Goal: Task Accomplishment & Management: Use online tool/utility

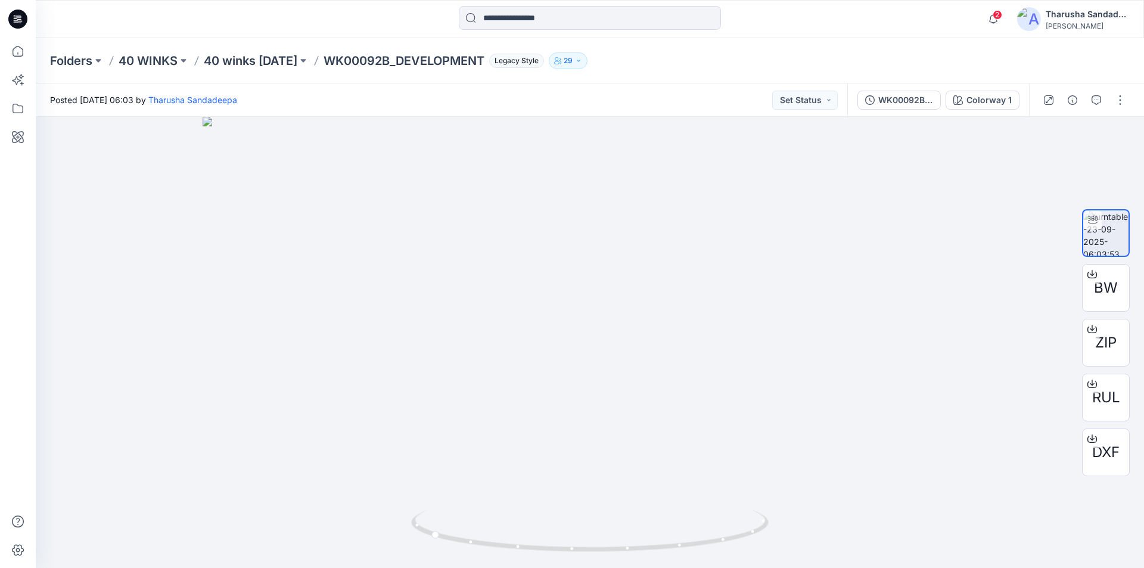
click at [28, 15] on div at bounding box center [18, 19] width 38 height 38
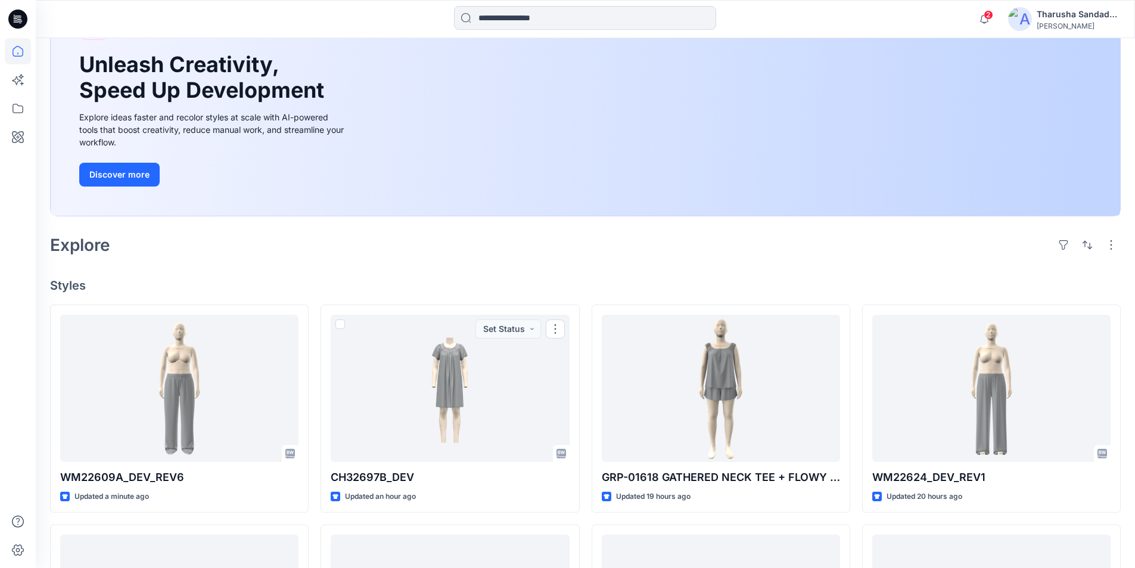
scroll to position [60, 0]
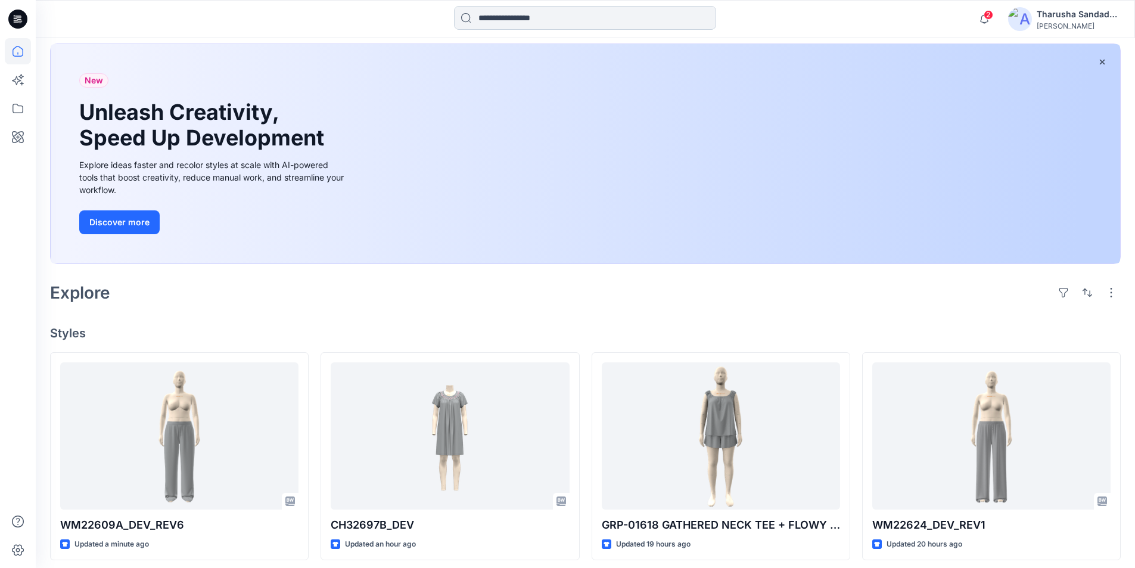
click at [505, 17] on input at bounding box center [585, 18] width 262 height 24
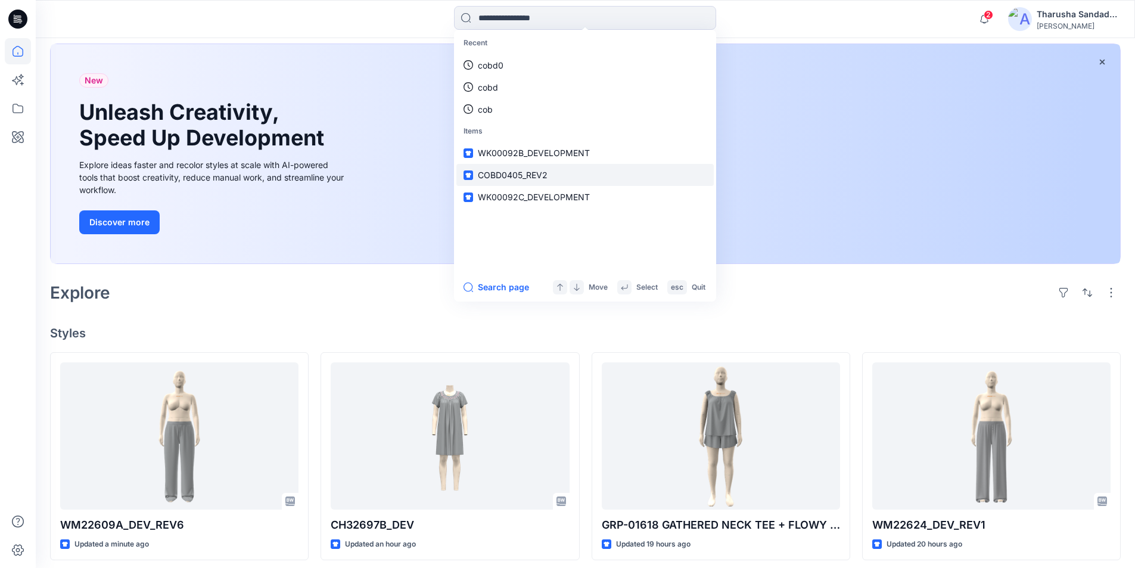
click at [515, 175] on span "COBD0405_REV2" at bounding box center [513, 175] width 70 height 10
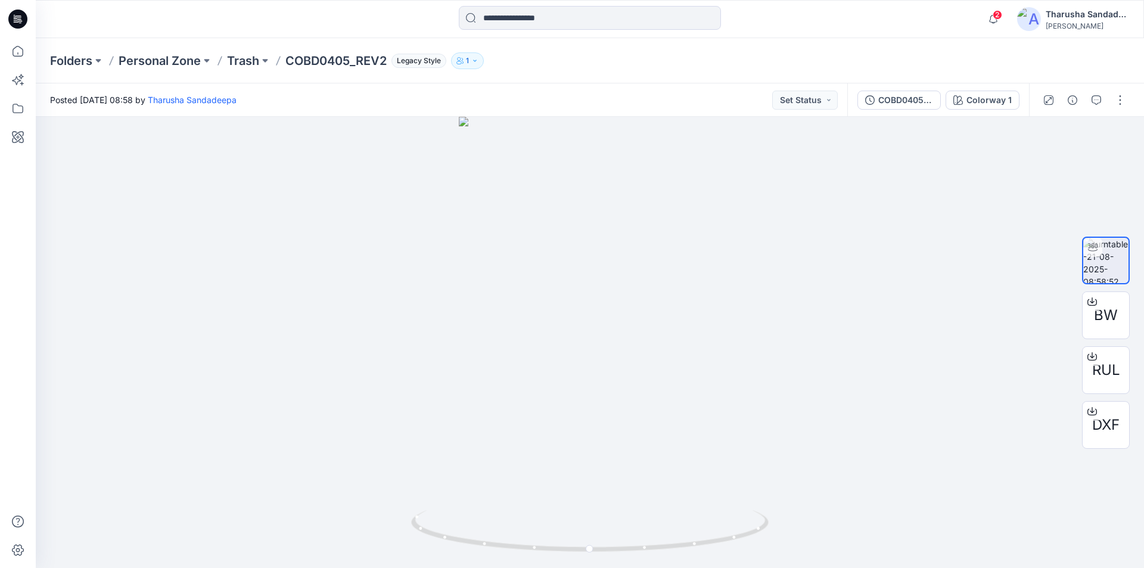
click at [22, 21] on icon at bounding box center [20, 21] width 4 height 1
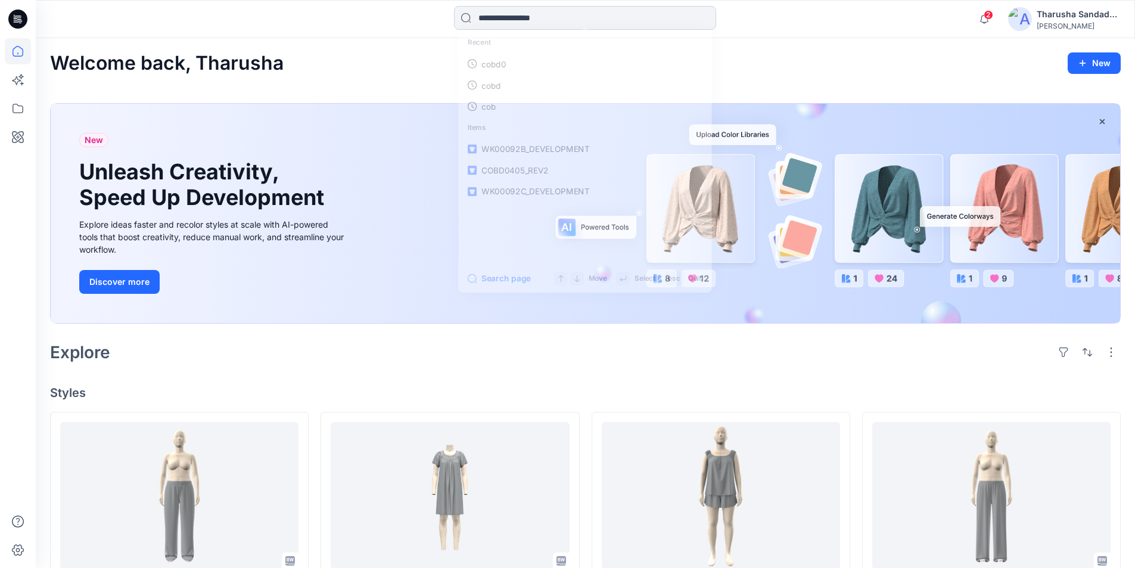
click at [574, 10] on input at bounding box center [585, 18] width 262 height 24
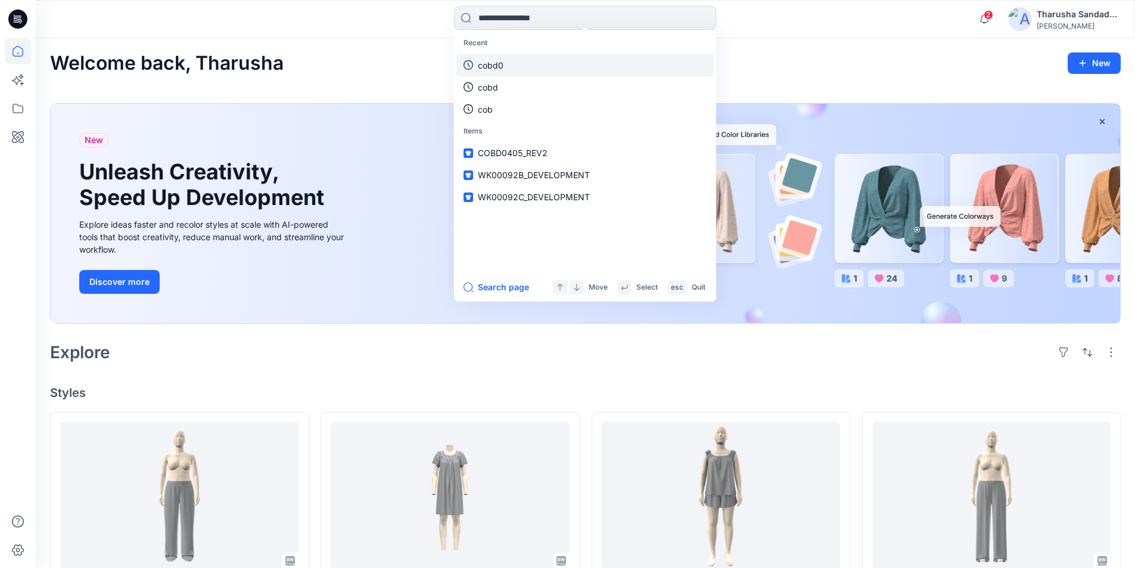
click at [502, 66] on p "cobd0" at bounding box center [491, 65] width 26 height 13
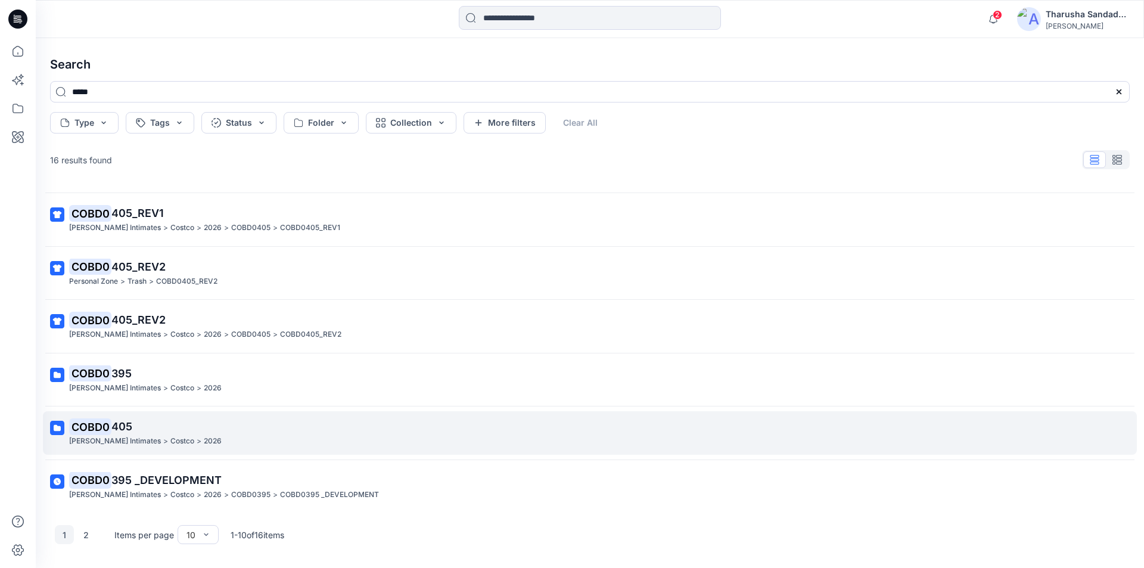
scroll to position [209, 0]
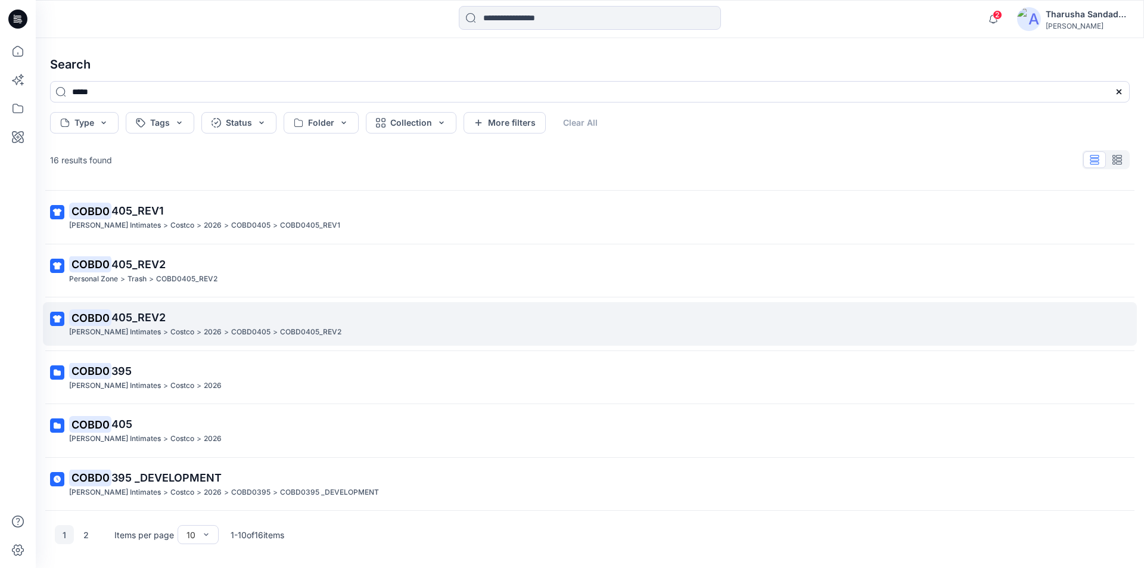
click at [103, 322] on mark "COBD0" at bounding box center [90, 317] width 42 height 17
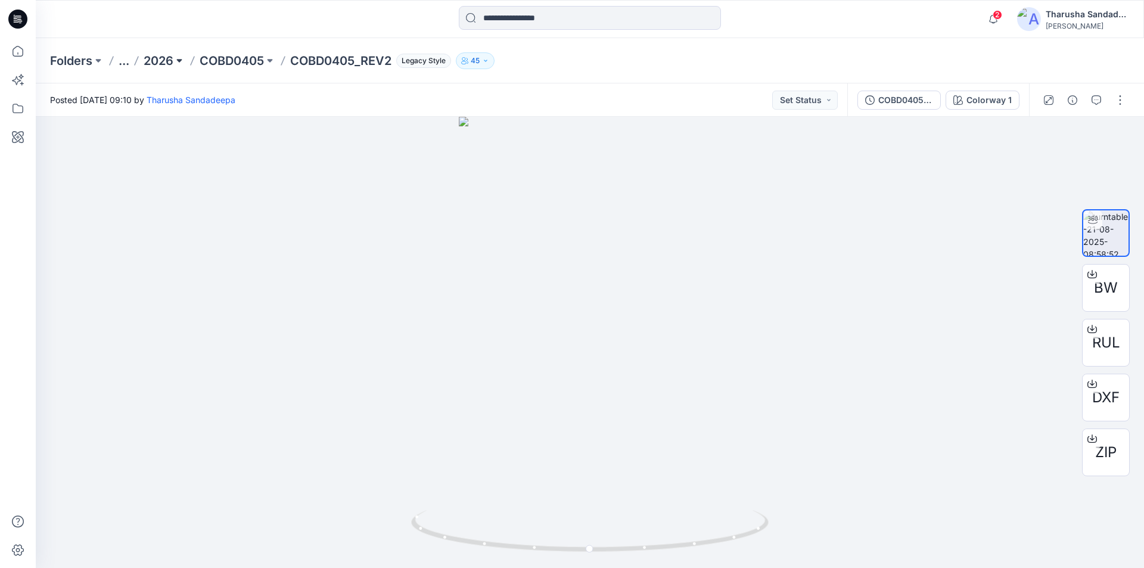
click at [178, 60] on button at bounding box center [179, 60] width 12 height 17
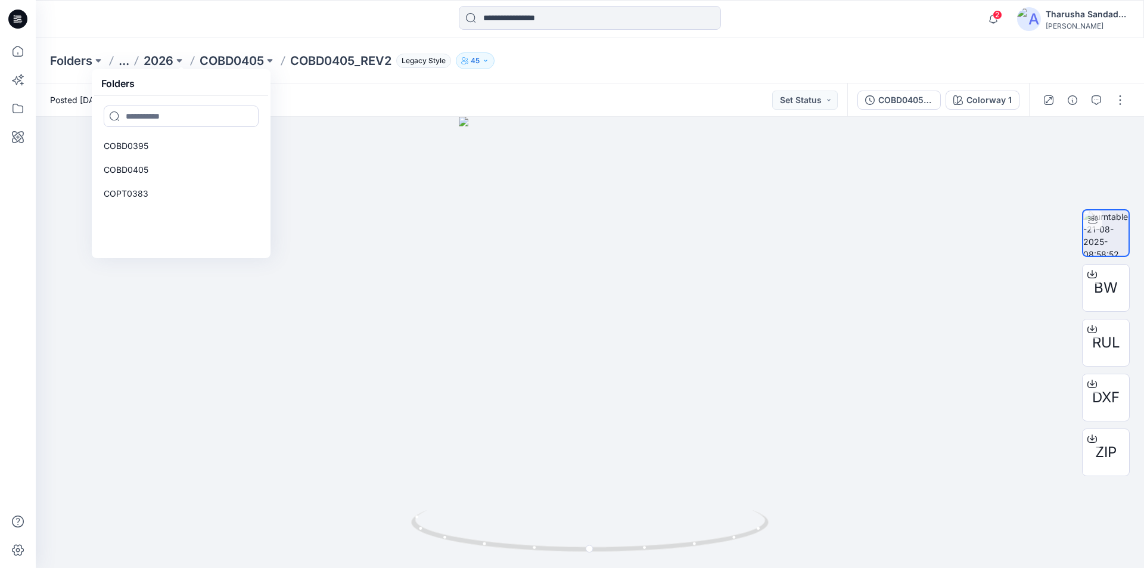
click at [181, 24] on div at bounding box center [174, 19] width 277 height 26
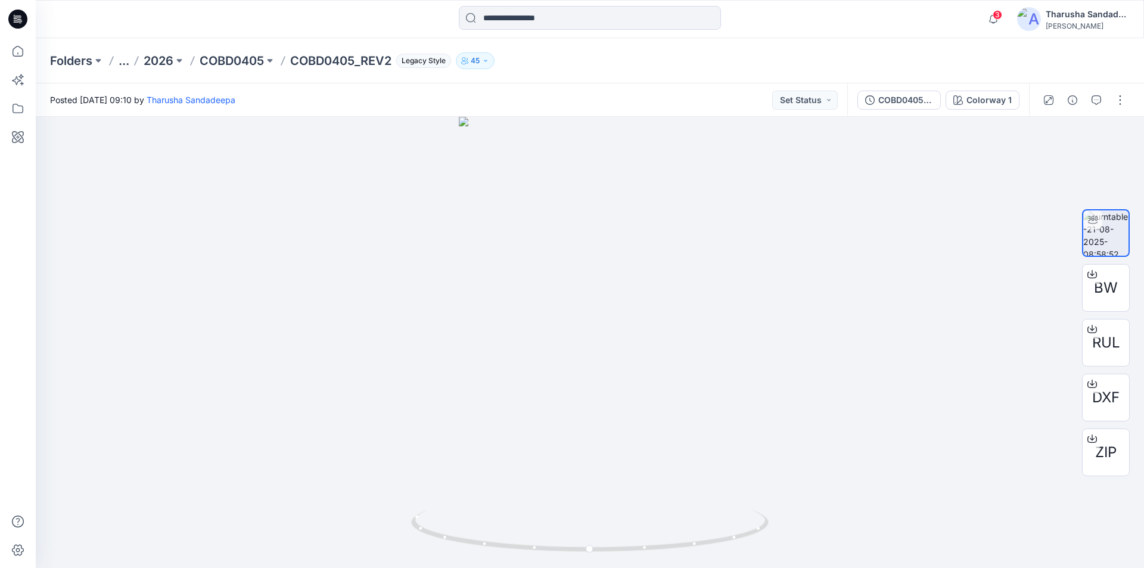
click at [119, 61] on button "..." at bounding box center [124, 60] width 11 height 17
click at [206, 34] on div "3 Notifications Senal J shared GRP-01618 GATHERED NECK TEE + FLOWY SHORT_REV1 i…" at bounding box center [590, 19] width 1108 height 38
click at [97, 62] on button at bounding box center [98, 60] width 12 height 17
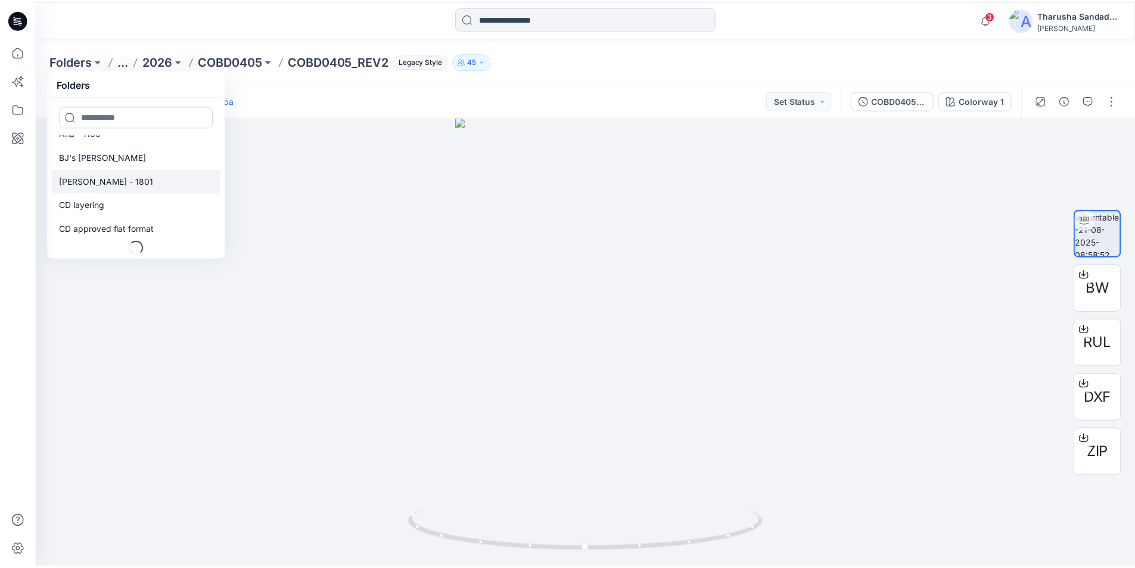
scroll to position [84, 0]
click at [105, 22] on div at bounding box center [174, 19] width 277 height 26
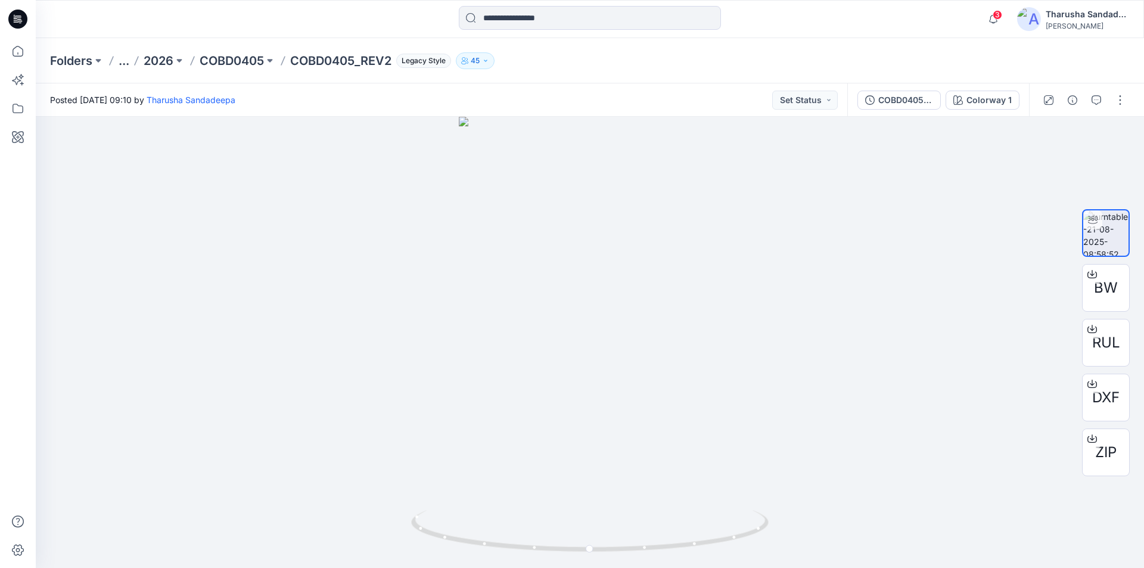
click at [126, 58] on button "..." at bounding box center [124, 60] width 11 height 17
click at [105, 111] on link "Costco" at bounding box center [124, 112] width 129 height 24
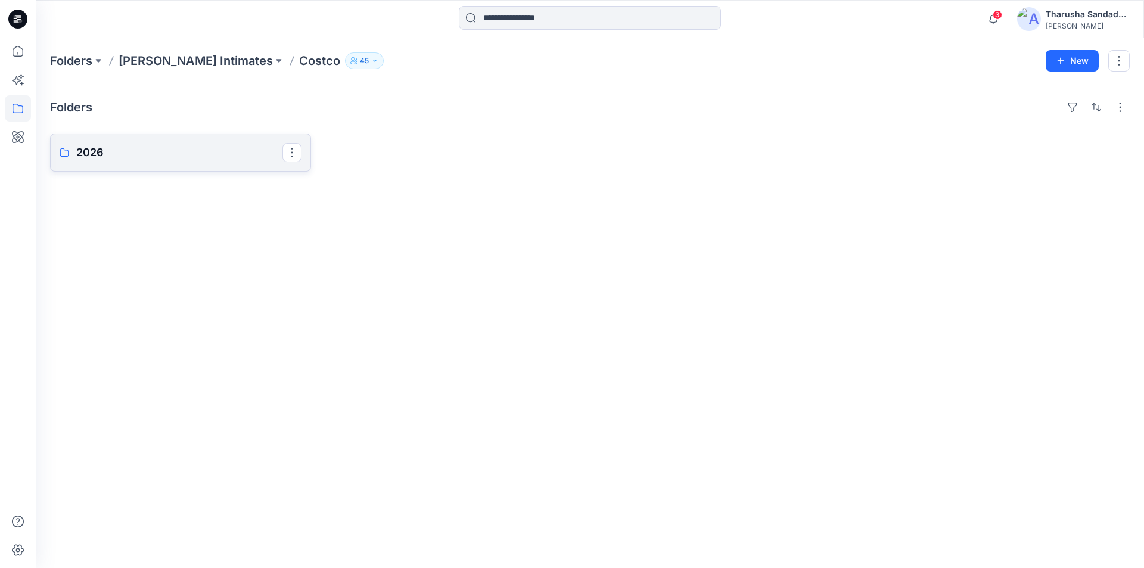
click at [129, 158] on p "2026" at bounding box center [179, 152] width 206 height 17
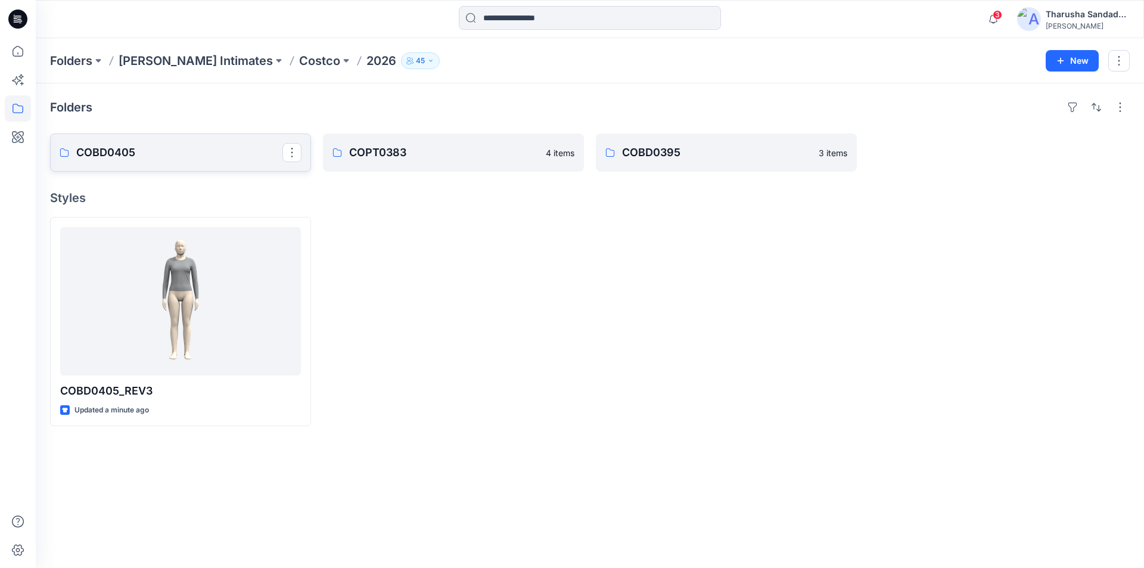
click at [211, 145] on p "COBD0405" at bounding box center [179, 152] width 206 height 17
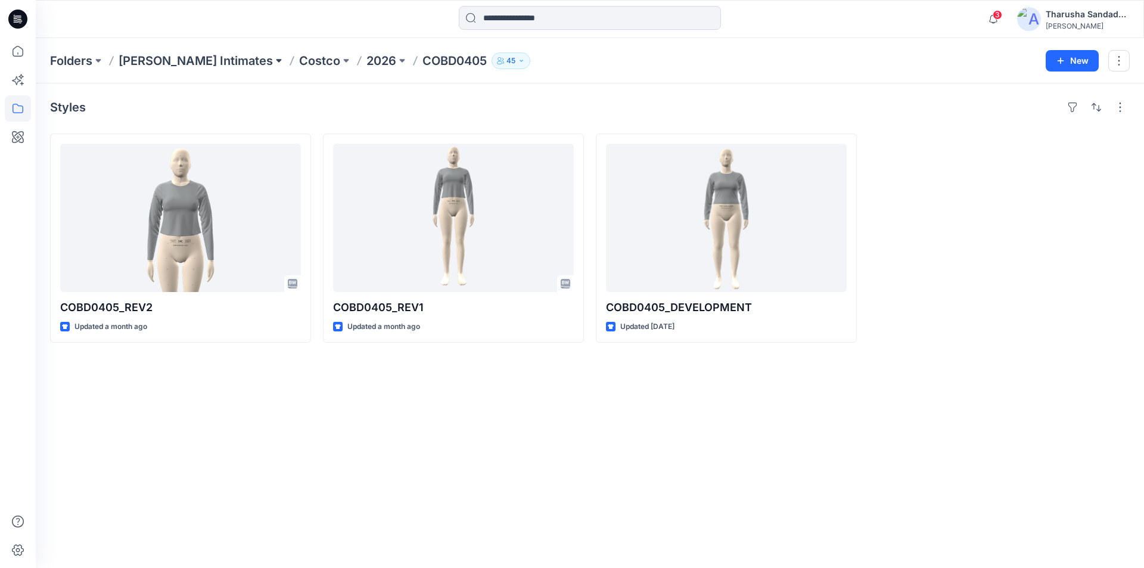
click at [273, 59] on button at bounding box center [279, 60] width 12 height 17
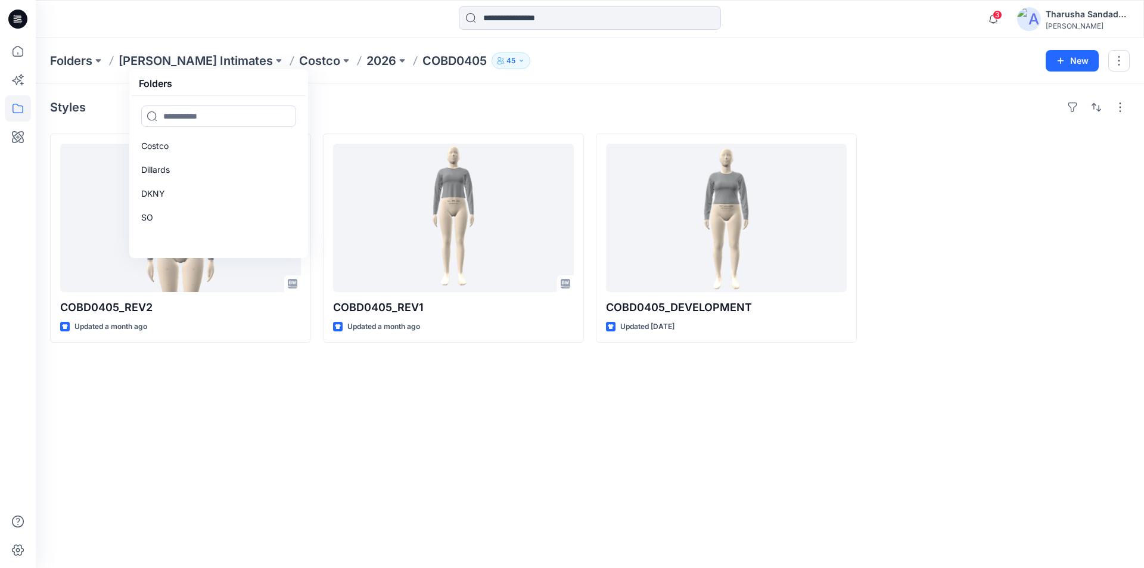
click at [203, 21] on div at bounding box center [174, 19] width 277 height 26
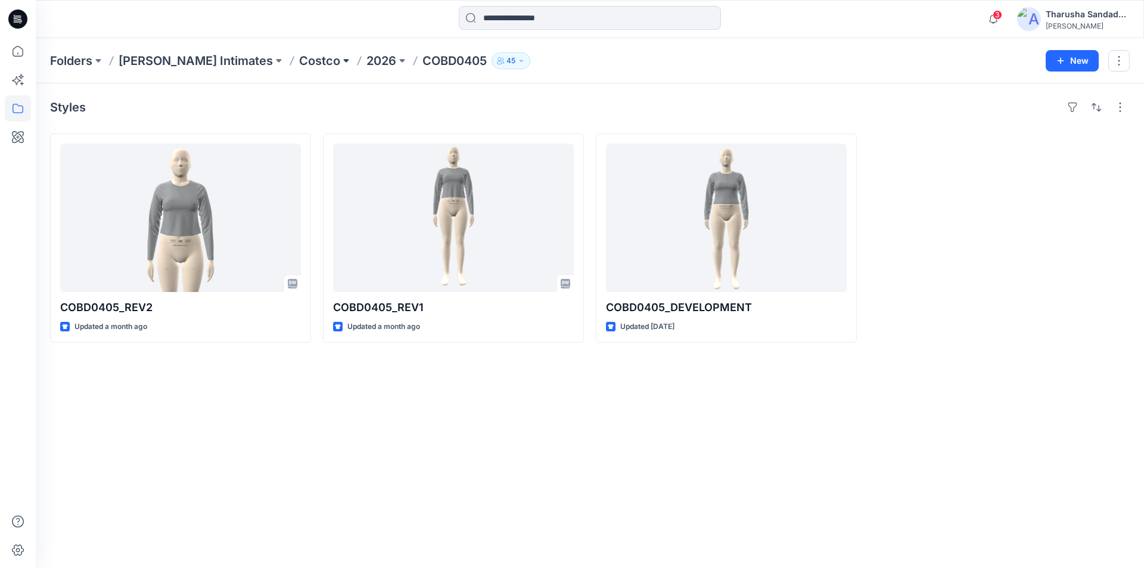
click at [340, 63] on button at bounding box center [346, 60] width 12 height 17
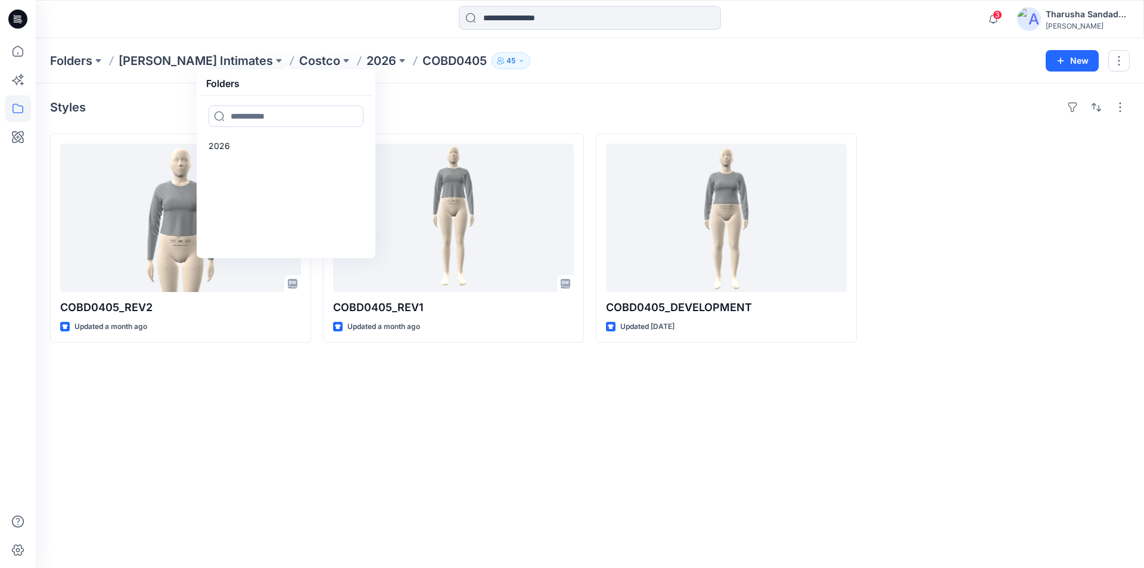
click at [278, 37] on div "3 Notifications Senal J shared GRP-01618 GATHERED NECK TEE + FLOWY SHORT_REV1 i…" at bounding box center [590, 19] width 1108 height 38
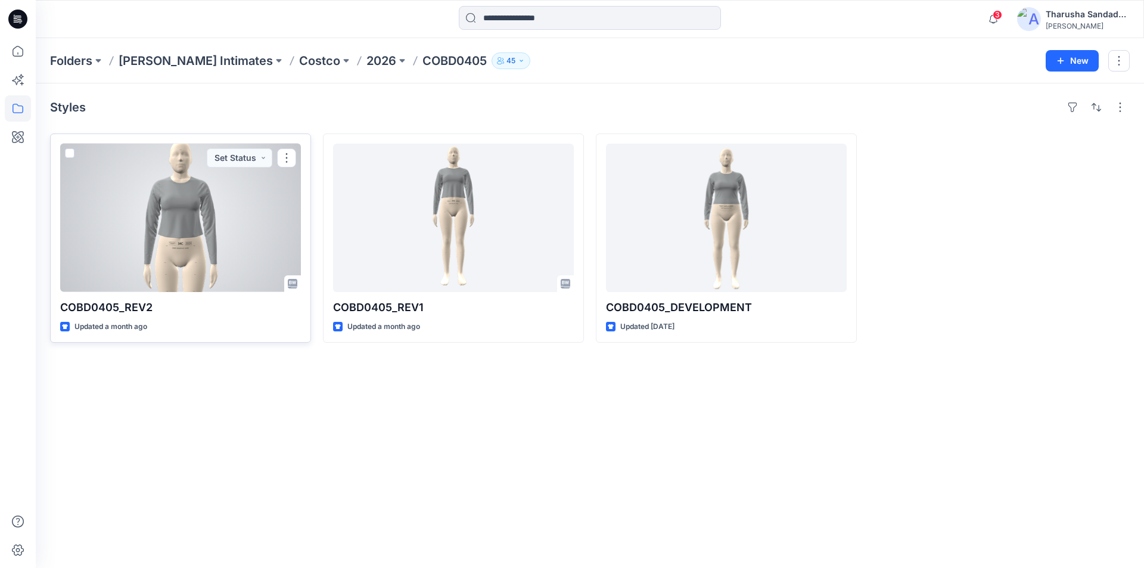
click at [179, 232] on div at bounding box center [180, 218] width 241 height 148
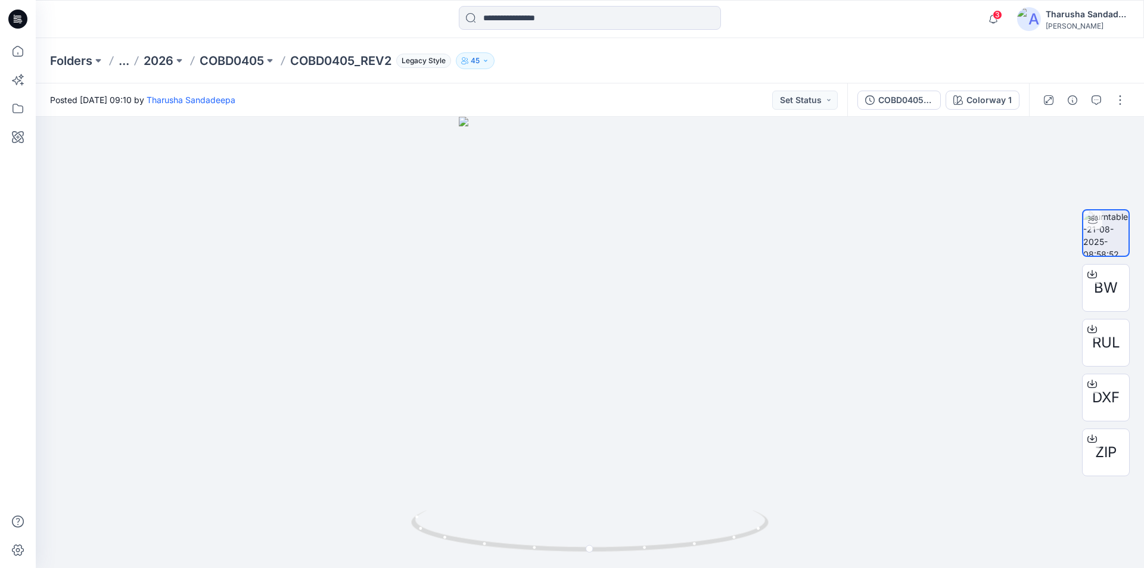
click at [129, 66] on button "..." at bounding box center [124, 60] width 11 height 17
click at [110, 87] on p "Komar Intimates" at bounding box center [120, 88] width 107 height 14
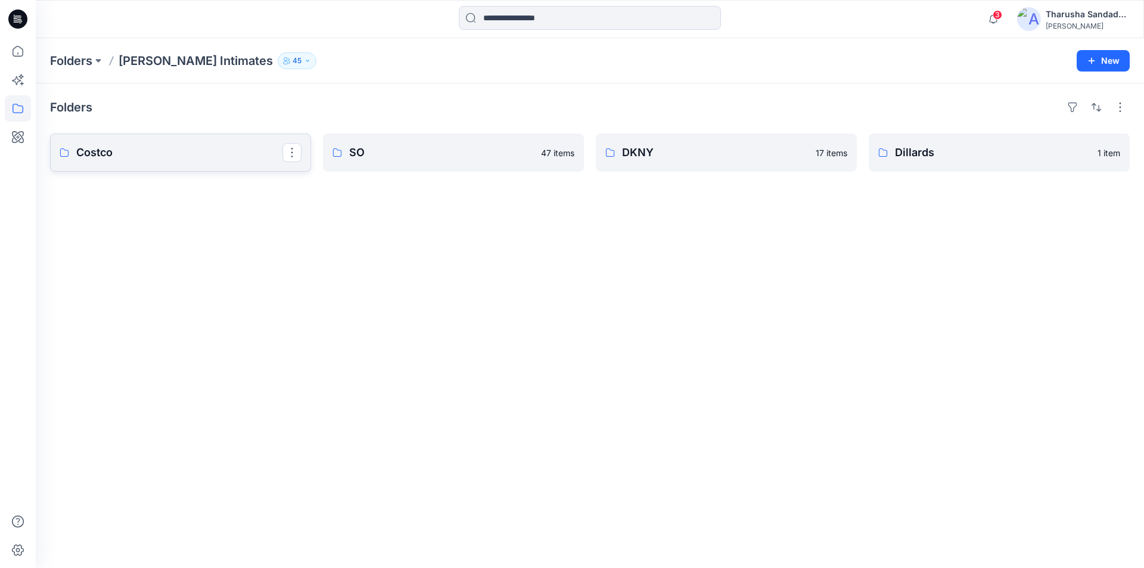
click at [153, 161] on link "Costco" at bounding box center [180, 152] width 261 height 38
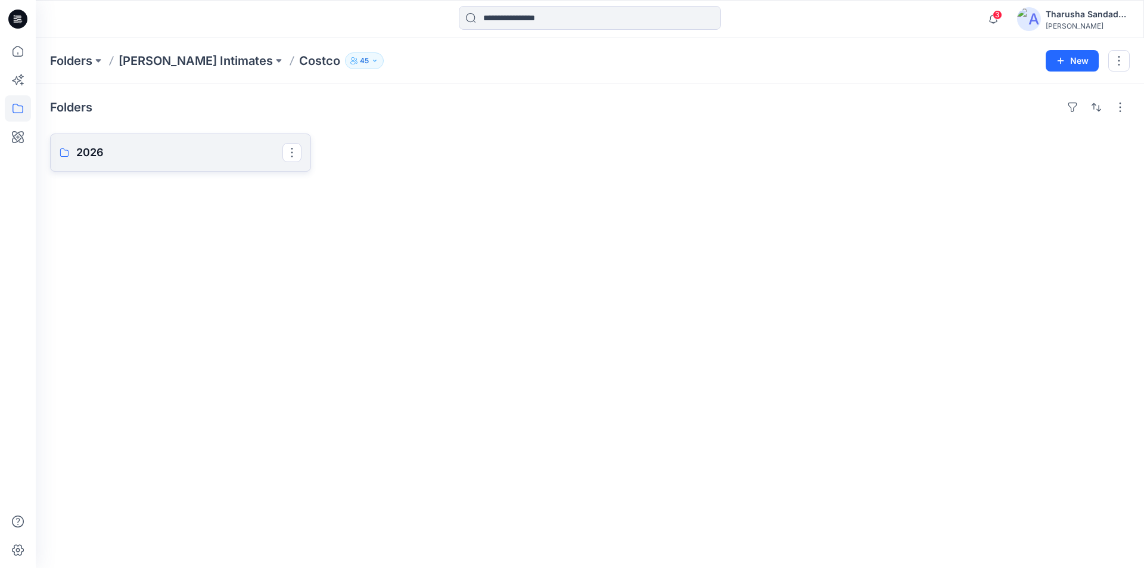
click at [153, 160] on p "2026" at bounding box center [179, 152] width 206 height 17
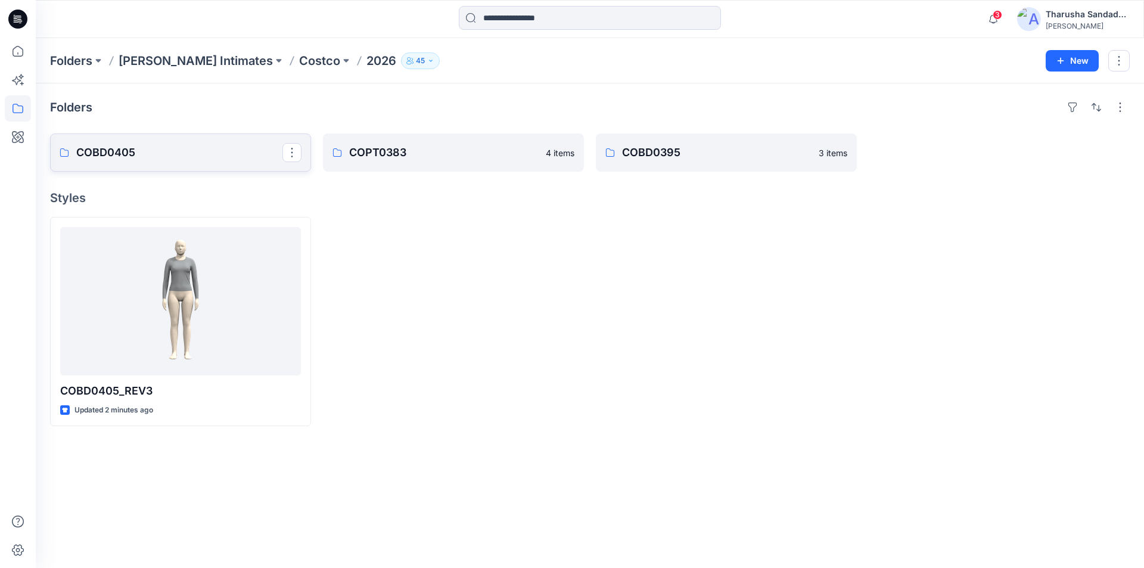
click at [157, 153] on p "COBD0405" at bounding box center [179, 152] width 206 height 17
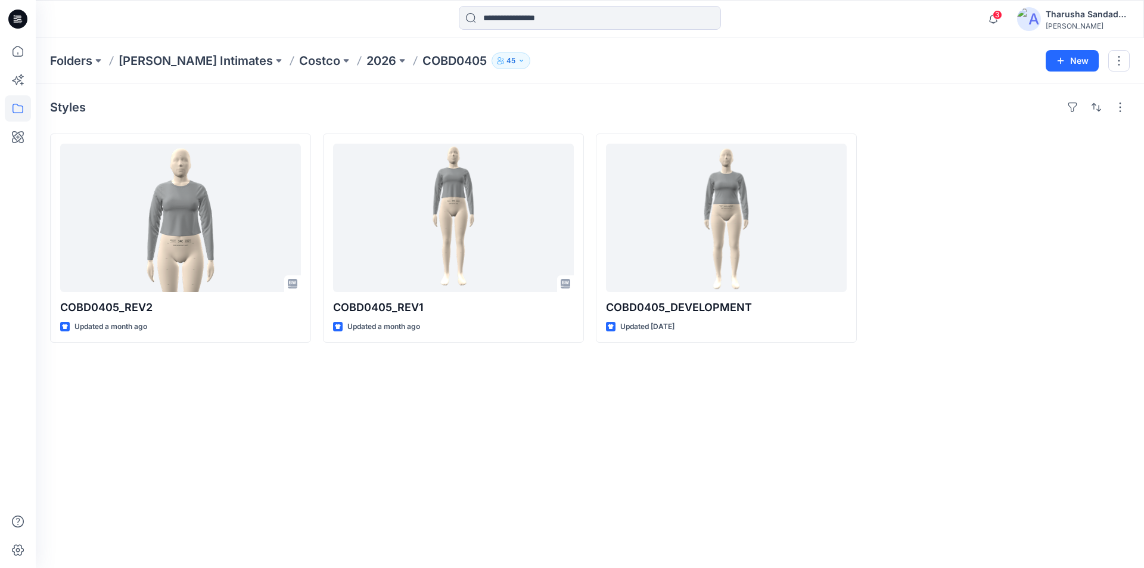
click at [27, 22] on icon at bounding box center [17, 19] width 19 height 19
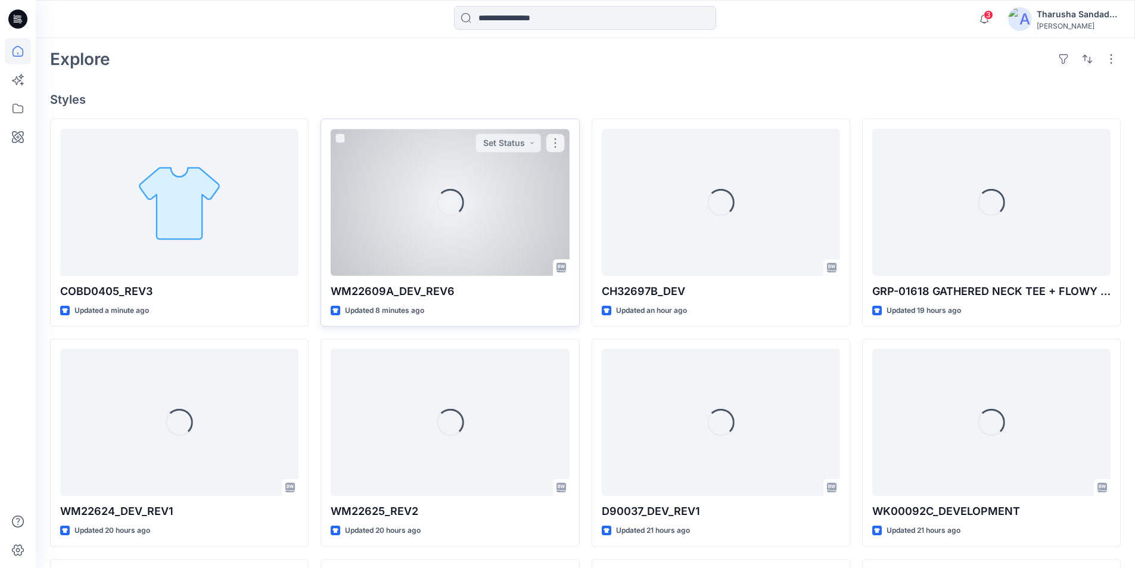
scroll to position [298, 0]
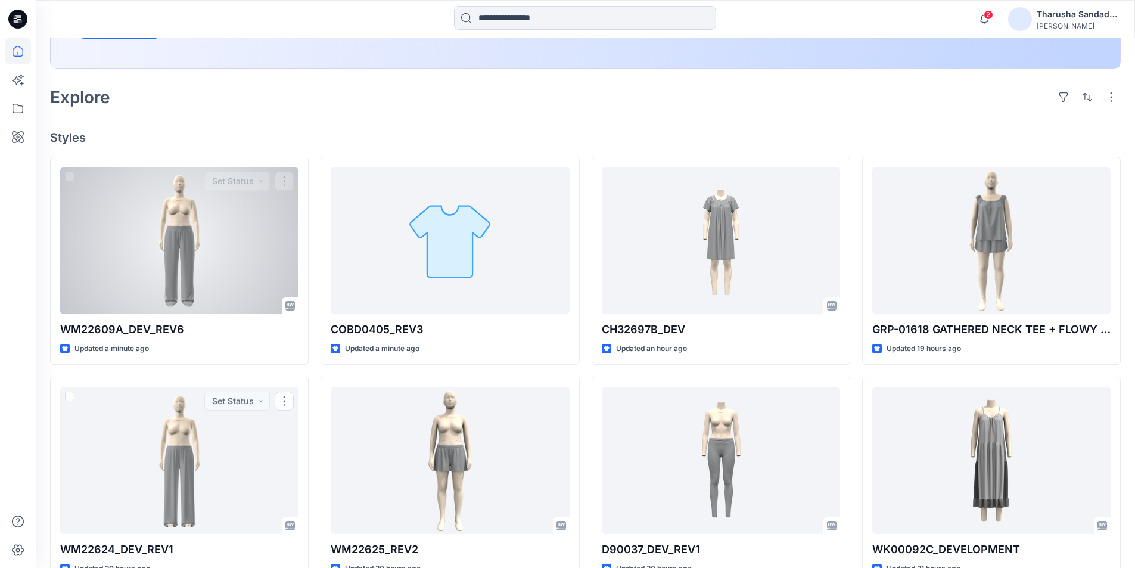
scroll to position [251, 0]
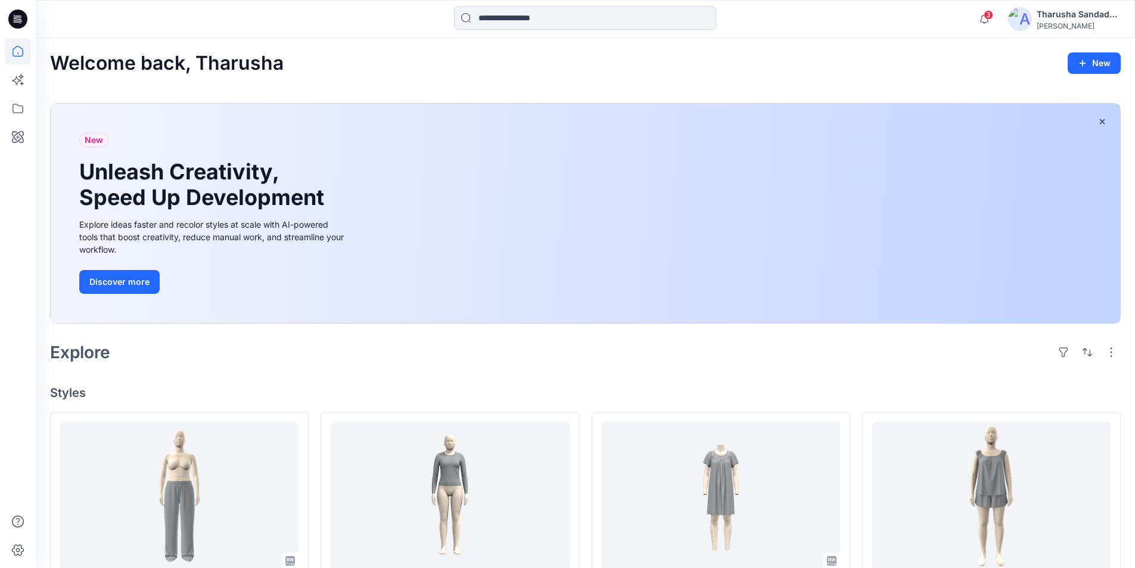
scroll to position [357, 0]
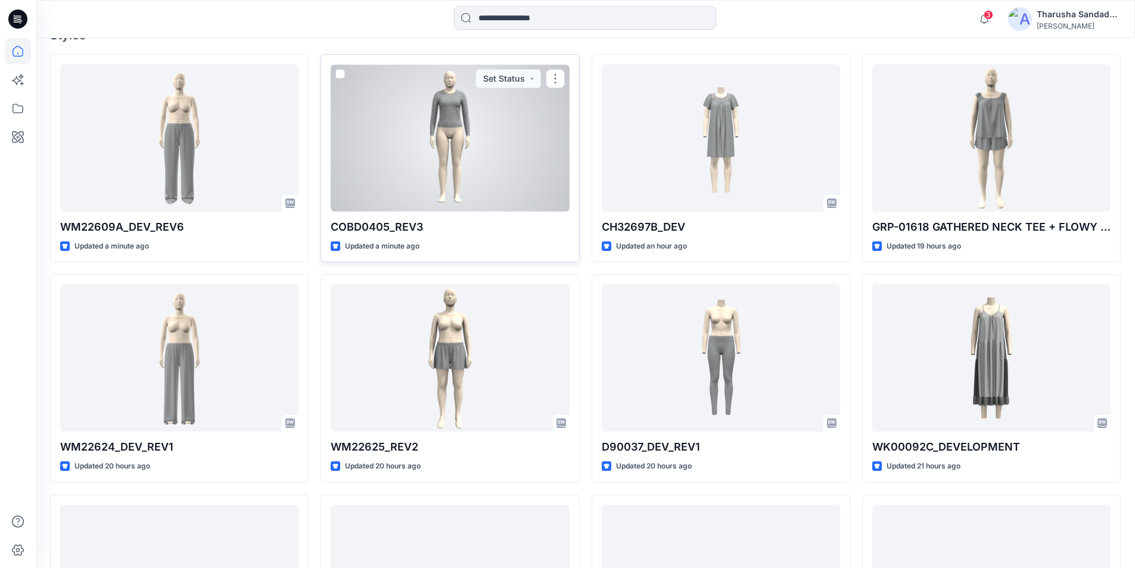
click at [424, 167] on div at bounding box center [450, 137] width 238 height 147
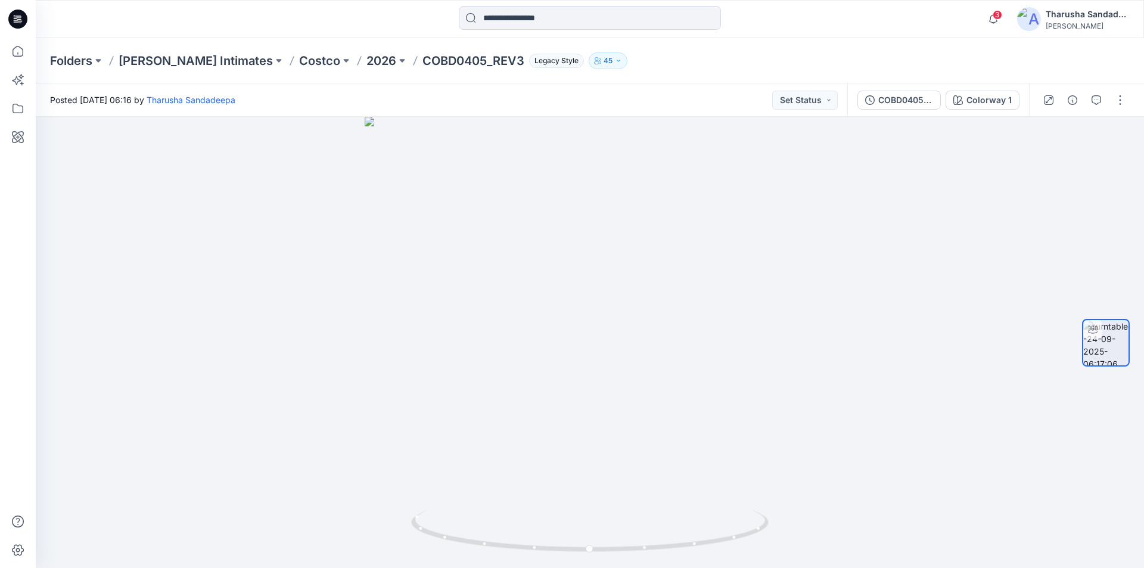
click at [15, 20] on icon at bounding box center [17, 19] width 19 height 19
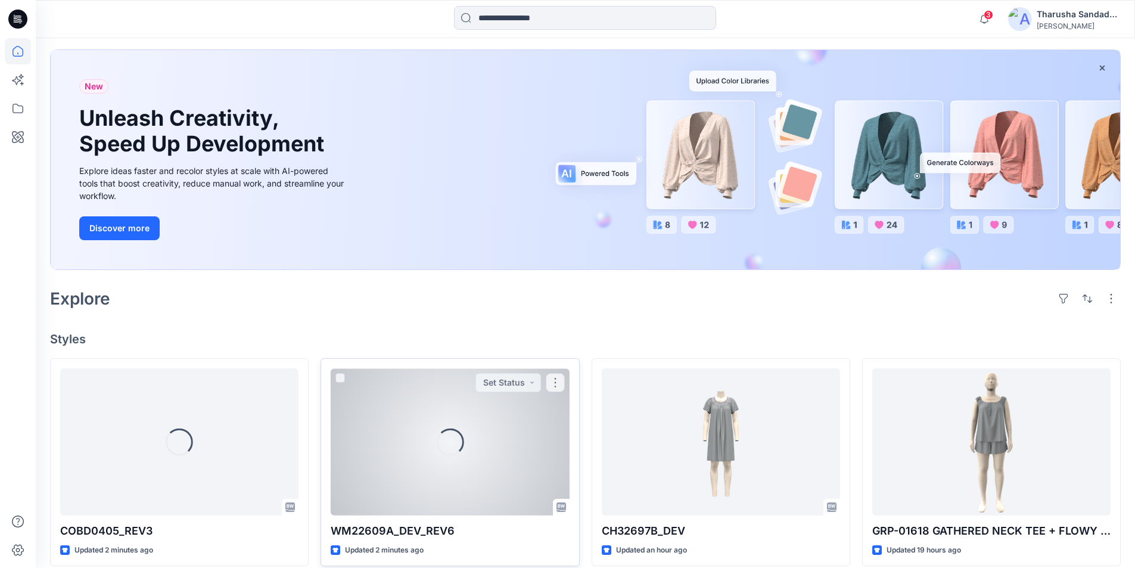
scroll to position [238, 0]
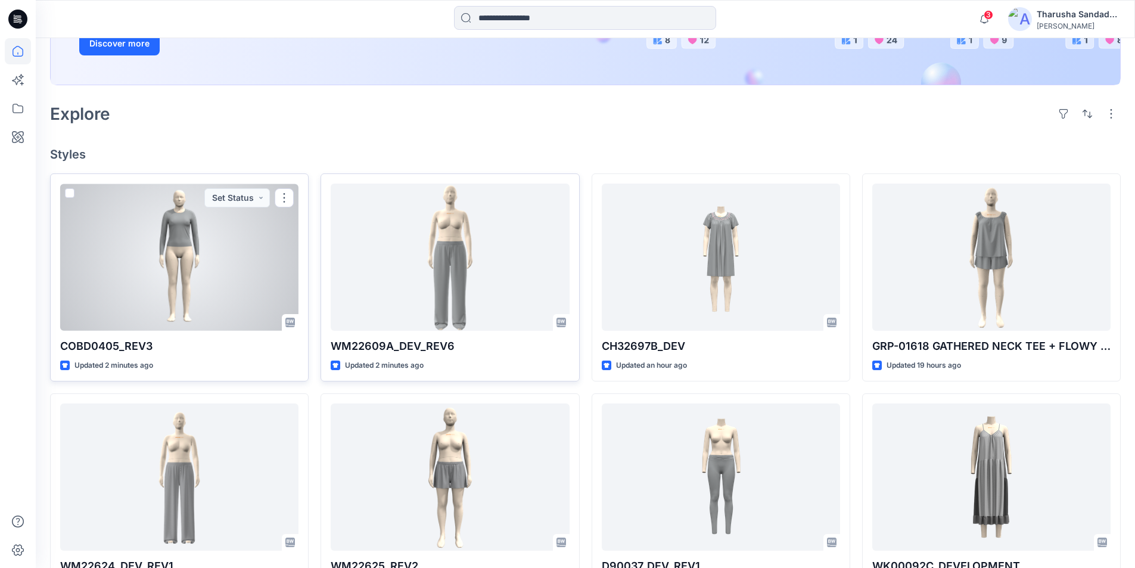
click at [195, 259] on div at bounding box center [179, 257] width 238 height 147
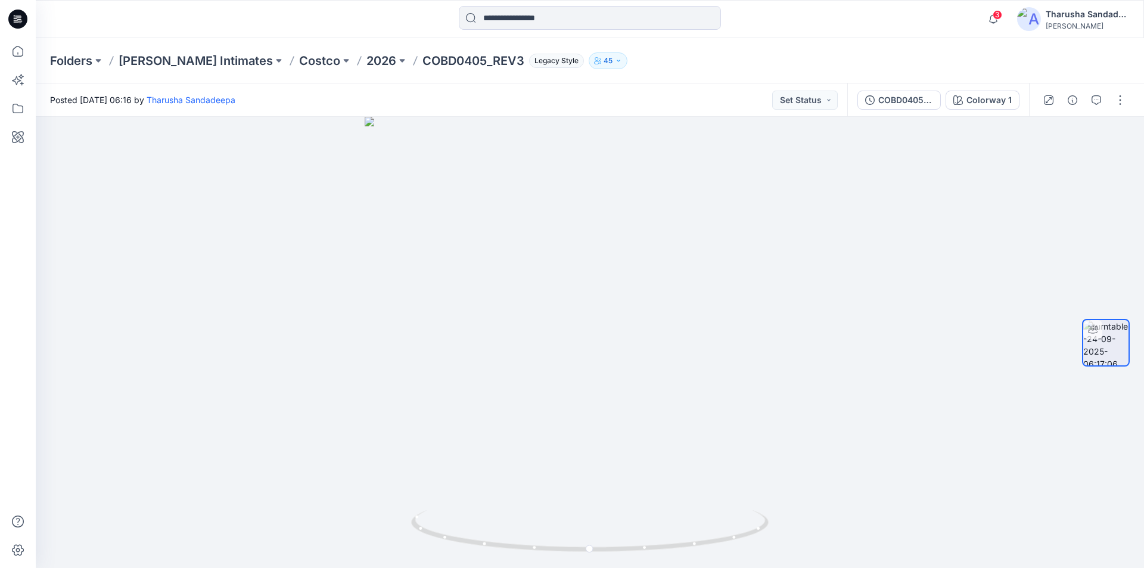
click at [21, 21] on icon at bounding box center [20, 21] width 4 height 1
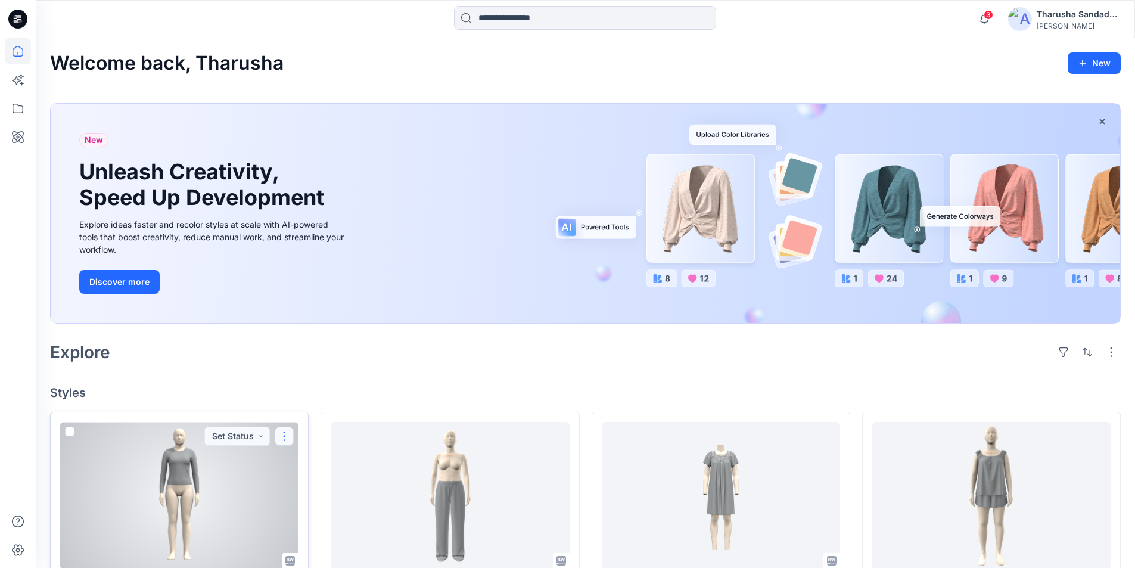
click at [287, 440] on button "button" at bounding box center [284, 436] width 19 height 19
click at [309, 324] on p "Edit" at bounding box center [305, 320] width 15 height 13
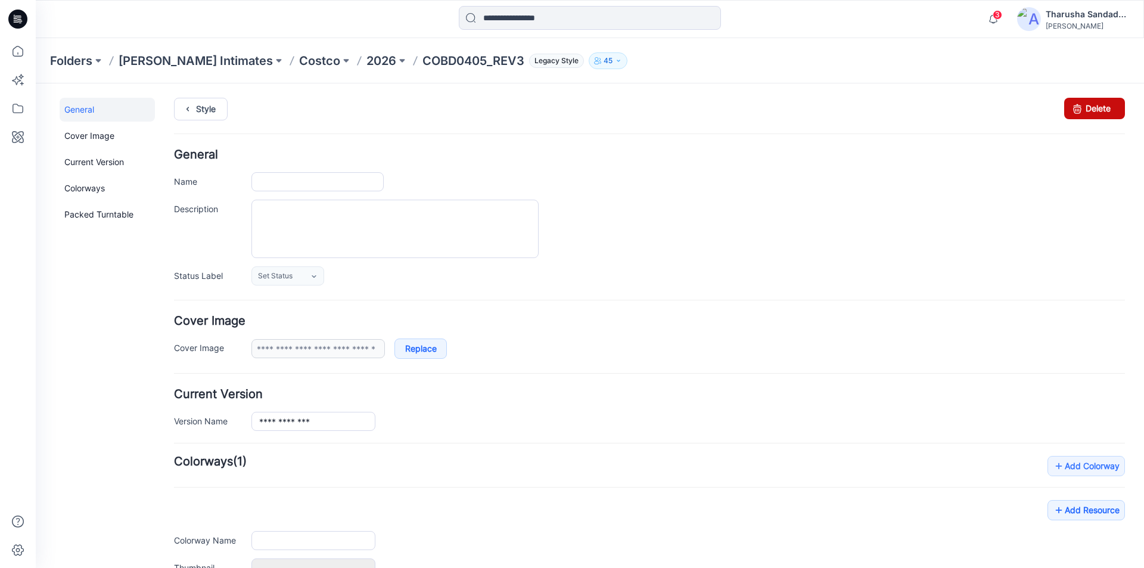
type input "**********"
click at [1076, 115] on icon at bounding box center [1077, 108] width 17 height 21
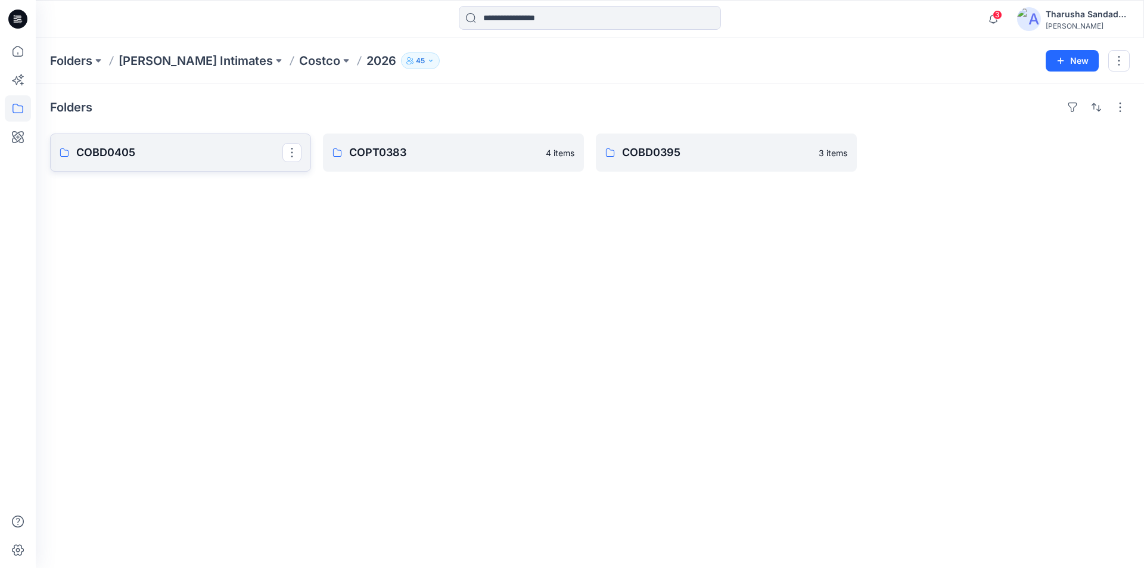
click at [197, 163] on link "COBD0405" at bounding box center [180, 152] width 261 height 38
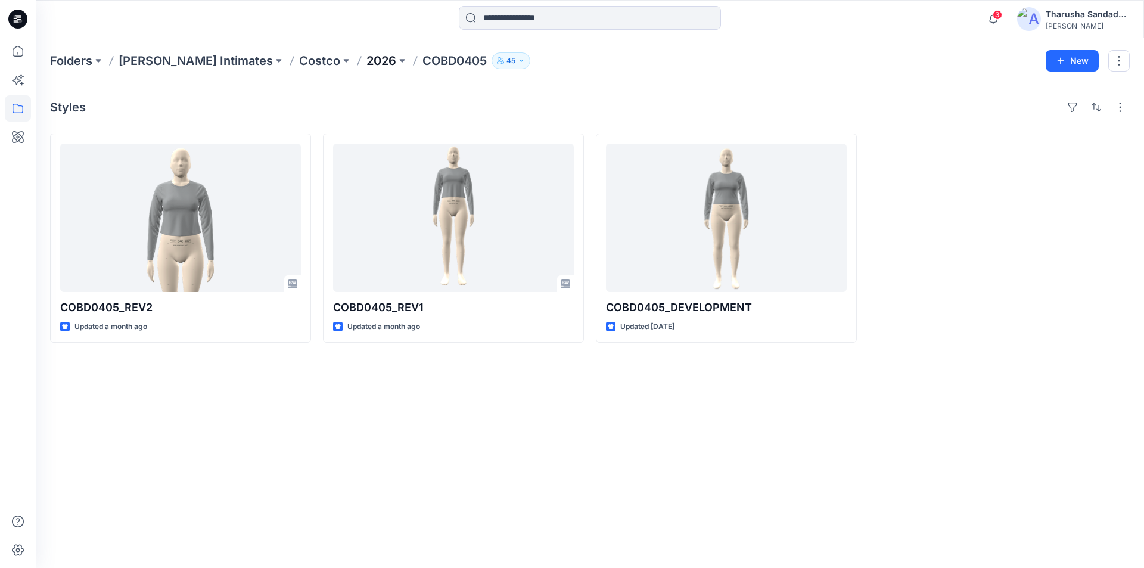
click at [366, 58] on p "2026" at bounding box center [381, 60] width 30 height 17
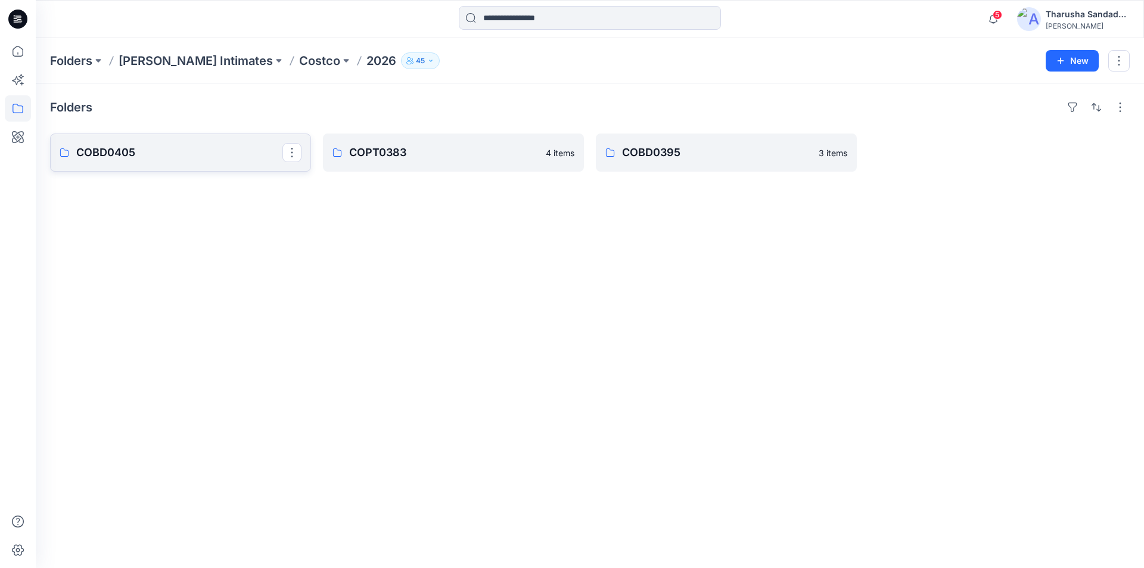
click at [116, 150] on p "COBD0405" at bounding box center [179, 152] width 206 height 17
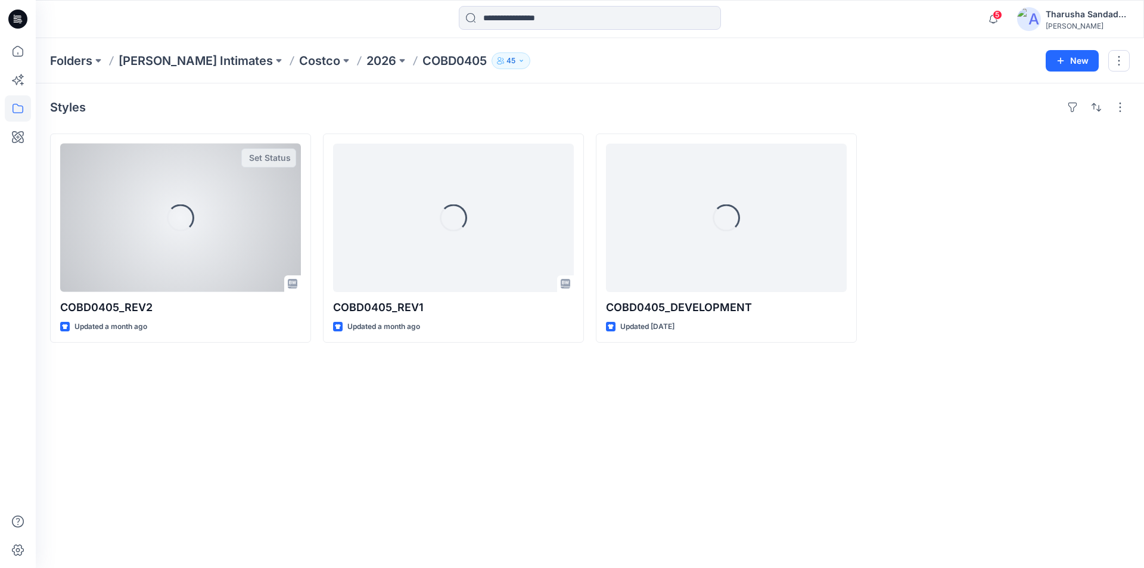
click at [116, 150] on div "Loading..." at bounding box center [180, 218] width 241 height 148
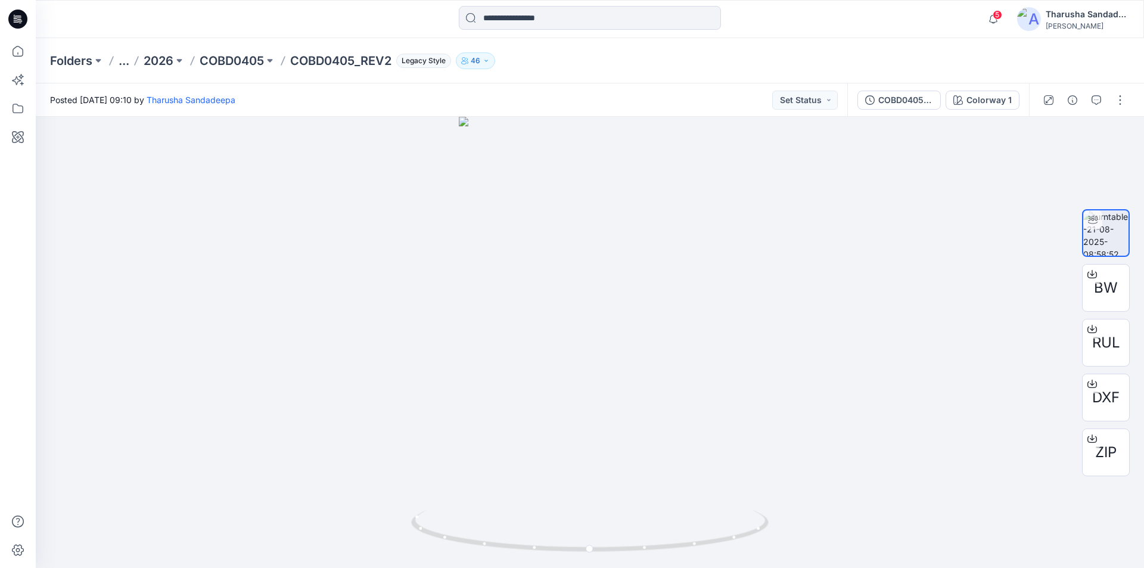
click at [343, 60] on p "COBD0405_REV2" at bounding box center [340, 60] width 101 height 17
click at [247, 64] on p "COBD0405" at bounding box center [232, 60] width 64 height 17
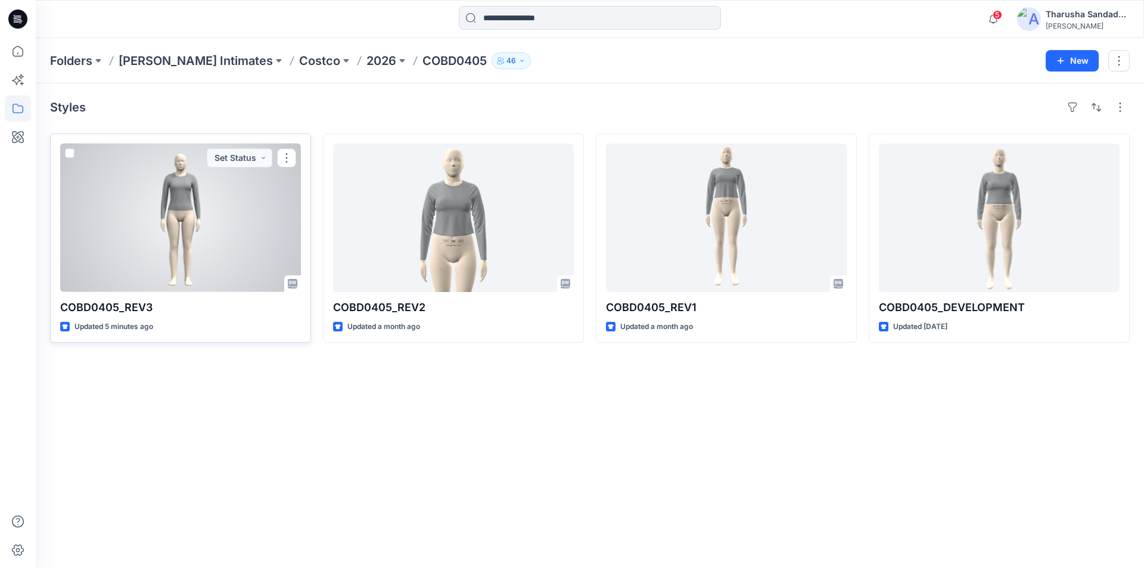
click at [192, 241] on div at bounding box center [180, 218] width 241 height 148
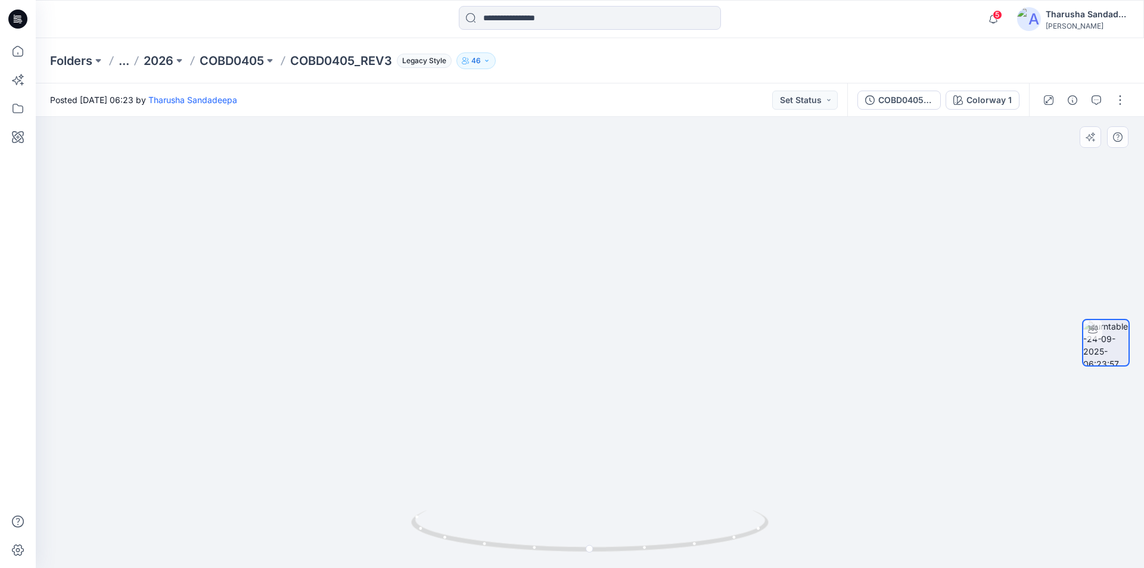
drag, startPoint x: 608, startPoint y: 222, endPoint x: 608, endPoint y: 417, distance: 195.4
drag, startPoint x: 609, startPoint y: 403, endPoint x: 613, endPoint y: 422, distance: 20.1
click at [1122, 92] on button "button" at bounding box center [1120, 100] width 19 height 19
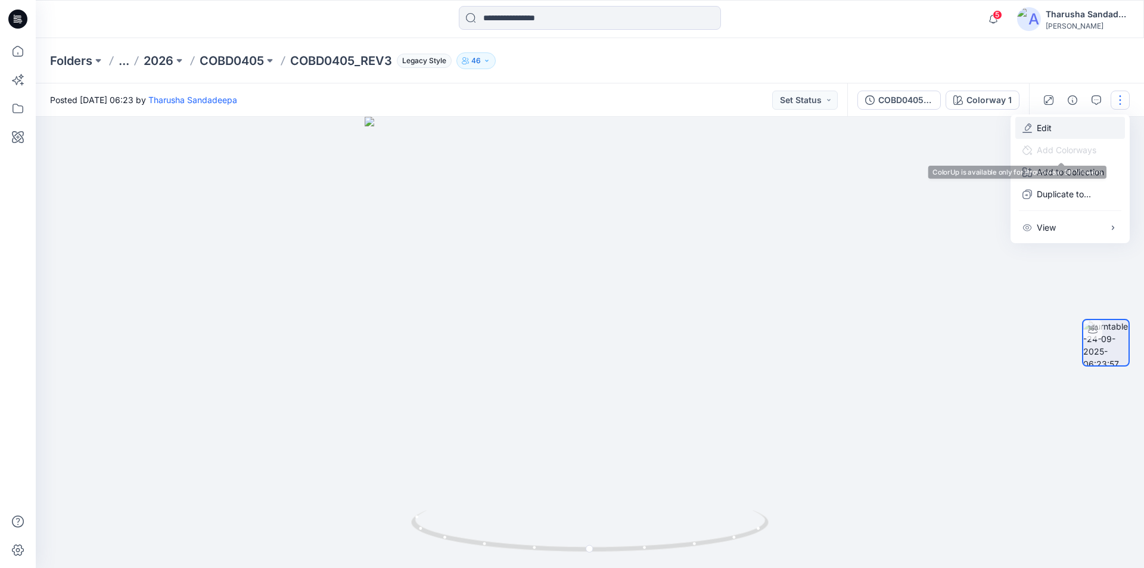
click at [1031, 127] on icon "button" at bounding box center [1027, 128] width 10 height 10
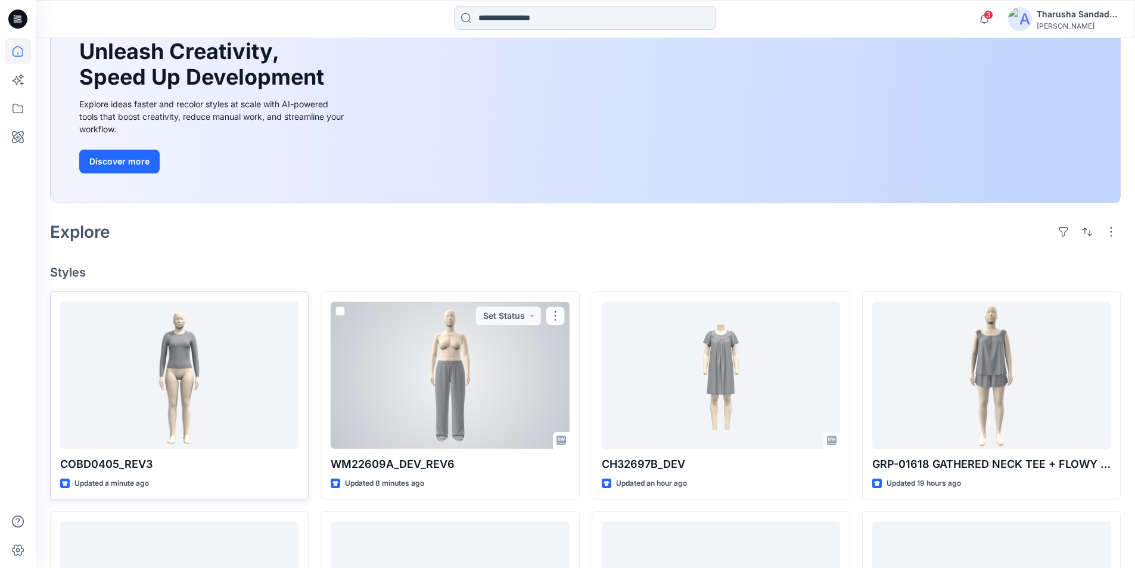
scroll to position [142, 0]
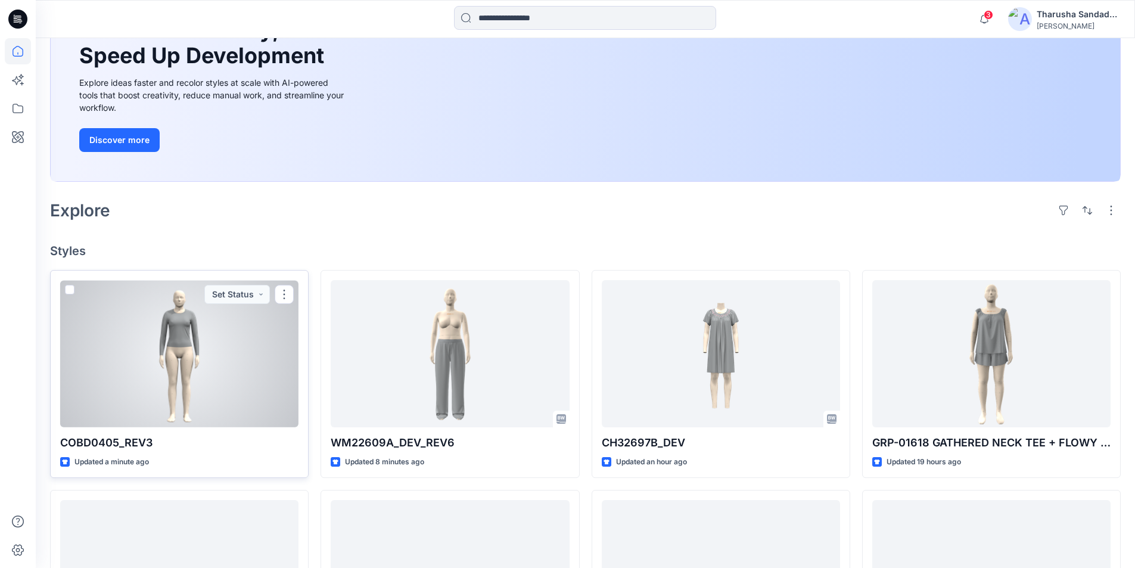
click at [222, 347] on div at bounding box center [179, 353] width 238 height 147
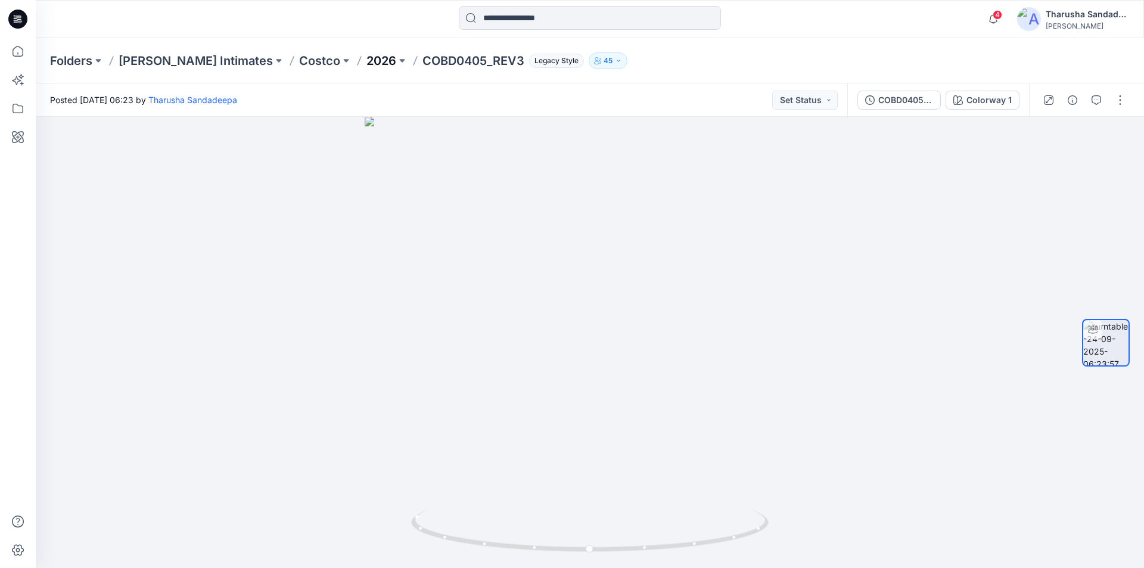
click at [366, 64] on p "2026" at bounding box center [381, 60] width 30 height 17
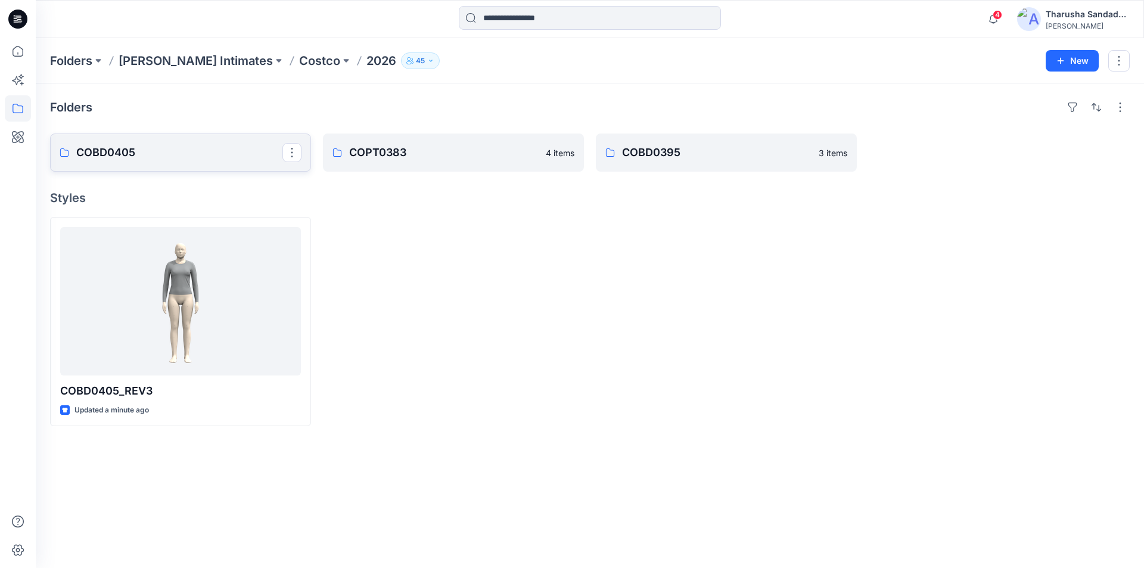
click at [158, 147] on p "COBD0405" at bounding box center [179, 152] width 206 height 17
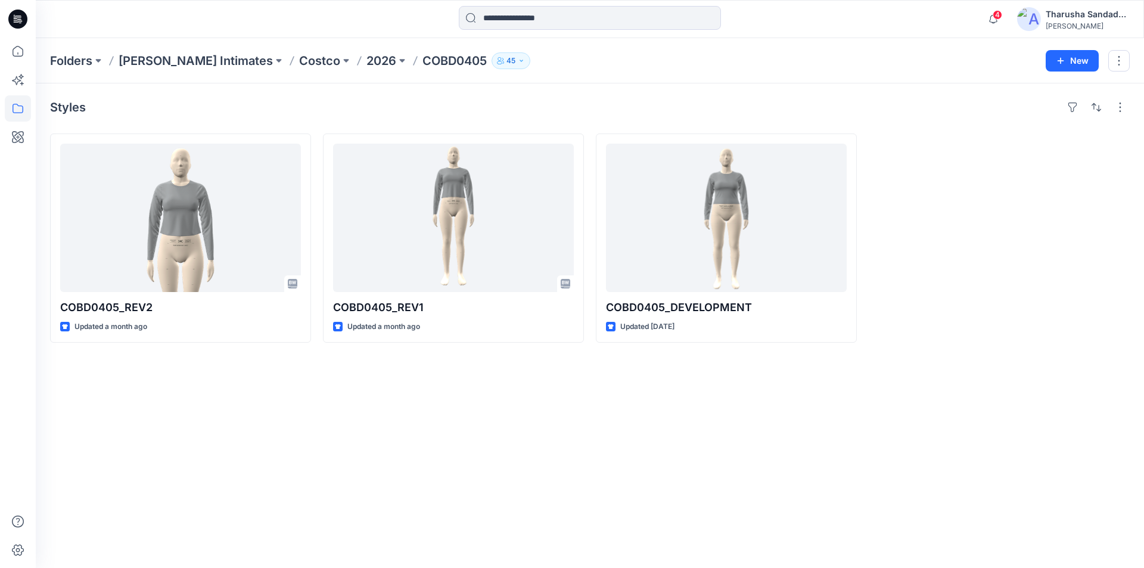
click at [422, 60] on p "COBD0405" at bounding box center [454, 60] width 64 height 17
click at [427, 57] on p "COBD0405" at bounding box center [454, 60] width 64 height 17
copy div "COBD0405 45 New"
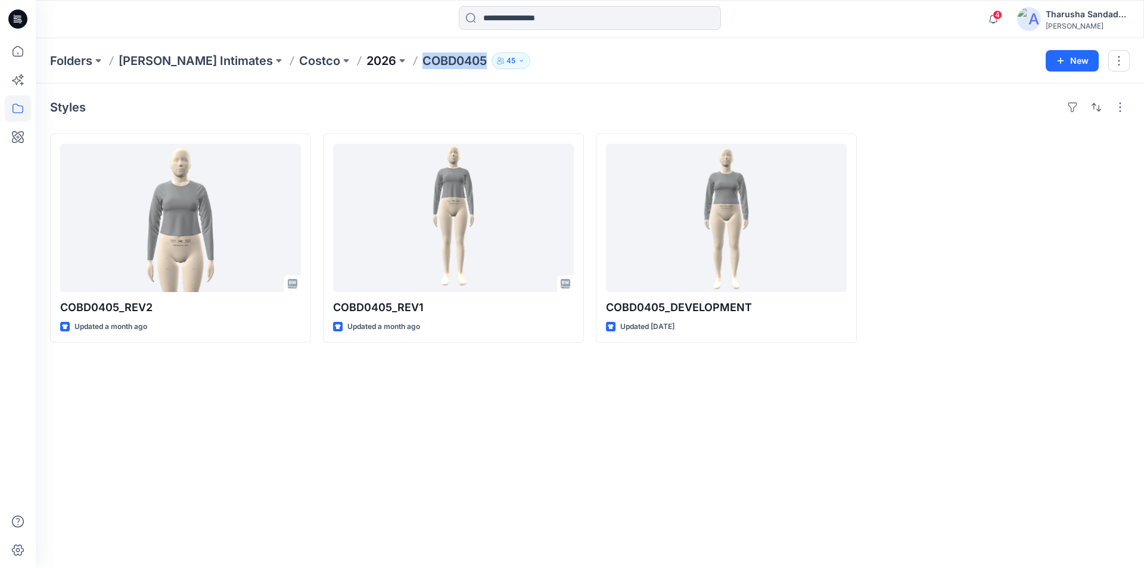
click at [366, 55] on p "2026" at bounding box center [381, 60] width 30 height 17
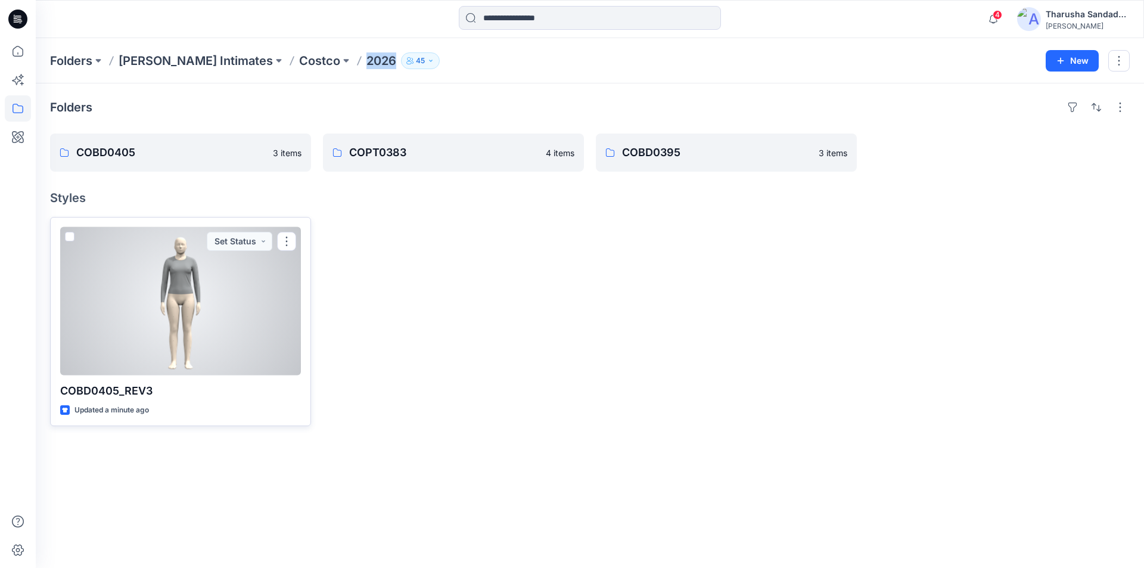
click at [290, 231] on div at bounding box center [180, 301] width 241 height 148
click at [288, 238] on button "button" at bounding box center [286, 241] width 19 height 19
click at [357, 338] on button "Duplicate to..." at bounding box center [343, 335] width 129 height 22
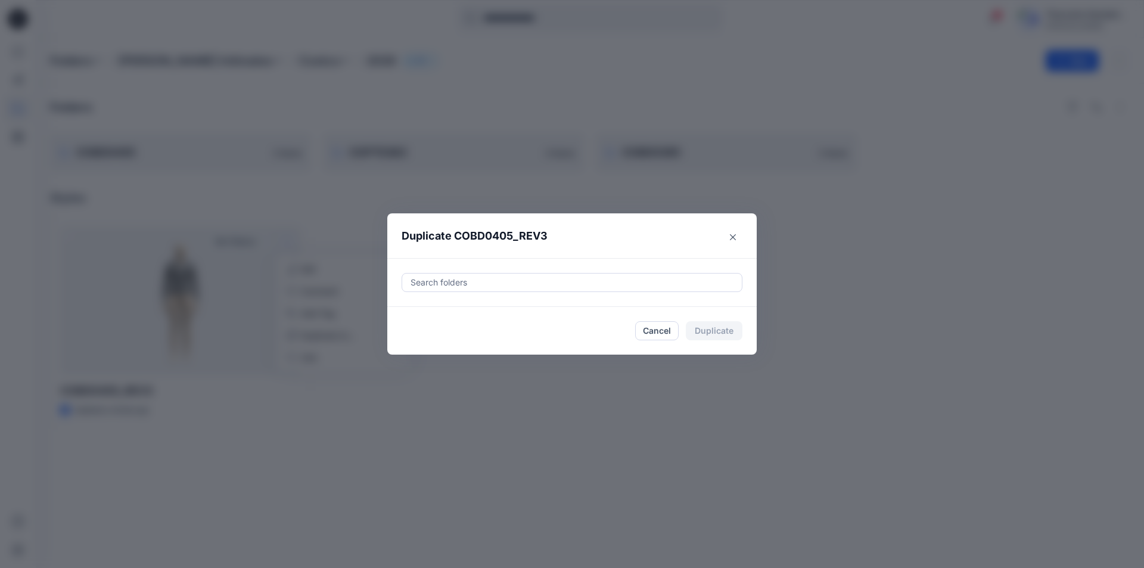
click at [428, 282] on div at bounding box center [571, 282] width 325 height 14
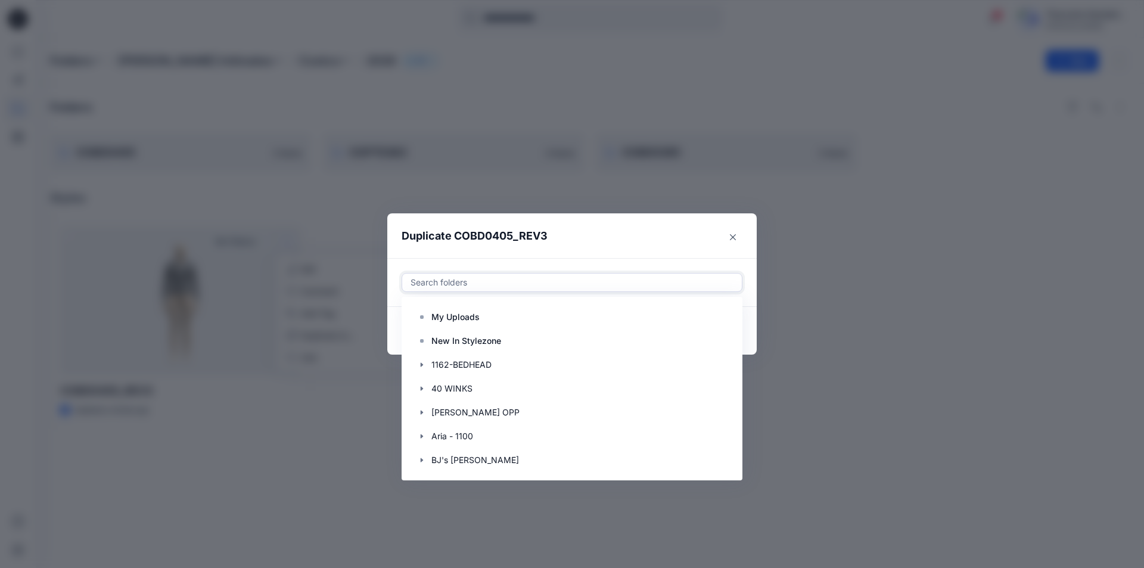
paste input "********"
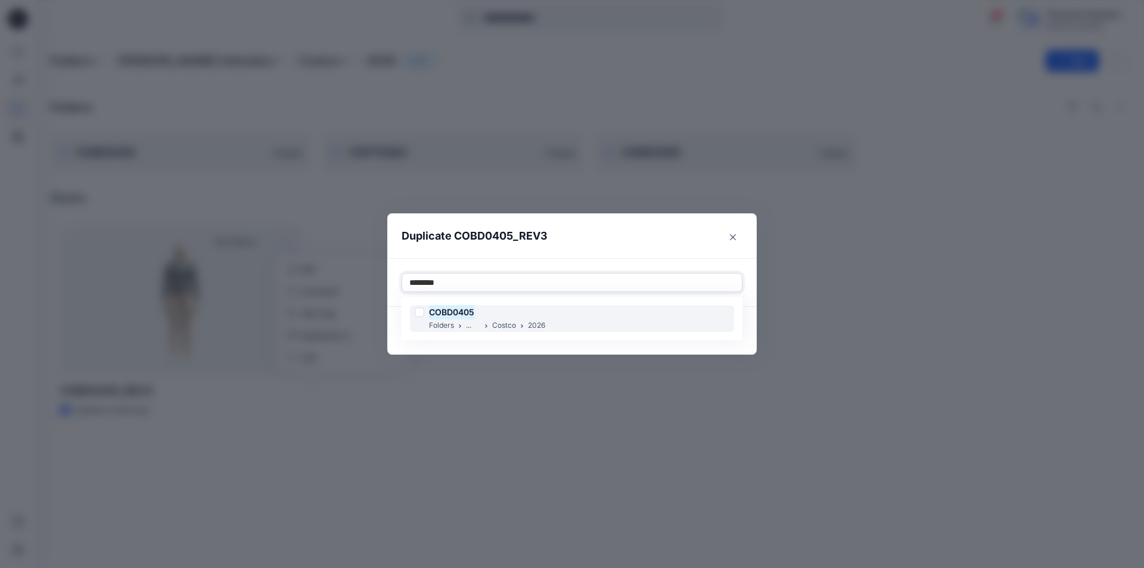
click at [493, 310] on div "COBD0405" at bounding box center [480, 312] width 130 height 14
type input "*"
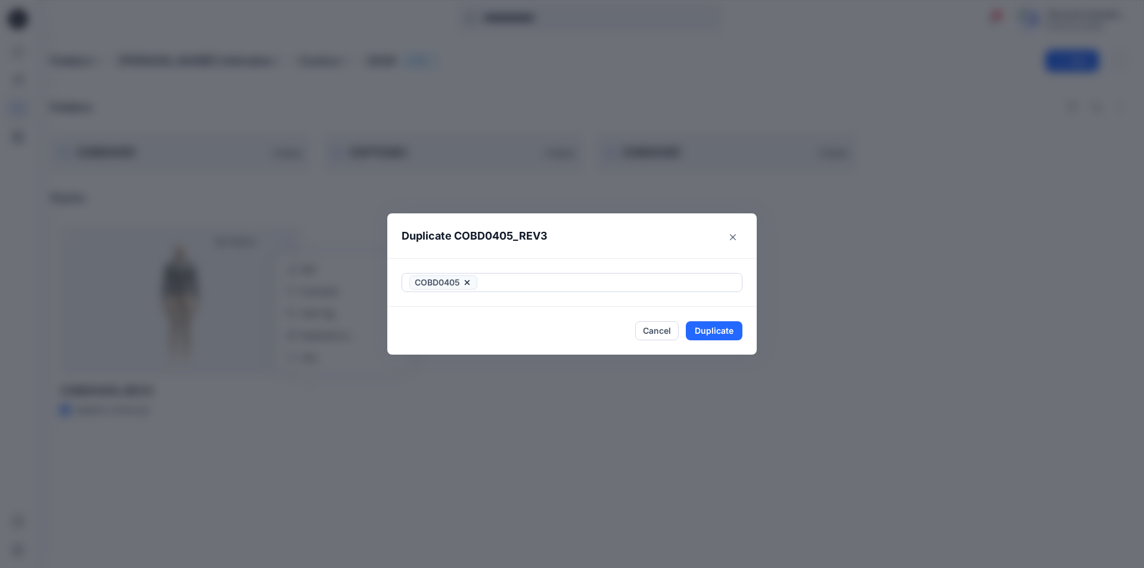
click at [634, 251] on header "Duplicate COBD0405_REV3" at bounding box center [560, 235] width 346 height 45
click at [640, 66] on div "Duplicate COBD0405_REV3 COBD0405 Cancel Duplicate" at bounding box center [572, 284] width 1144 height 568
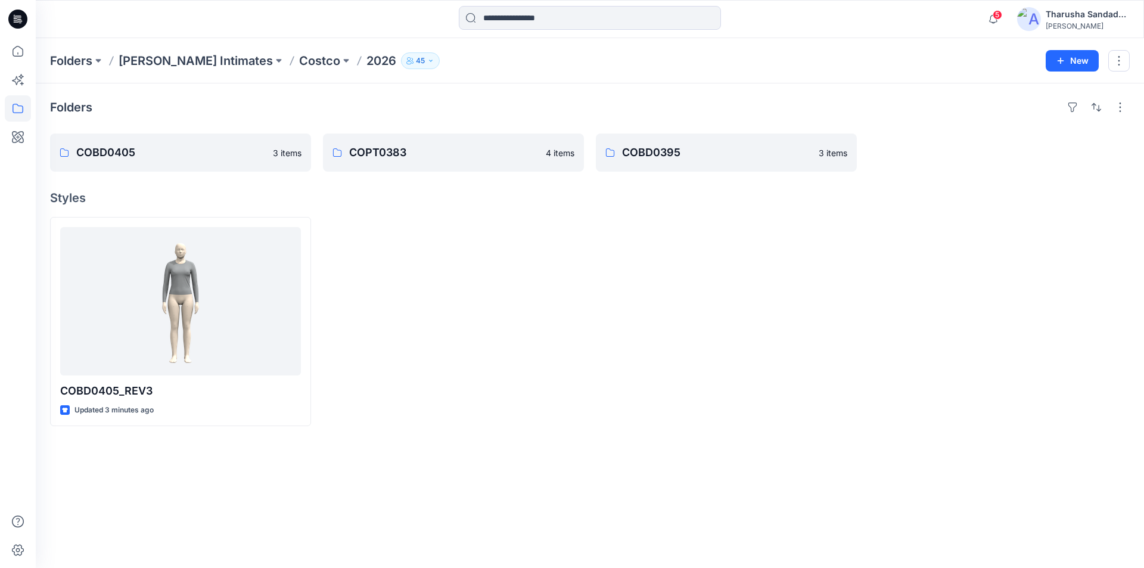
click at [17, 27] on icon at bounding box center [17, 19] width 19 height 19
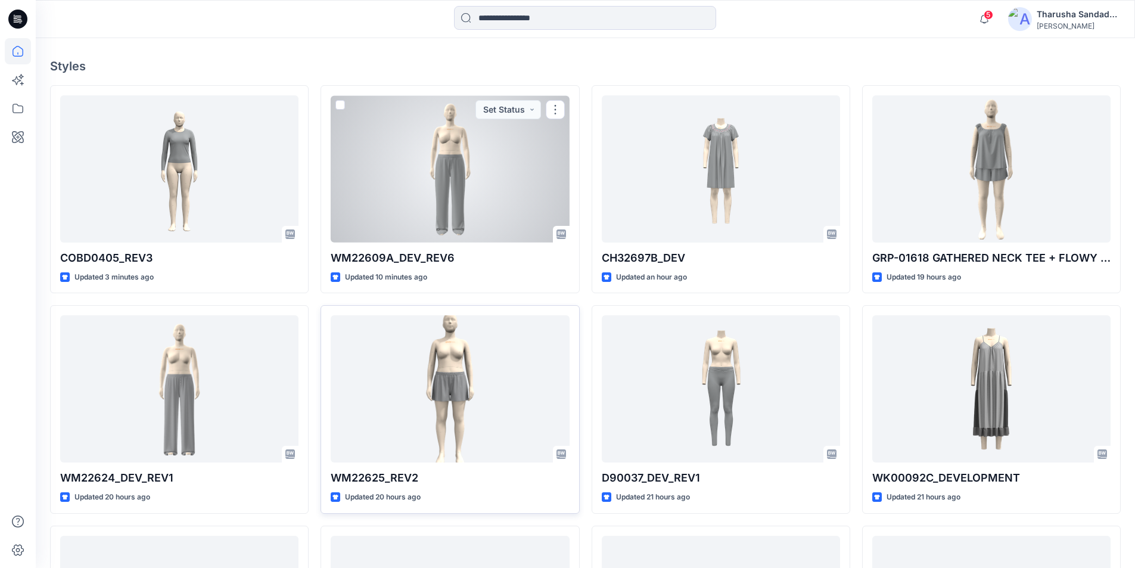
scroll to position [357, 0]
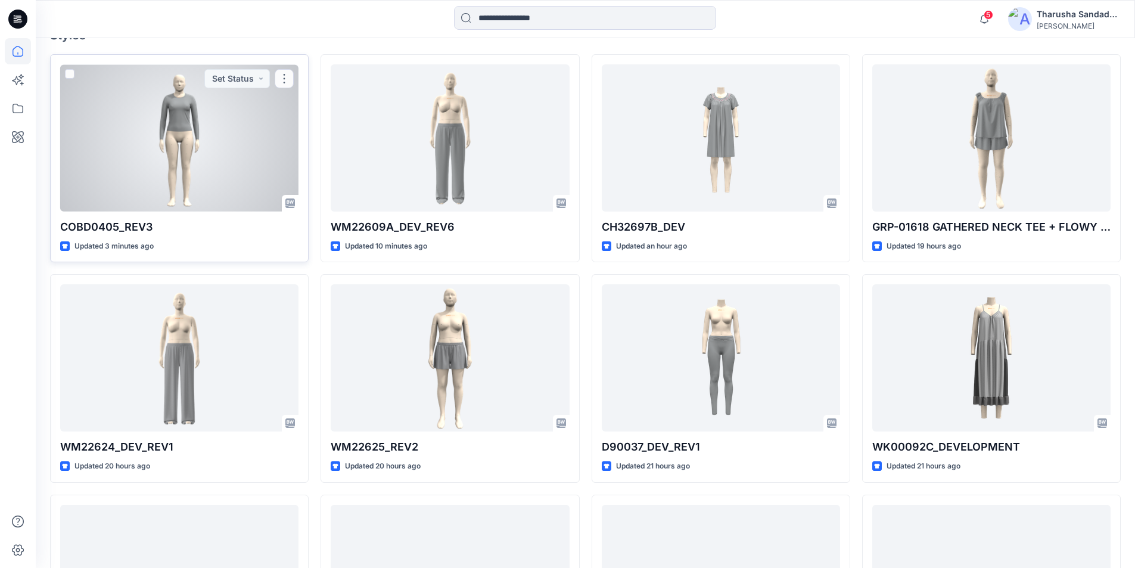
click at [208, 140] on div at bounding box center [179, 137] width 238 height 147
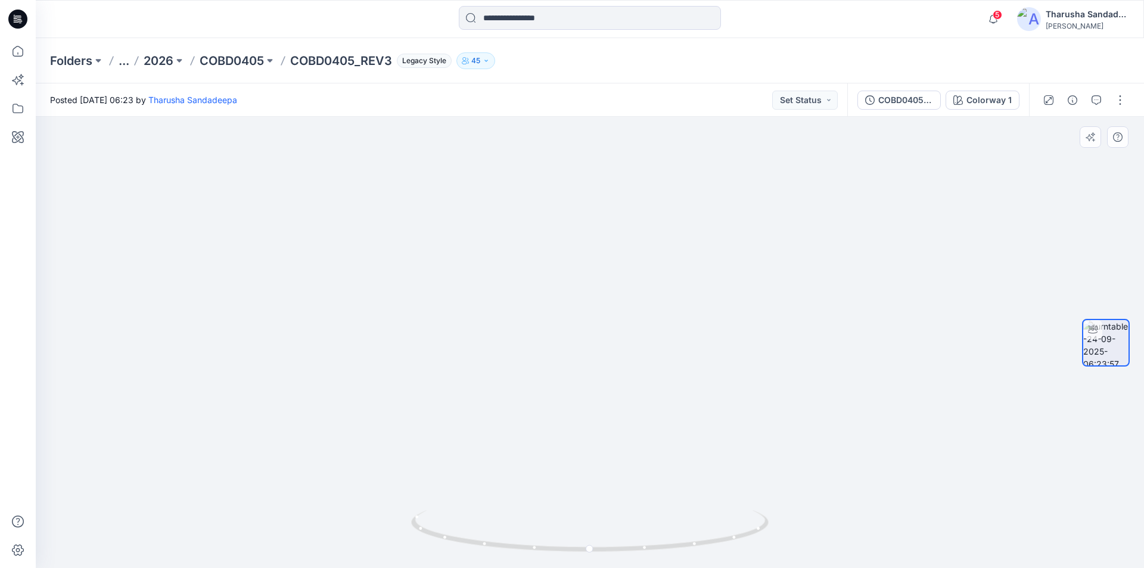
drag, startPoint x: 602, startPoint y: 202, endPoint x: 626, endPoint y: 426, distance: 225.3
click at [12, 17] on icon at bounding box center [17, 19] width 19 height 19
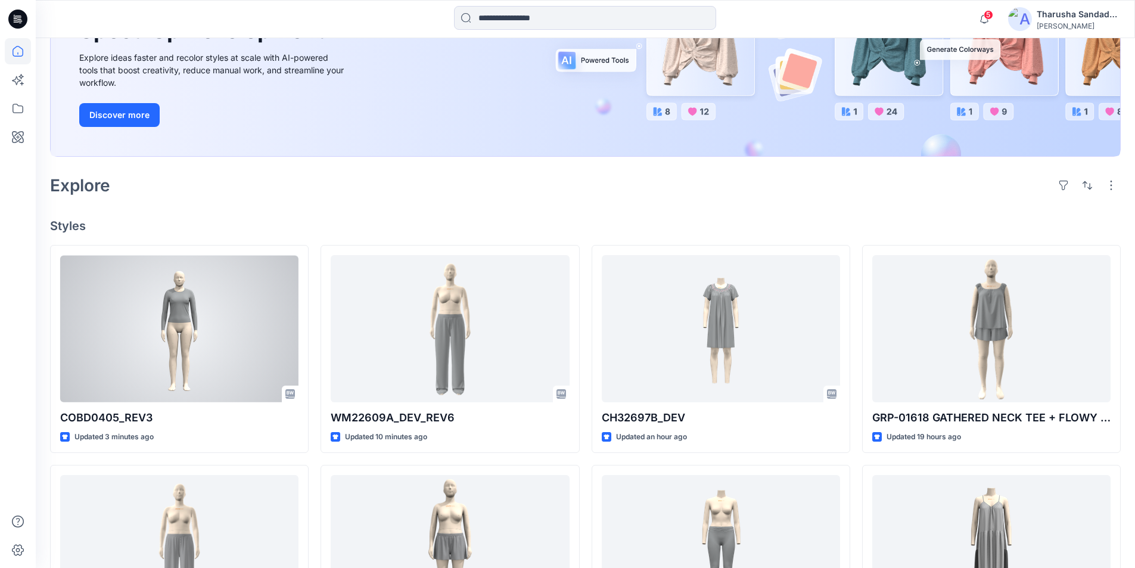
scroll to position [179, 0]
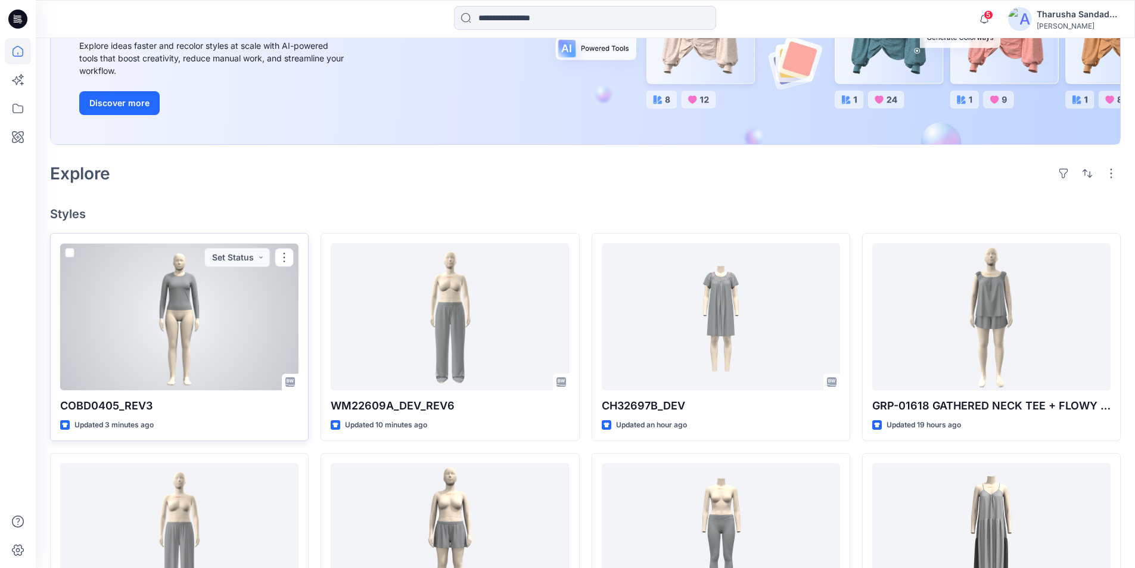
click at [198, 323] on div at bounding box center [179, 316] width 238 height 147
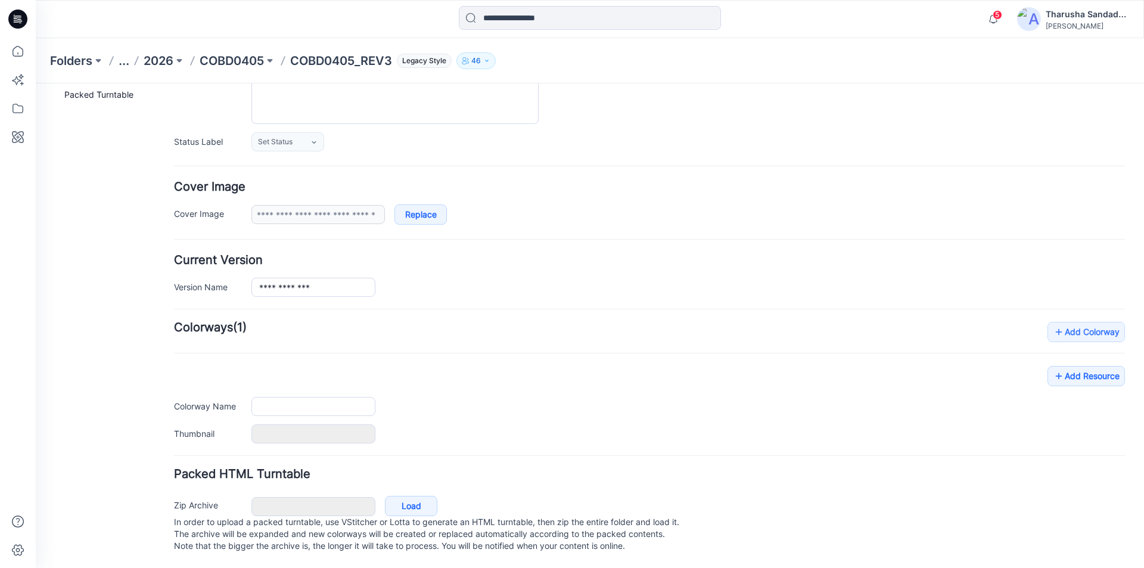
type input "**********"
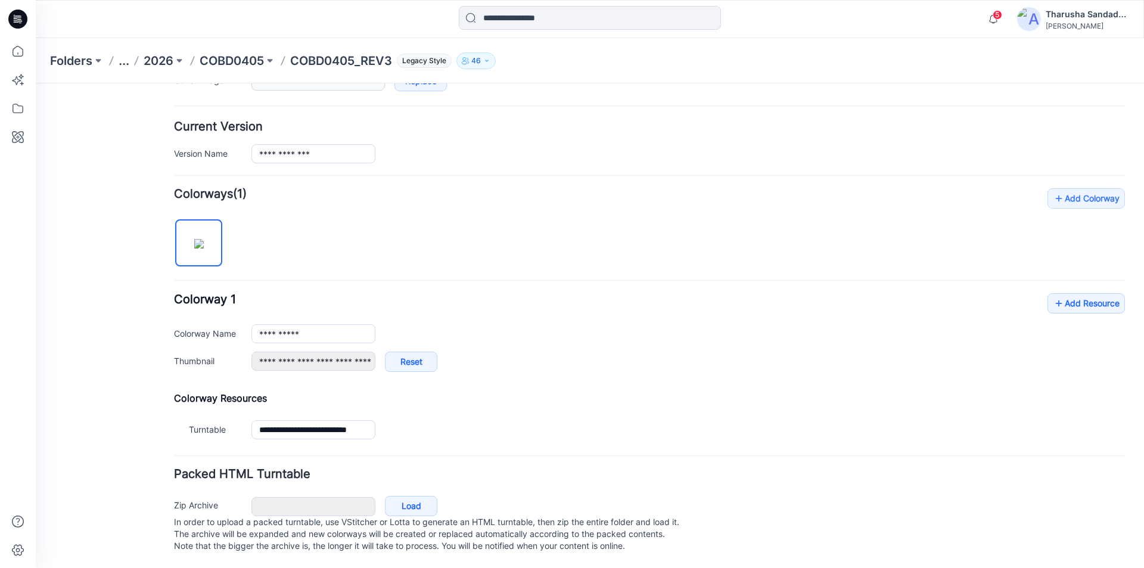
scroll to position [279, 0]
click at [1064, 297] on link "Add Resource" at bounding box center [1085, 303] width 77 height 20
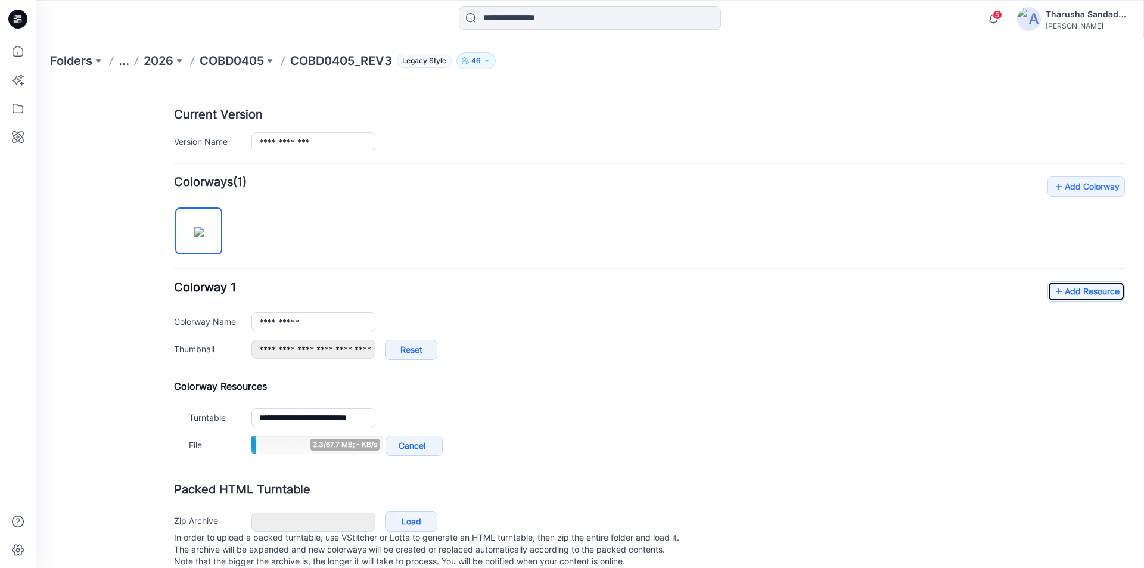
scroll to position [307, 0]
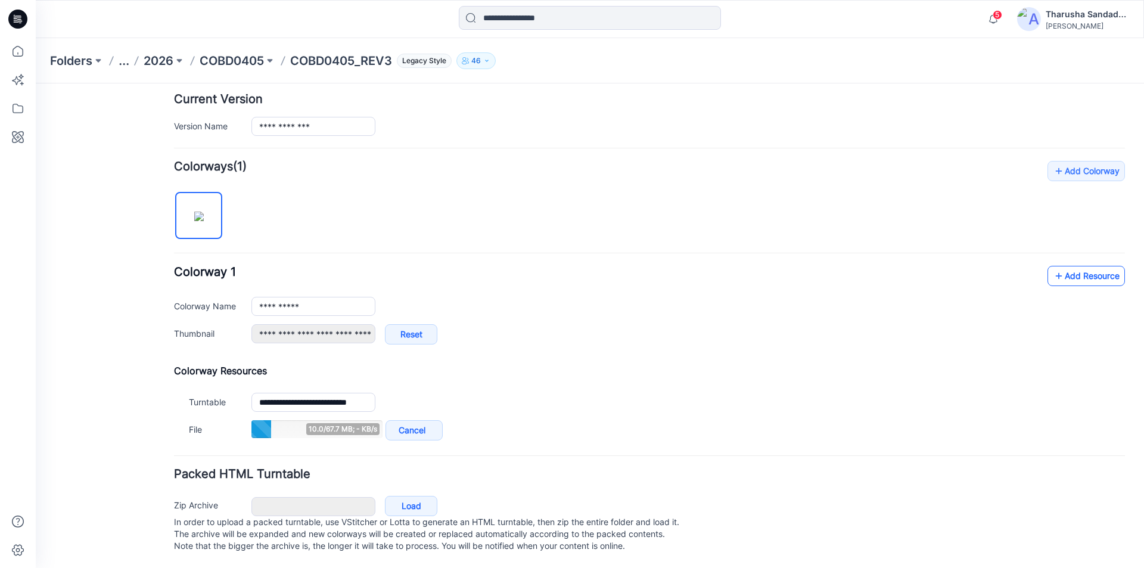
click at [1090, 266] on link "Add Resource" at bounding box center [1085, 276] width 77 height 20
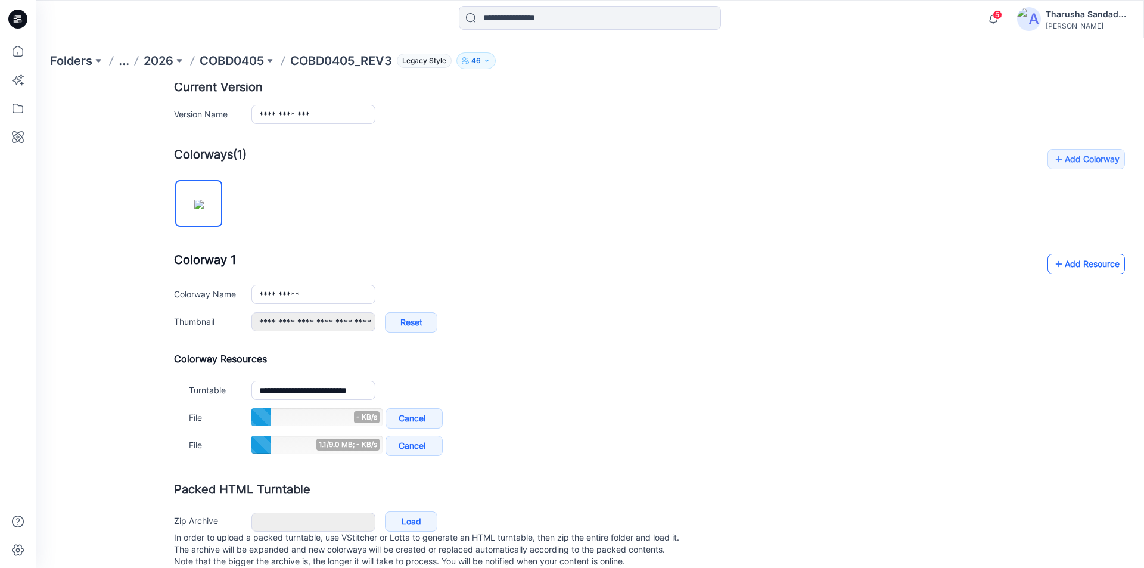
click at [1061, 268] on link "Add Resource" at bounding box center [1085, 264] width 77 height 20
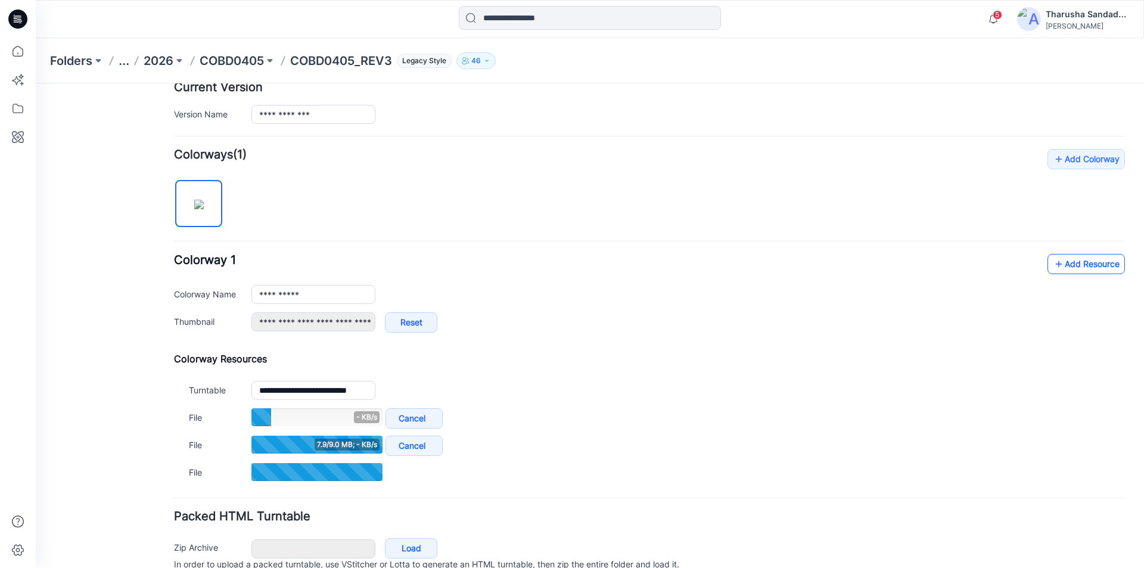
click at [1083, 265] on link "Add Resource" at bounding box center [1085, 264] width 77 height 20
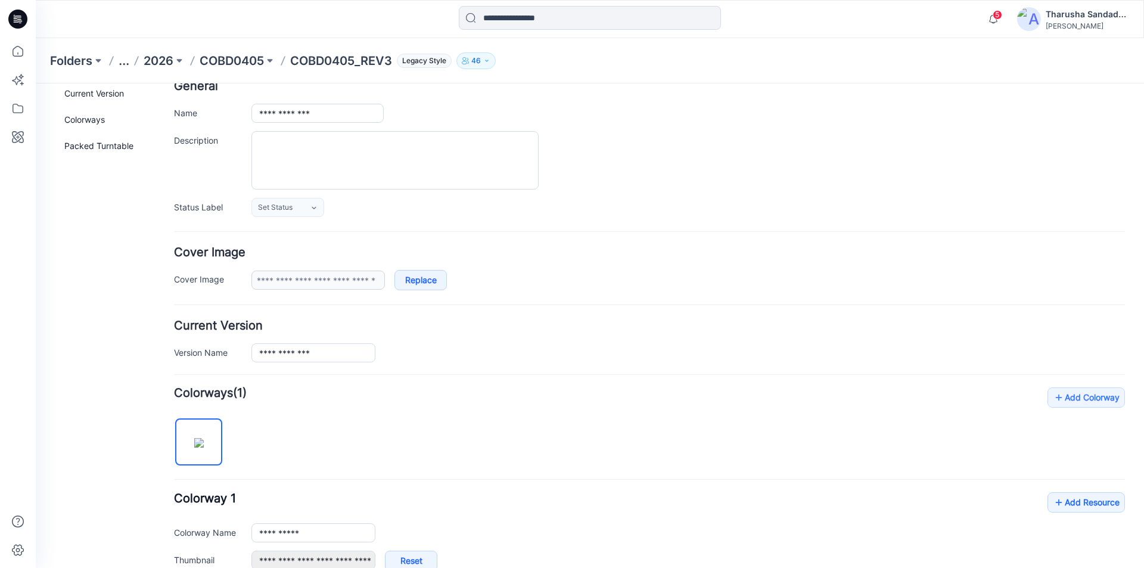
scroll to position [0, 0]
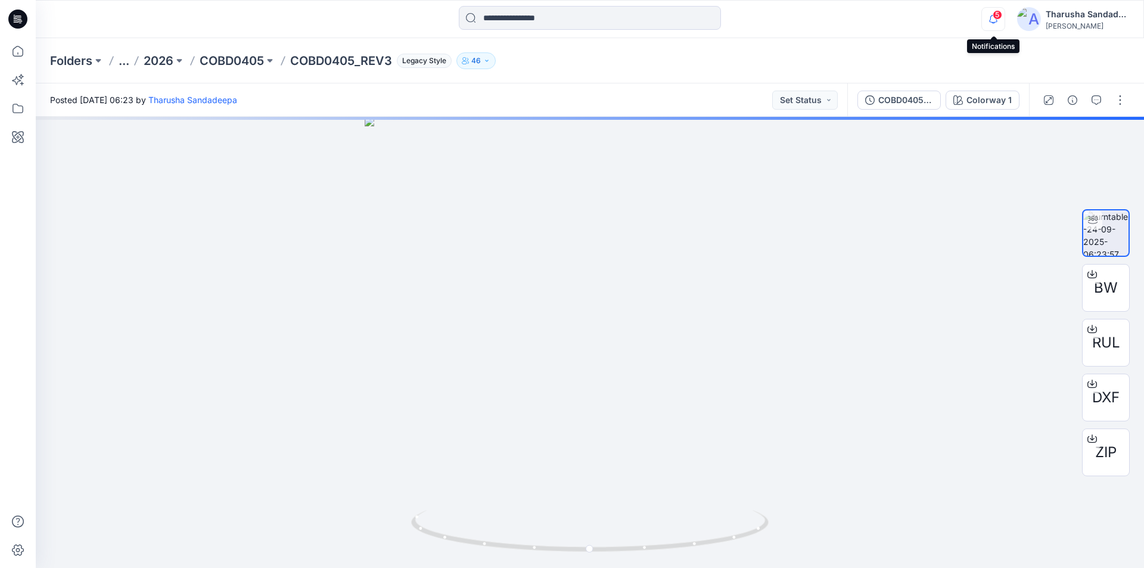
click at [993, 11] on icon "button" at bounding box center [993, 19] width 23 height 24
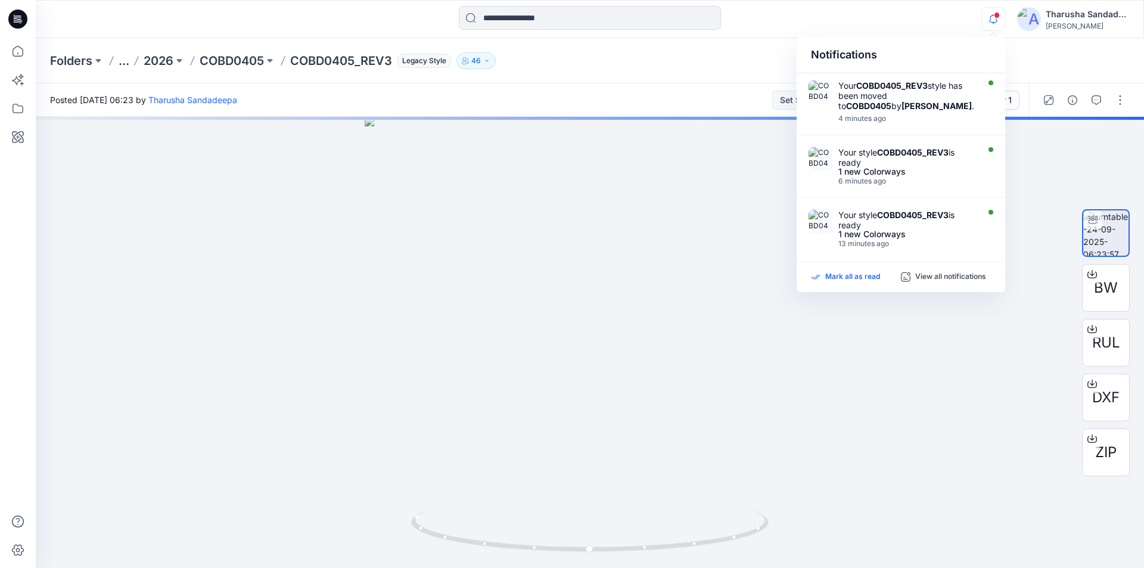
click at [861, 276] on p "Mark all as read" at bounding box center [852, 277] width 55 height 11
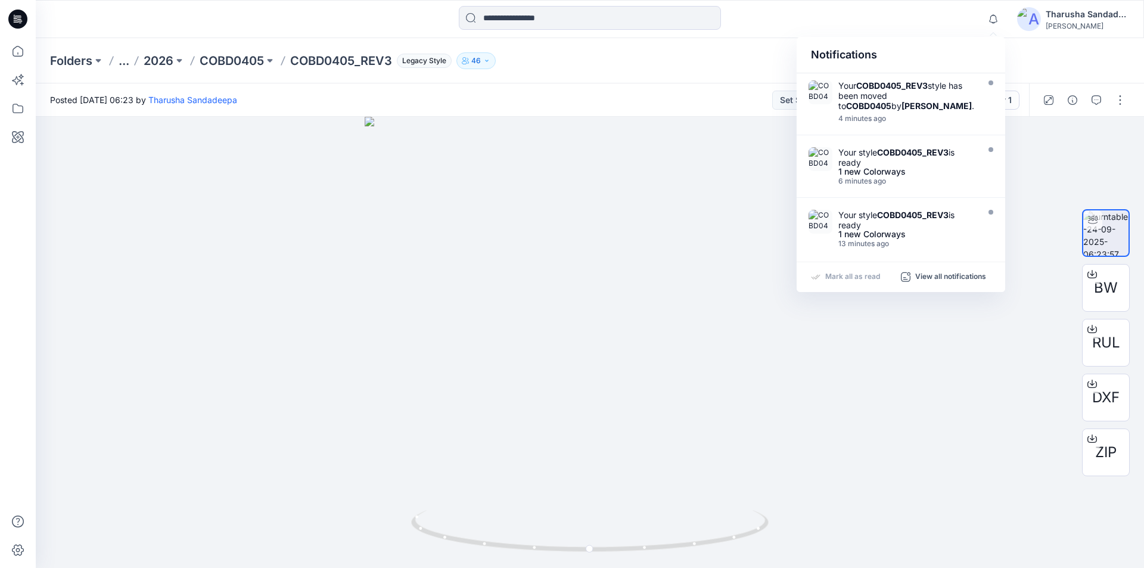
click at [586, 73] on div "Folders ... 2026 COBD0405 COBD0405_REV3 Legacy Style 46" at bounding box center [590, 60] width 1108 height 45
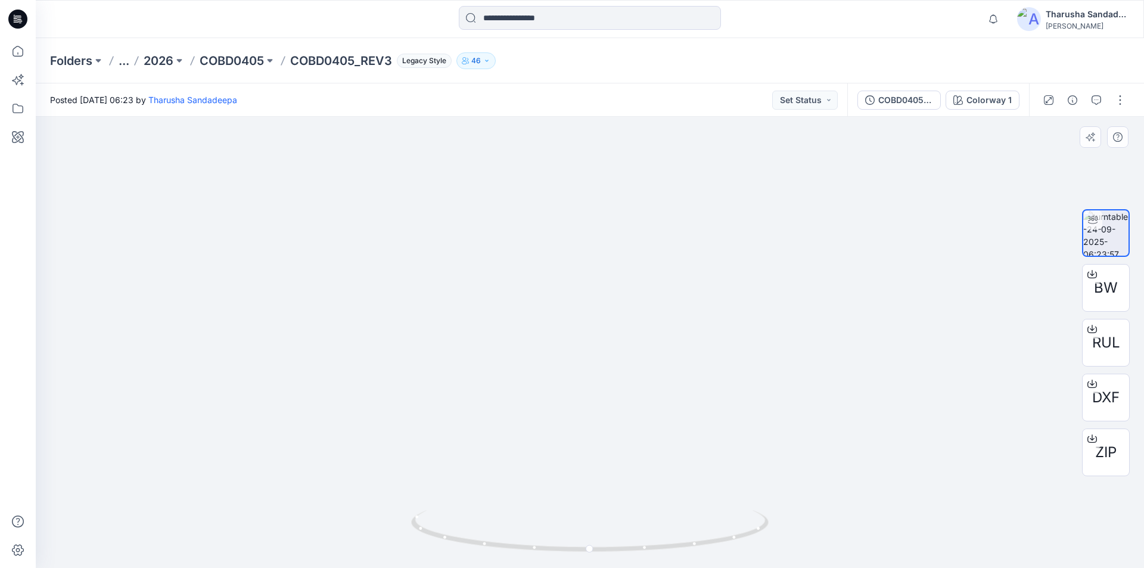
drag, startPoint x: 635, startPoint y: 187, endPoint x: 672, endPoint y: 494, distance: 309.0
drag, startPoint x: 652, startPoint y: 495, endPoint x: 635, endPoint y: 406, distance: 90.4
click at [19, 24] on icon at bounding box center [17, 19] width 19 height 19
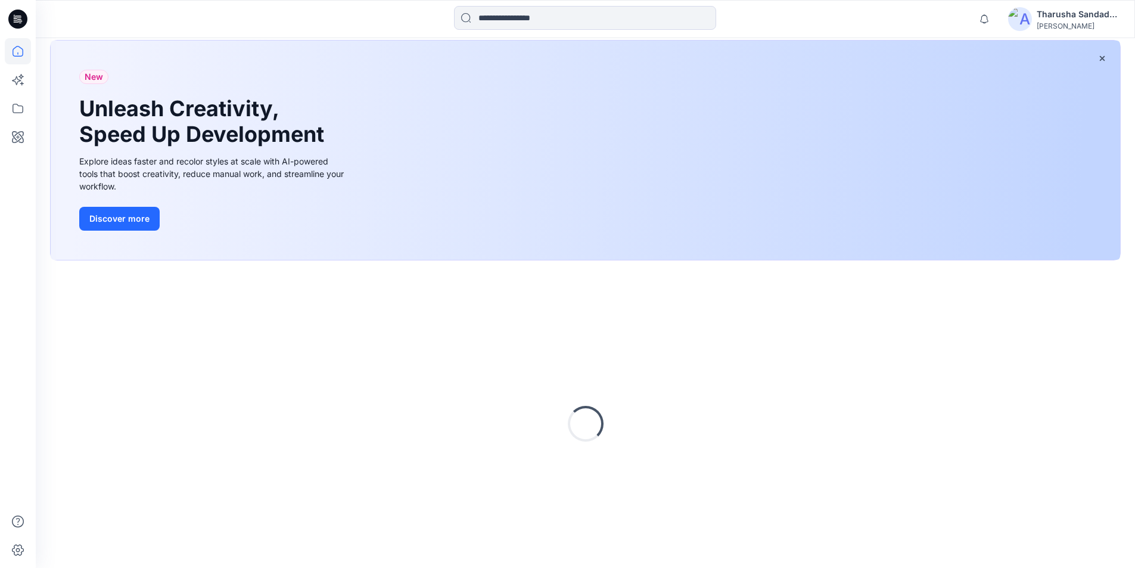
scroll to position [82, 0]
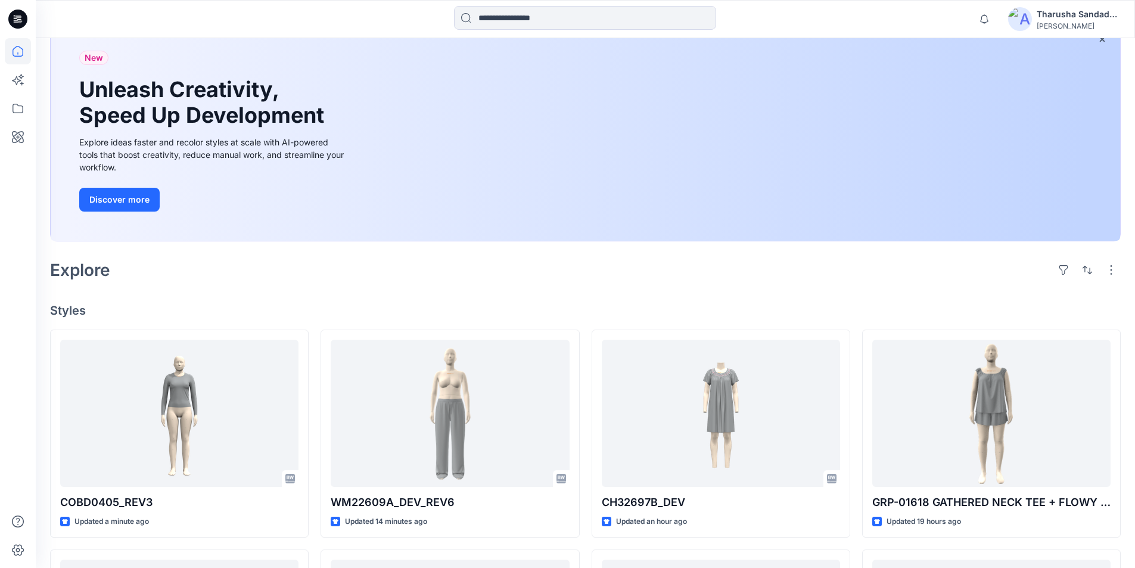
click at [447, 296] on div "Welcome back, Tharusha New New Unleash Creativity, Speed Up Development Explore…" at bounding box center [585, 495] width 1099 height 1079
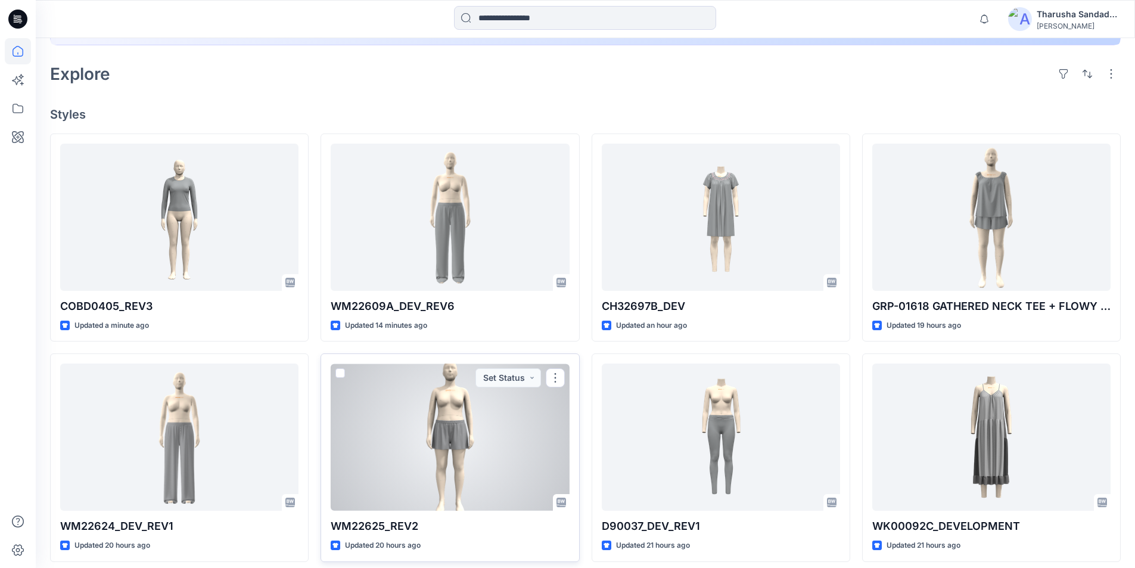
scroll to position [261, 0]
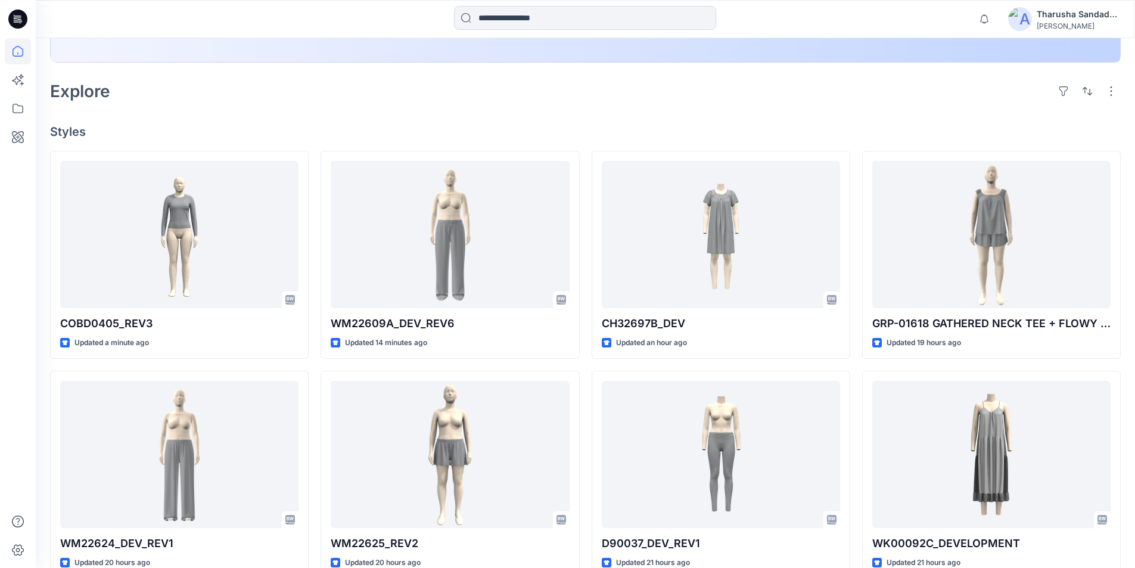
drag, startPoint x: 154, startPoint y: 131, endPoint x: 185, endPoint y: 125, distance: 32.1
click at [154, 131] on h4 "Styles" at bounding box center [585, 132] width 1071 height 14
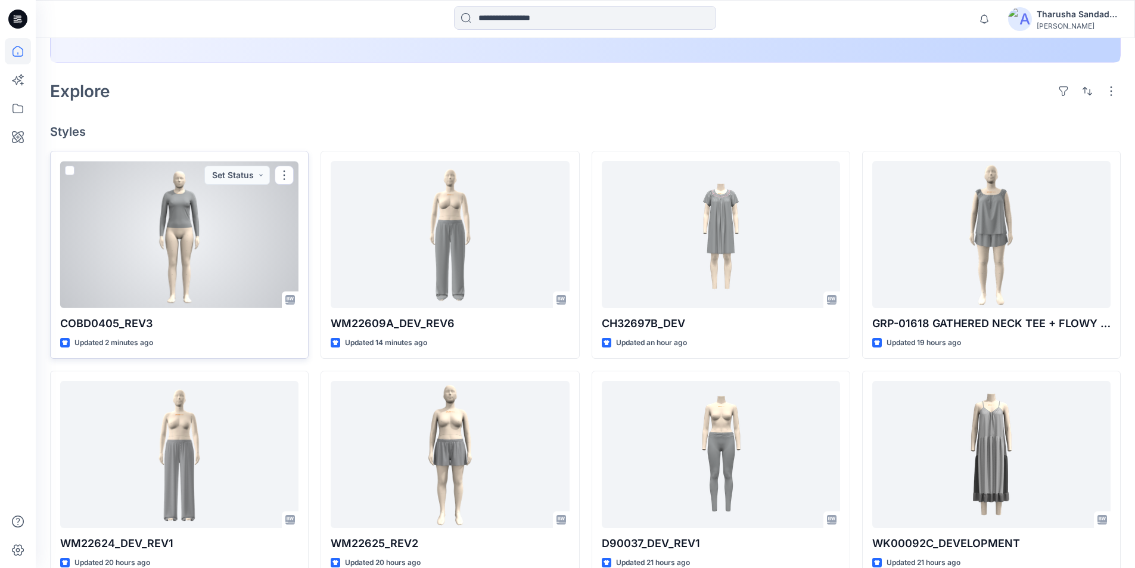
click at [213, 246] on div at bounding box center [179, 234] width 238 height 147
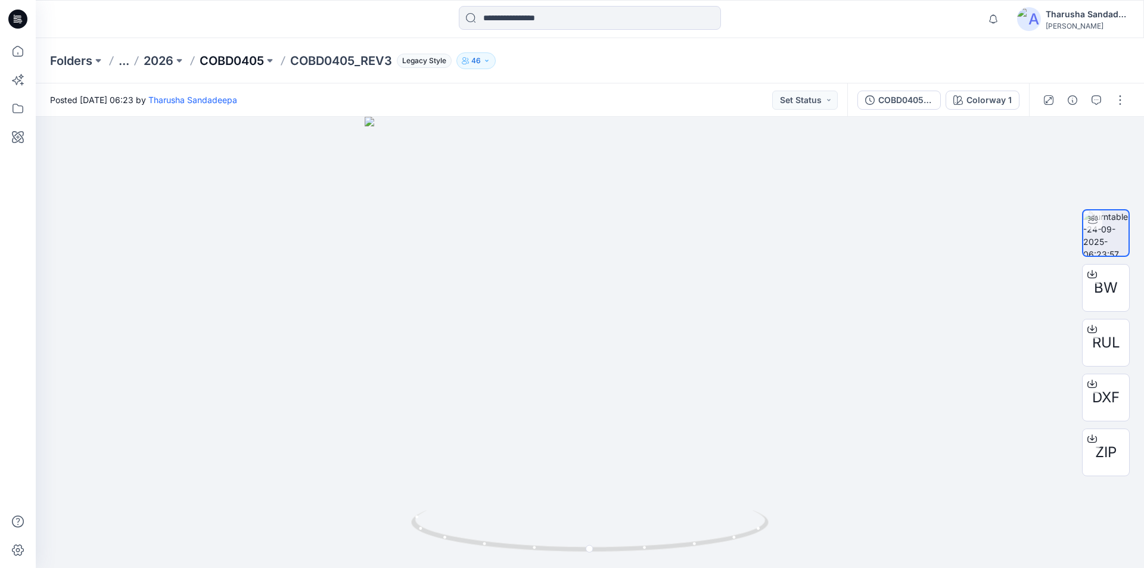
click at [256, 61] on p "COBD0405" at bounding box center [232, 60] width 64 height 17
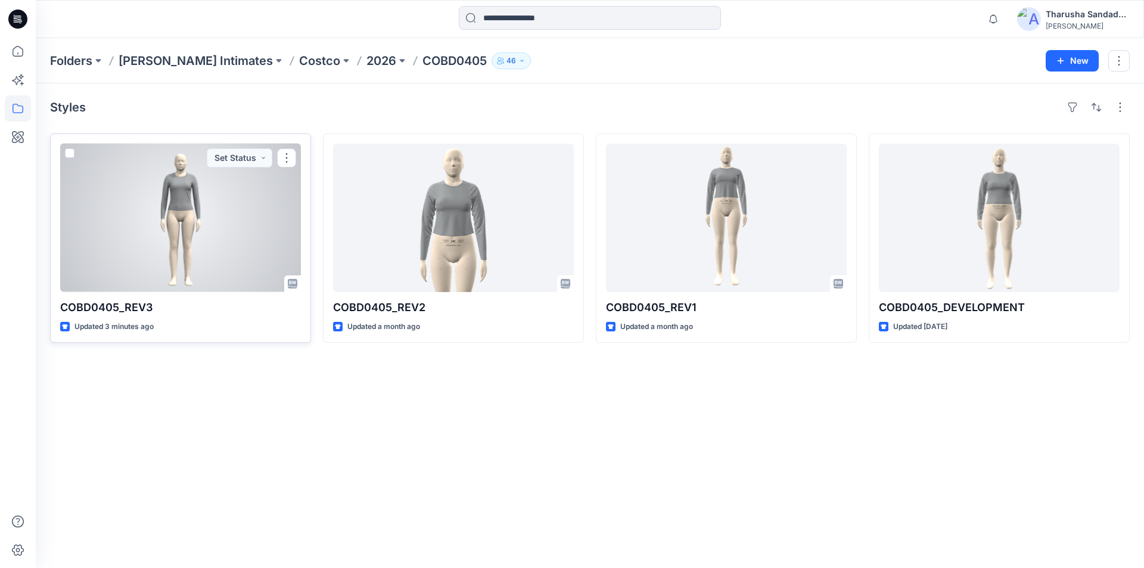
click at [214, 227] on div at bounding box center [180, 218] width 241 height 148
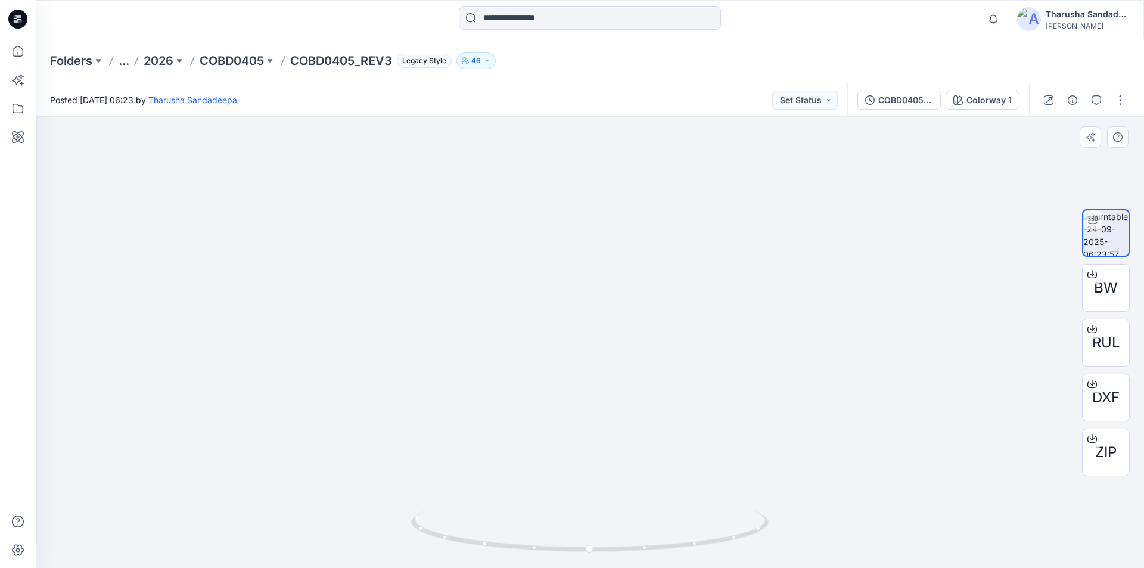
drag, startPoint x: 614, startPoint y: 198, endPoint x: 646, endPoint y: 478, distance: 281.3
drag, startPoint x: 575, startPoint y: 231, endPoint x: 580, endPoint y: 270, distance: 39.7
click at [18, 24] on icon at bounding box center [17, 19] width 19 height 19
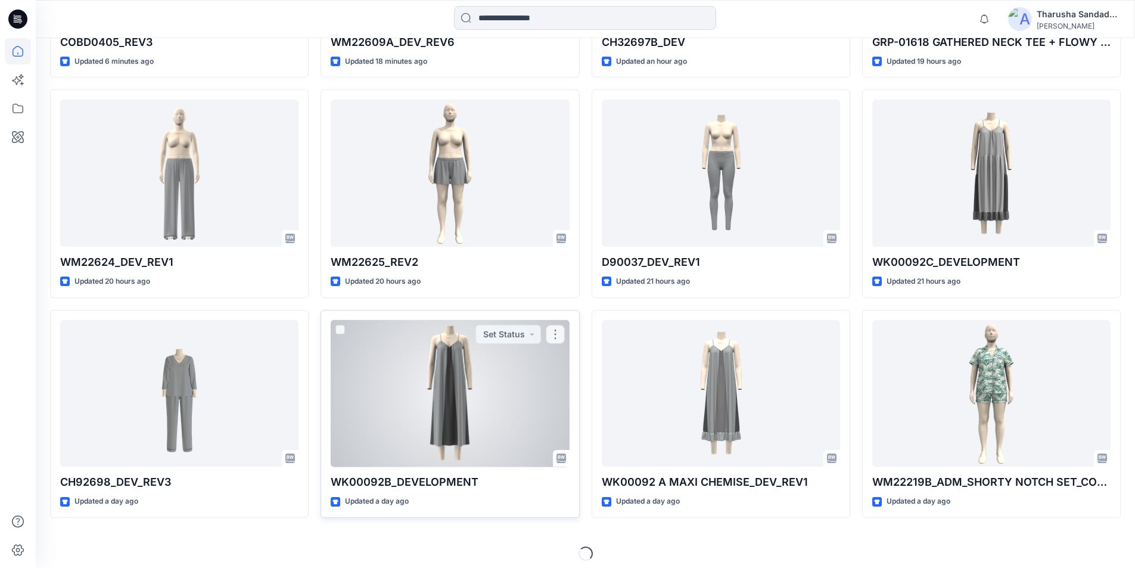
scroll to position [549, 0]
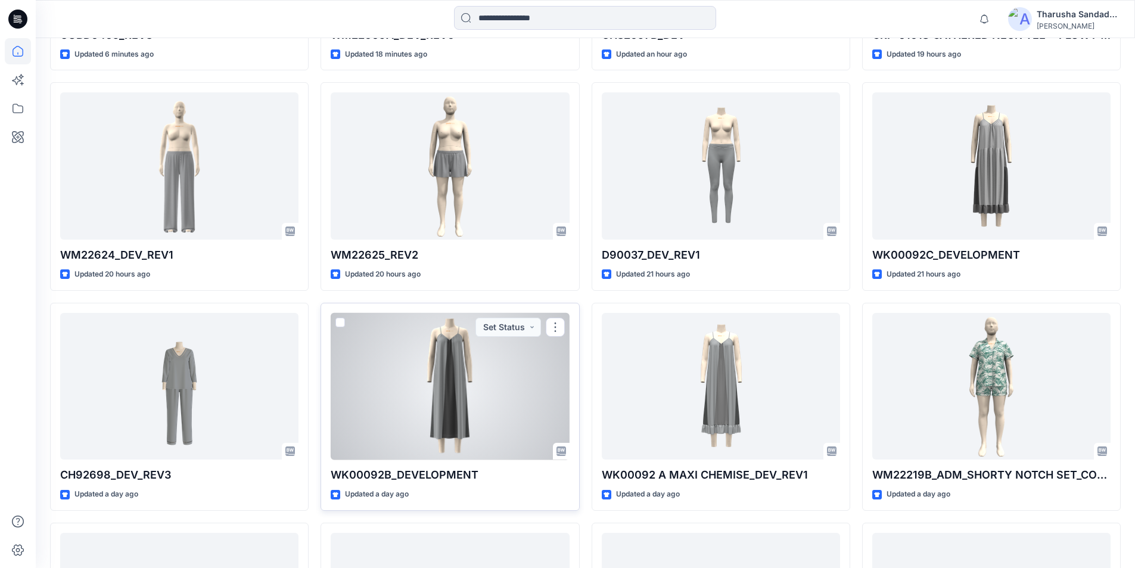
click at [479, 406] on div at bounding box center [450, 386] width 238 height 147
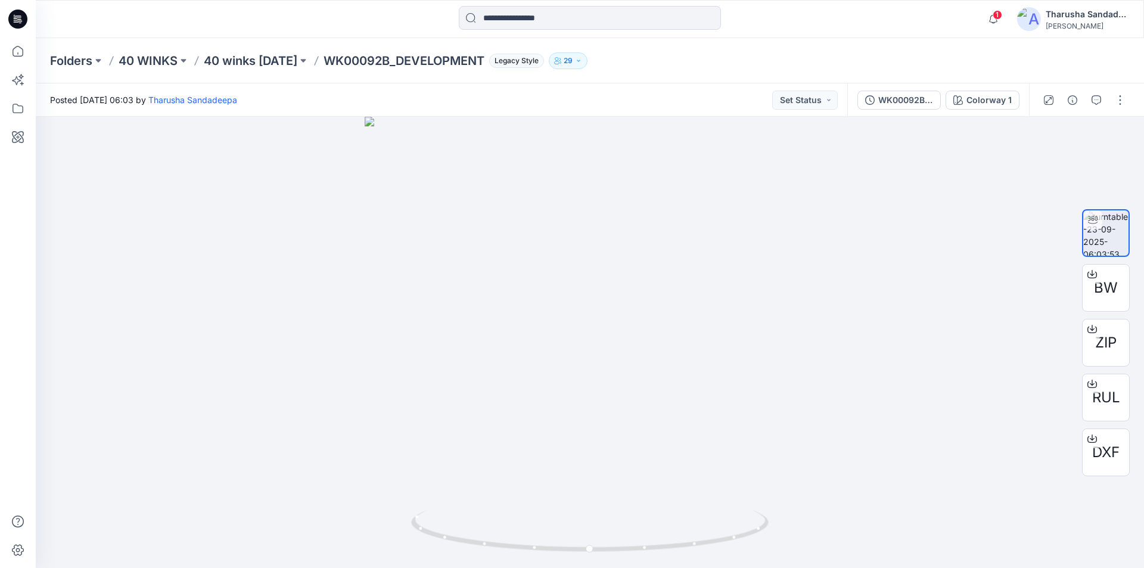
click at [2, 15] on div at bounding box center [18, 19] width 38 height 38
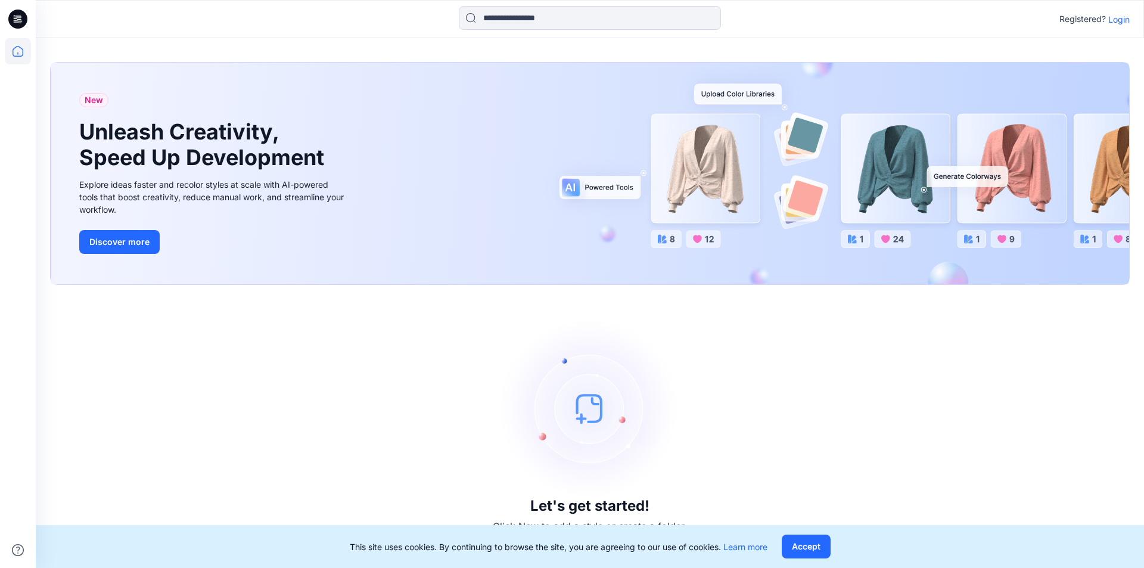
click at [1130, 18] on div "Registered? Login" at bounding box center [590, 19] width 1108 height 26
click at [1127, 25] on p "Login" at bounding box center [1118, 19] width 21 height 13
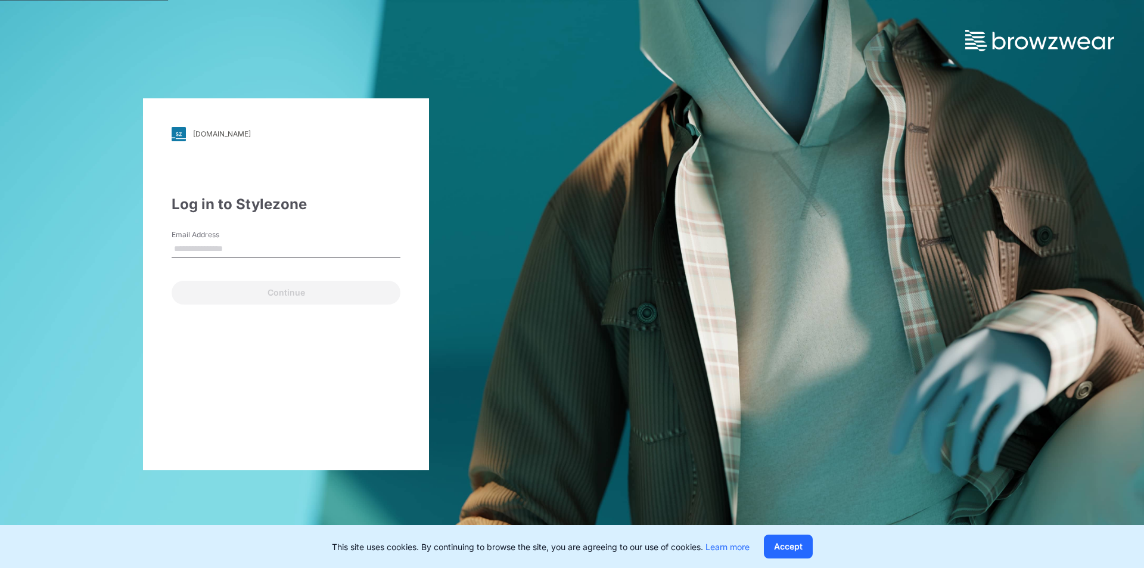
type input "**********"
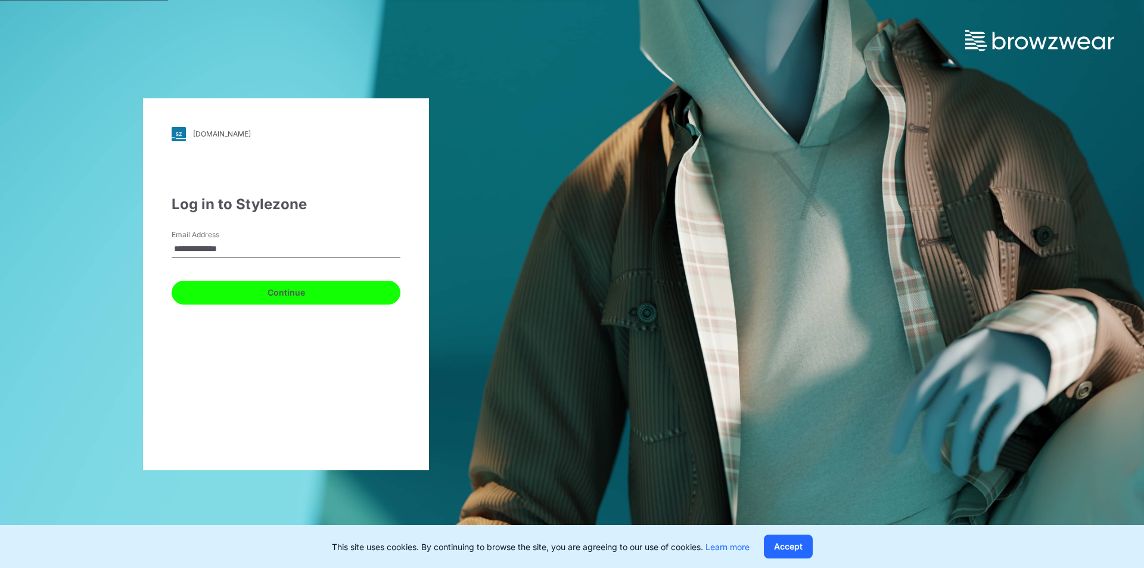
click at [238, 294] on button "Continue" at bounding box center [286, 293] width 229 height 24
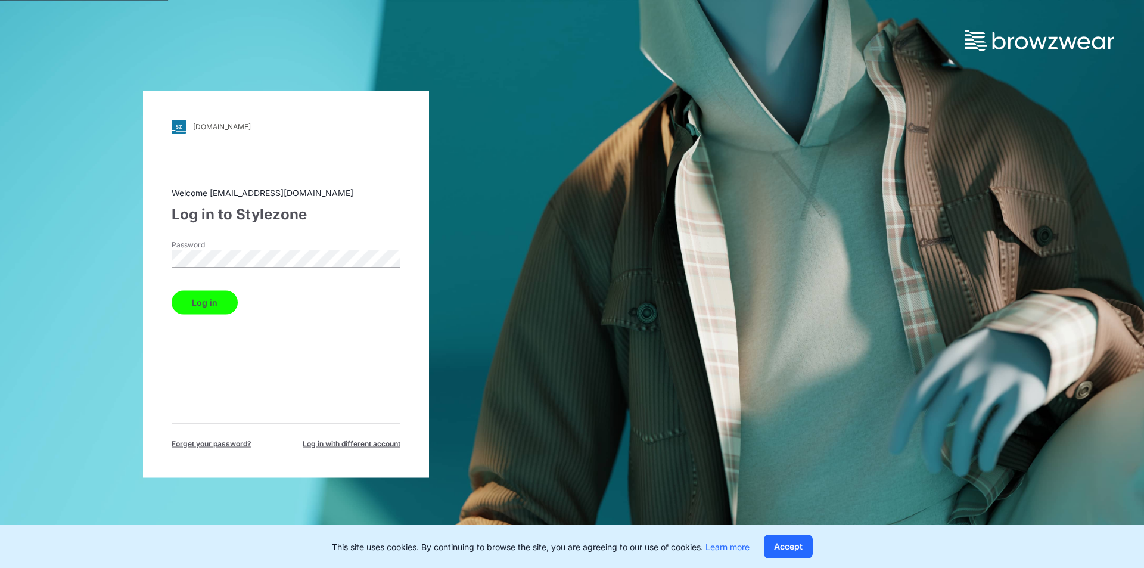
click at [198, 306] on button "Log in" at bounding box center [205, 302] width 66 height 24
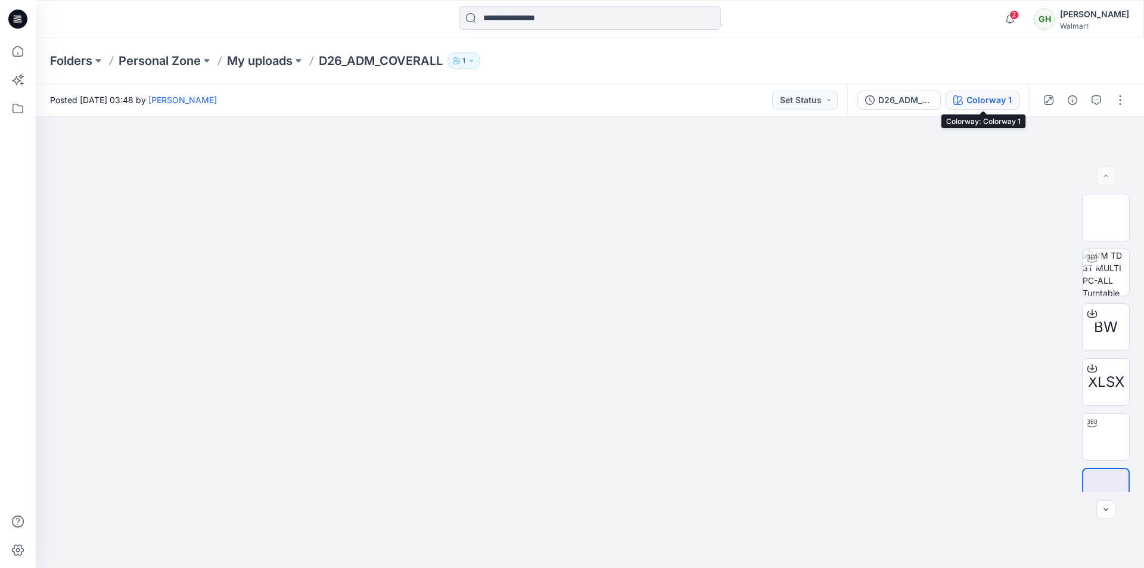
click at [1000, 99] on div "Colorway 1" at bounding box center [988, 100] width 45 height 13
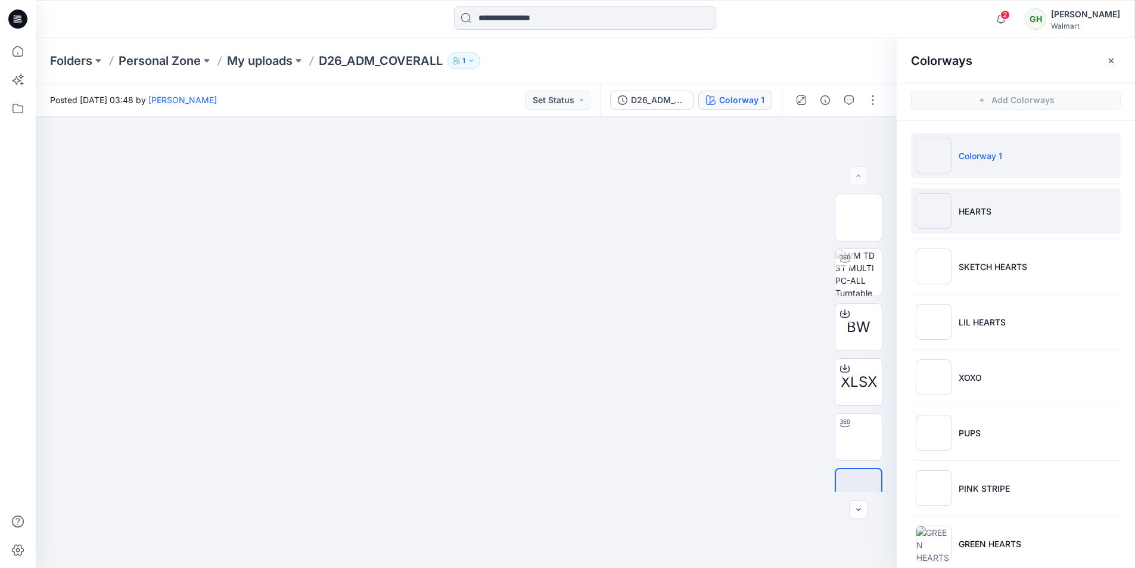
click at [965, 216] on p "HEARTS" at bounding box center [975, 211] width 33 height 13
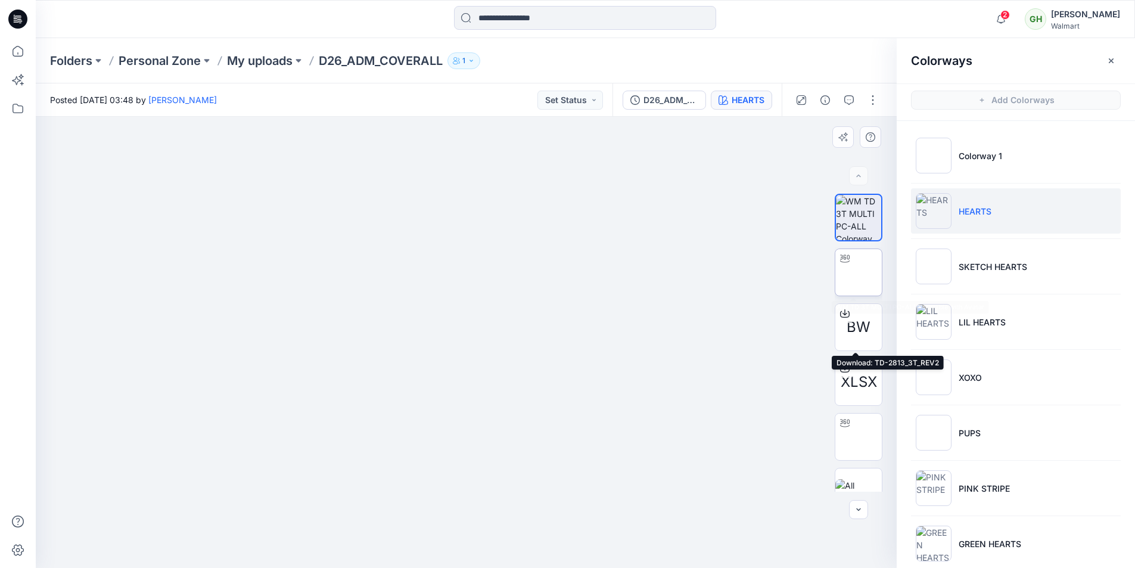
click at [859, 272] on img at bounding box center [859, 272] width 0 height 0
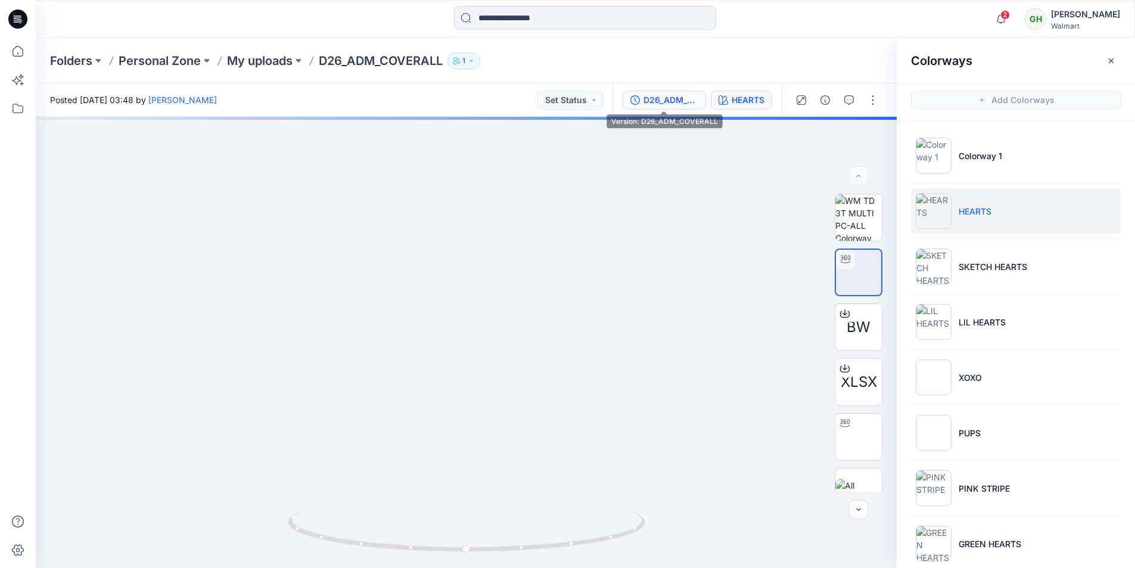
click at [668, 102] on div "D26_ADM_COVERALL" at bounding box center [670, 100] width 55 height 13
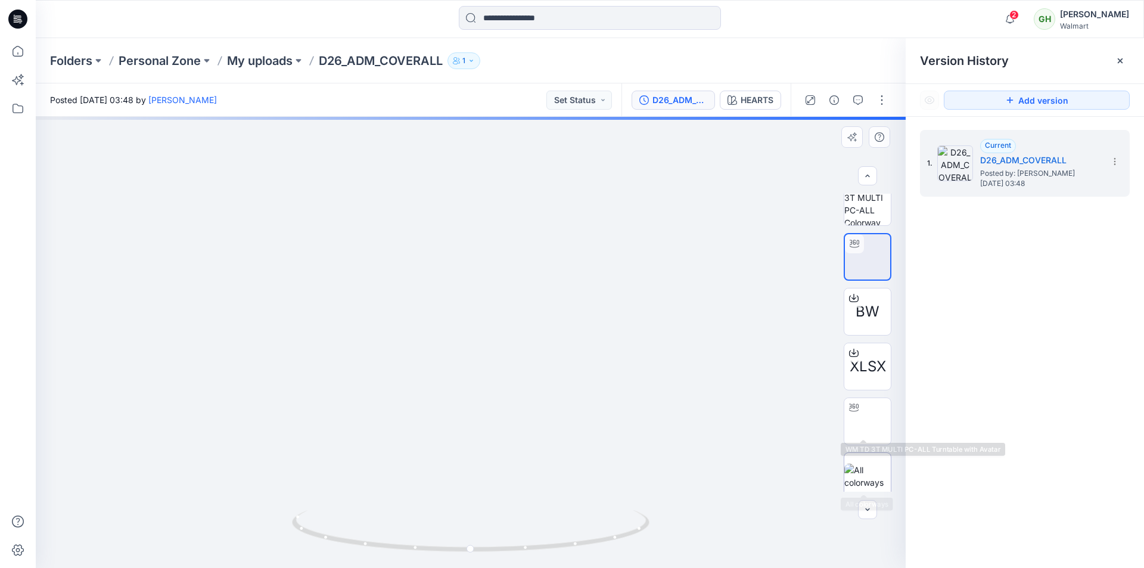
scroll to position [24, 0]
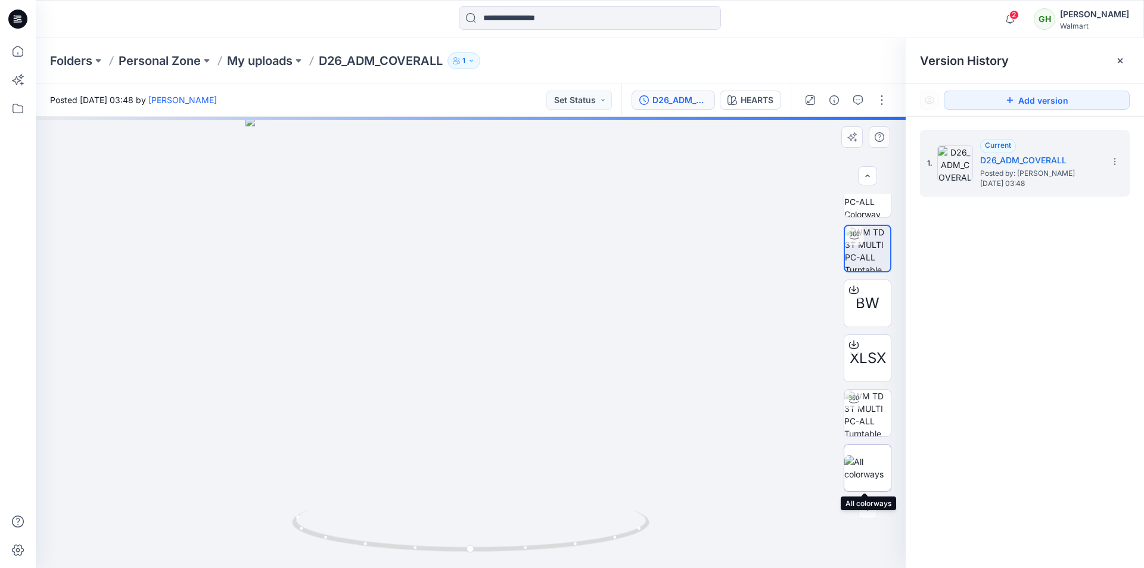
click at [874, 463] on img at bounding box center [867, 467] width 46 height 25
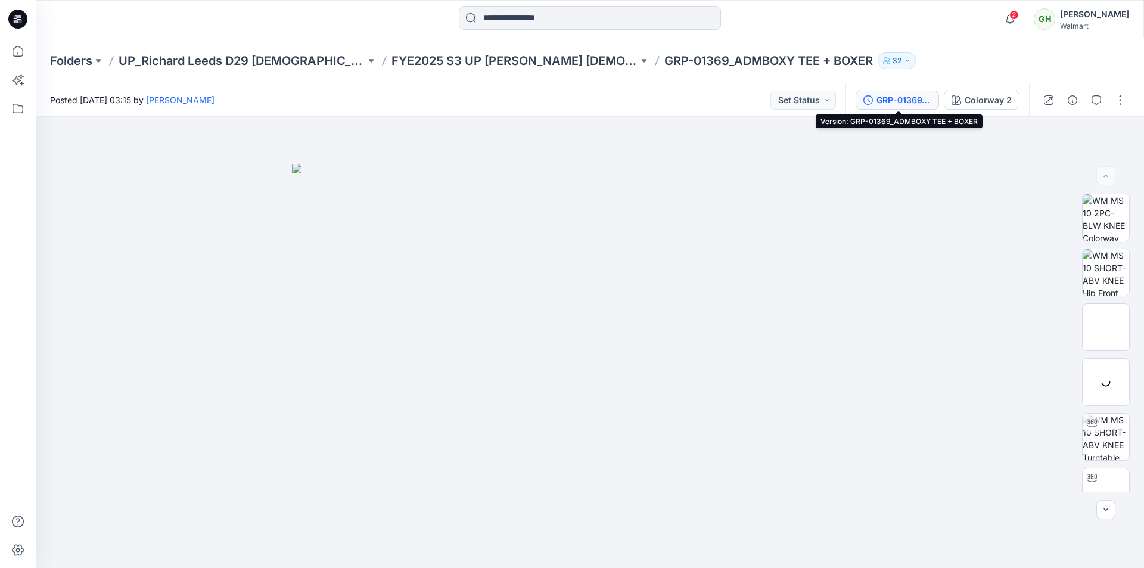
click at [918, 100] on div "GRP-01369_ADMBOXY TEE + BOXER" at bounding box center [903, 100] width 55 height 13
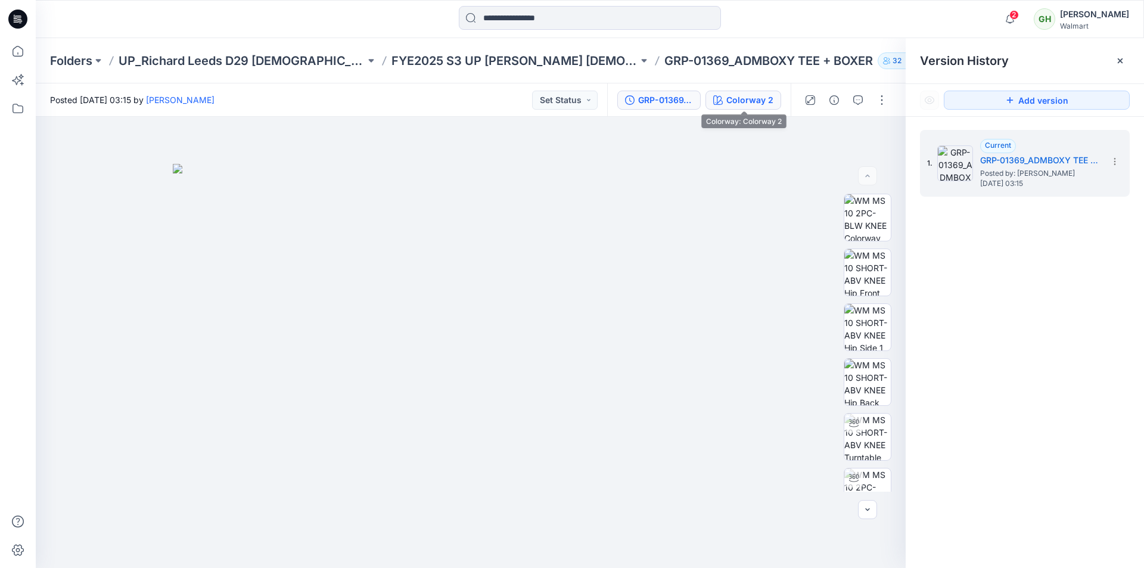
click at [760, 102] on div "Colorway 2" at bounding box center [749, 100] width 47 height 13
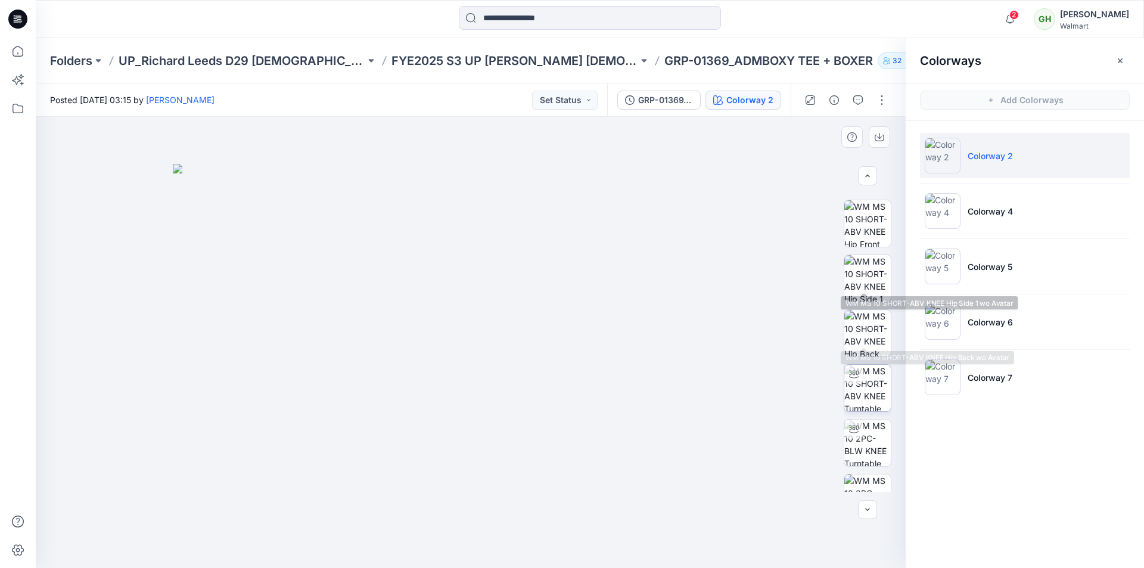
scroll to position [60, 0]
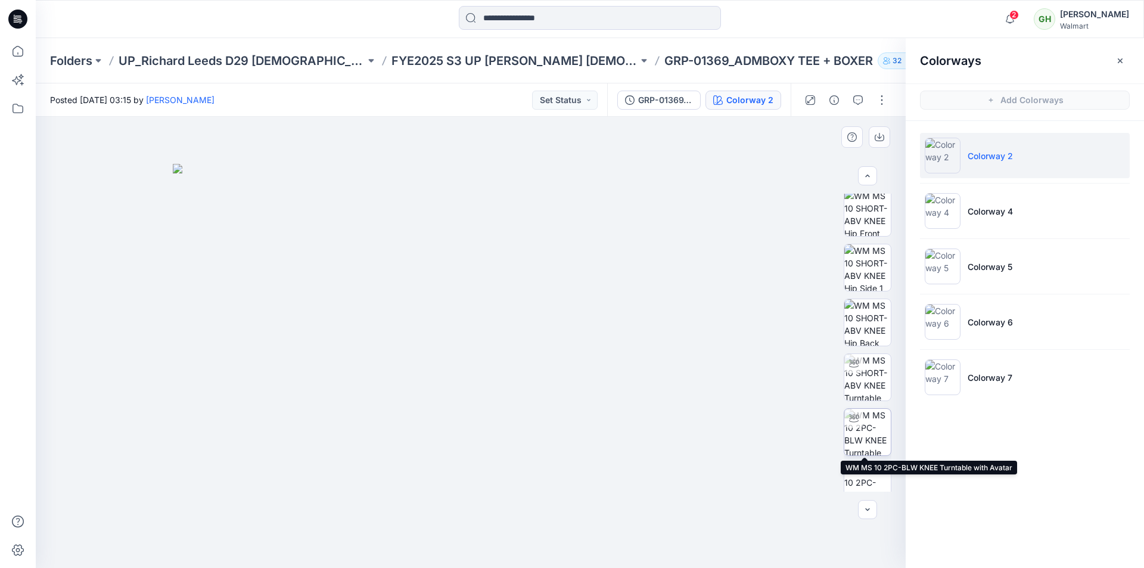
click at [851, 433] on img at bounding box center [867, 432] width 46 height 46
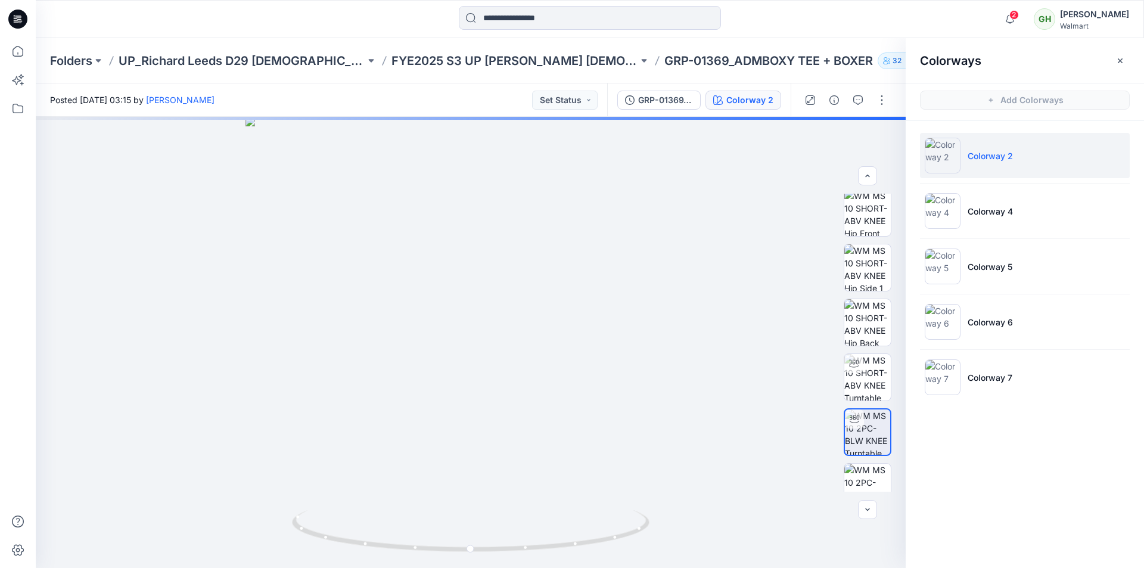
click at [964, 155] on li "Colorway 2" at bounding box center [1025, 155] width 210 height 45
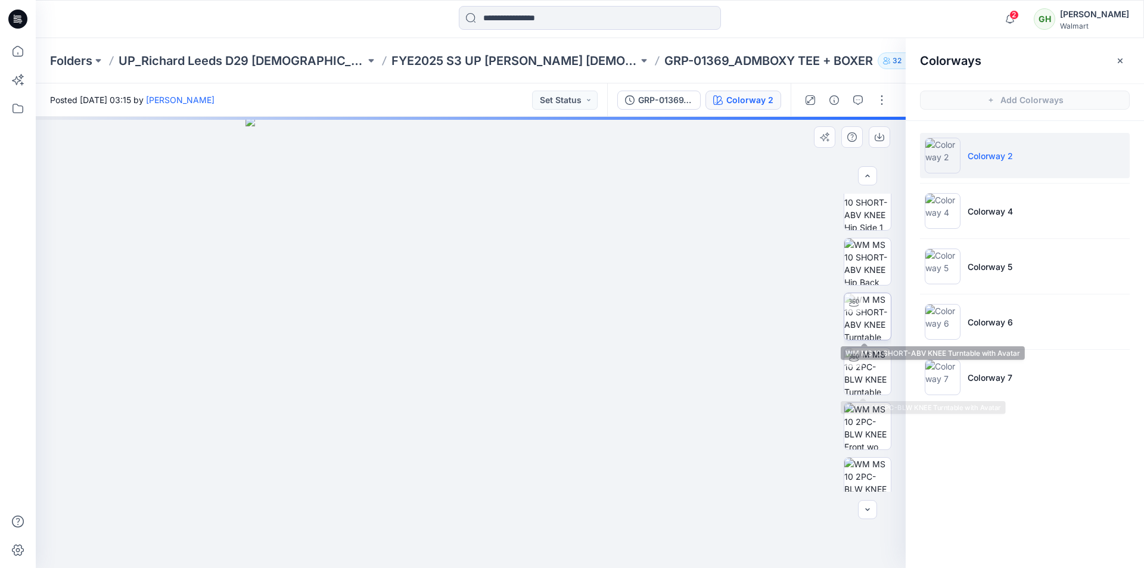
scroll to position [119, 0]
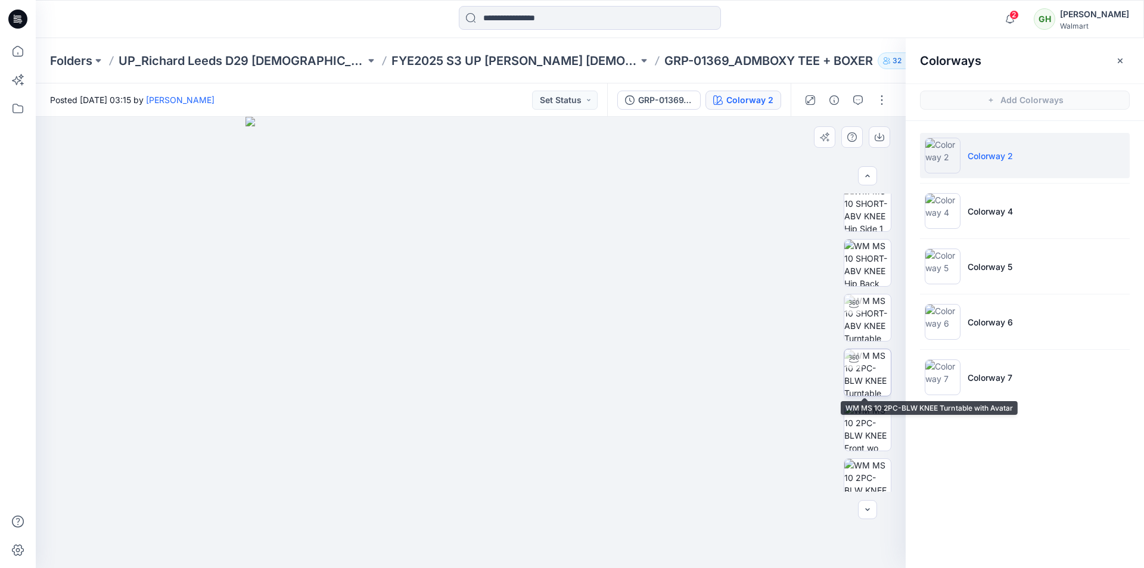
click at [855, 365] on div at bounding box center [853, 358] width 19 height 19
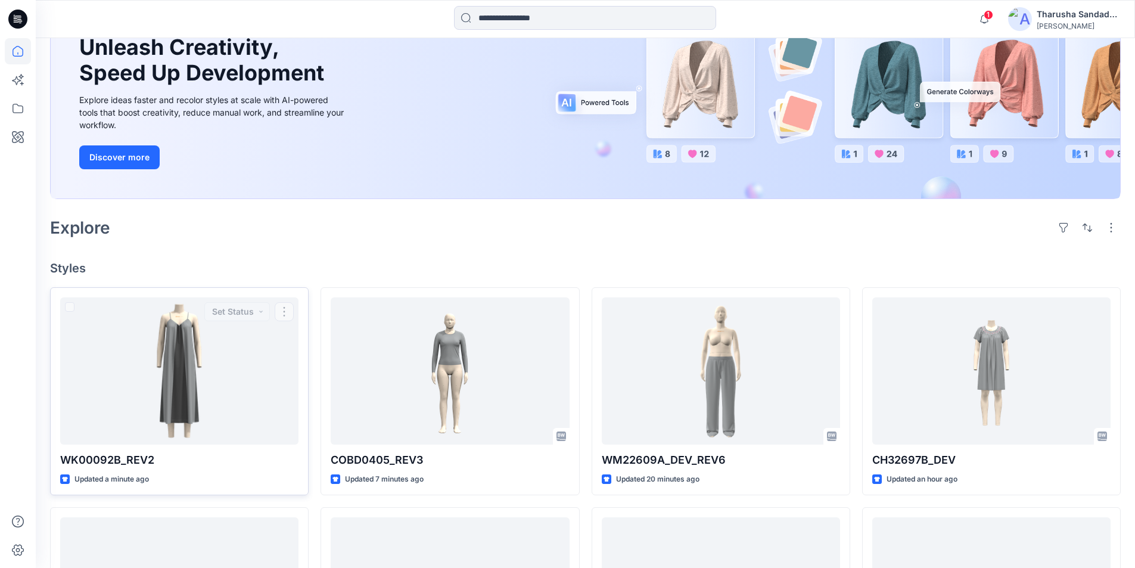
scroll to position [119, 0]
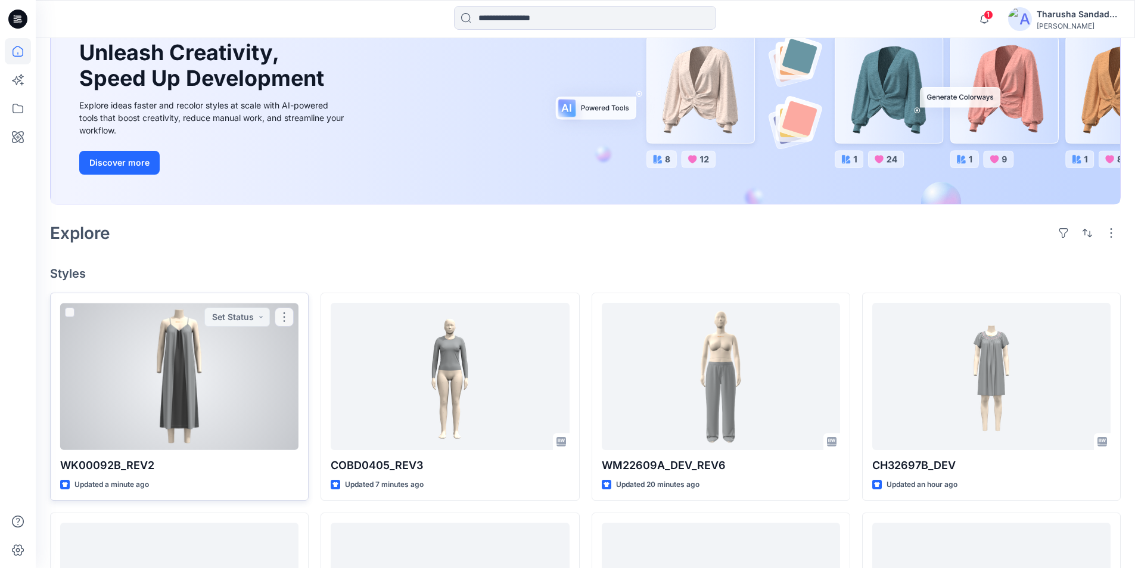
click at [197, 375] on div at bounding box center [179, 376] width 238 height 147
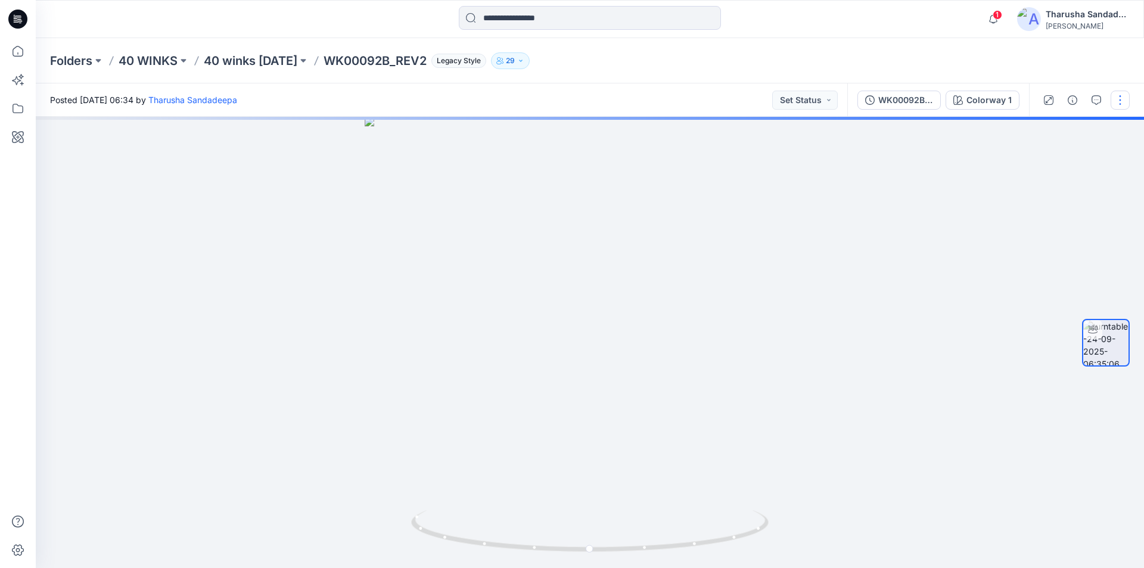
click at [1121, 99] on button "button" at bounding box center [1120, 100] width 19 height 19
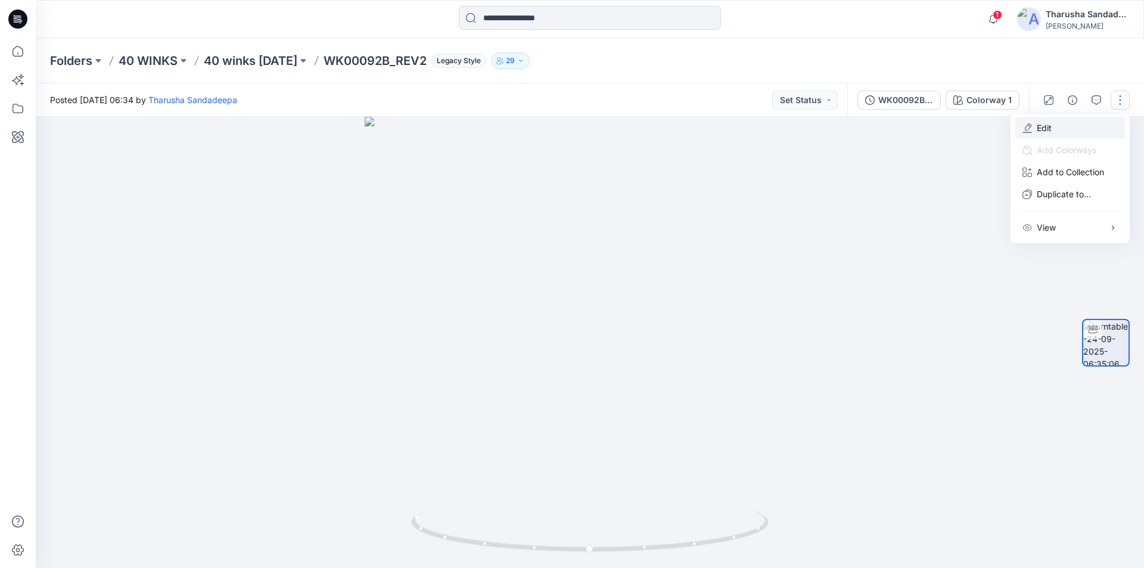
click at [1103, 124] on button "Edit" at bounding box center [1070, 128] width 110 height 22
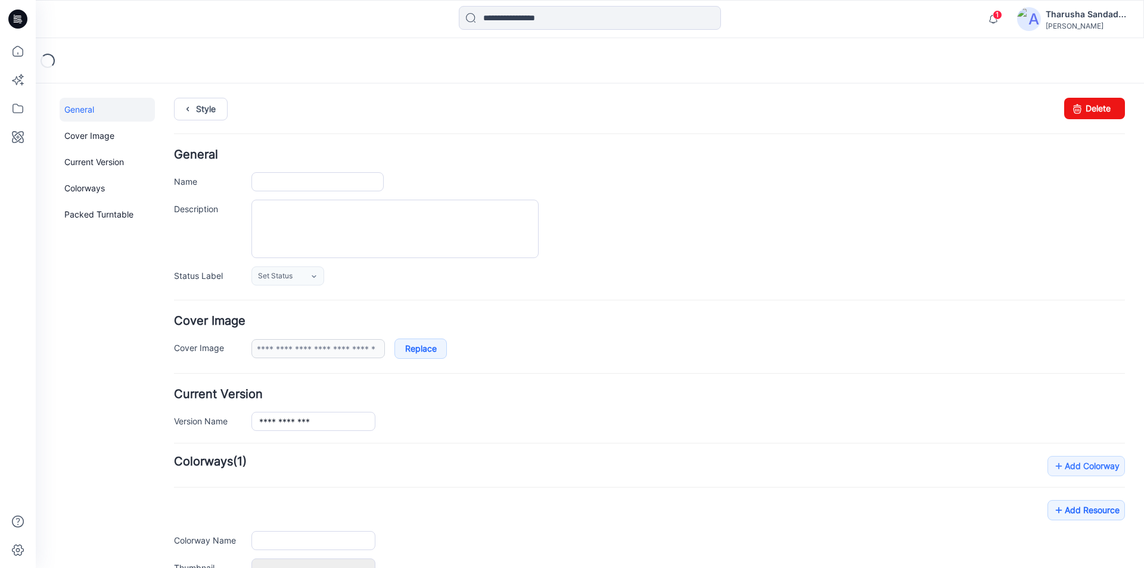
type input "**********"
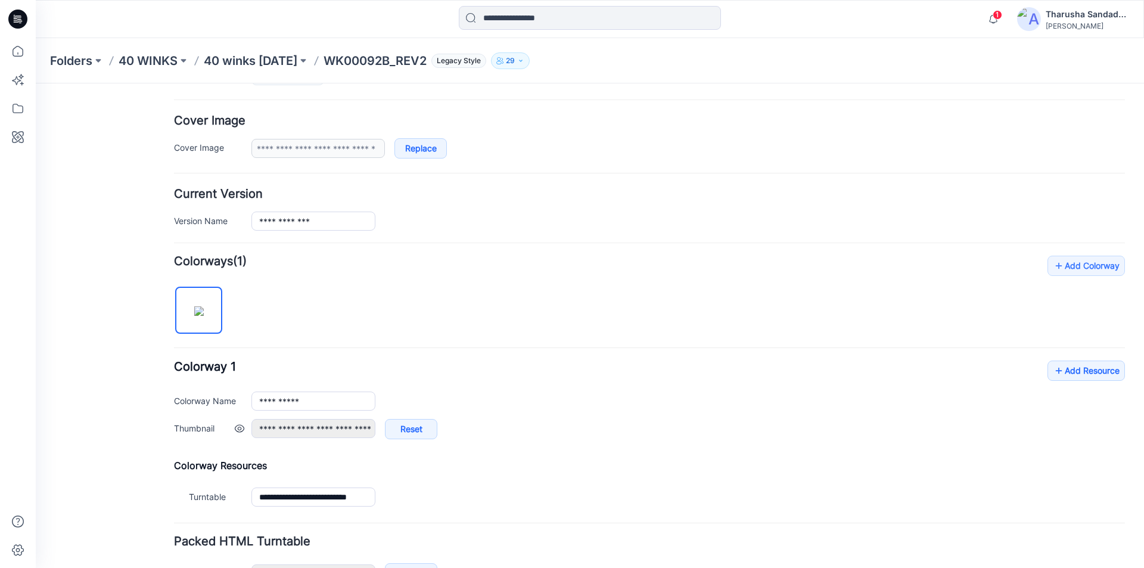
scroll to position [238, 0]
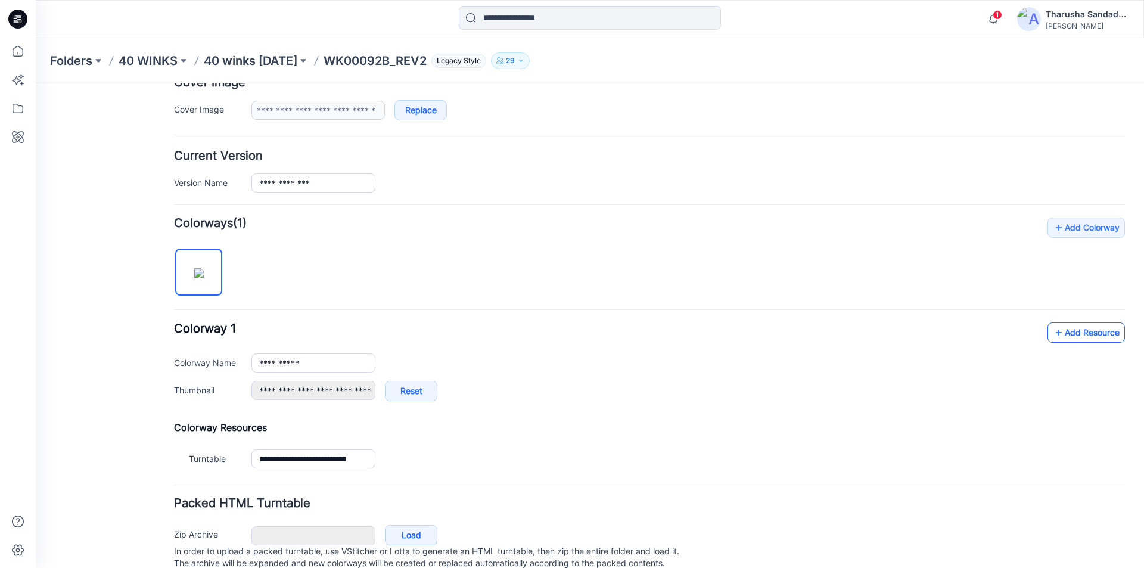
click at [1053, 332] on icon at bounding box center [1059, 332] width 12 height 19
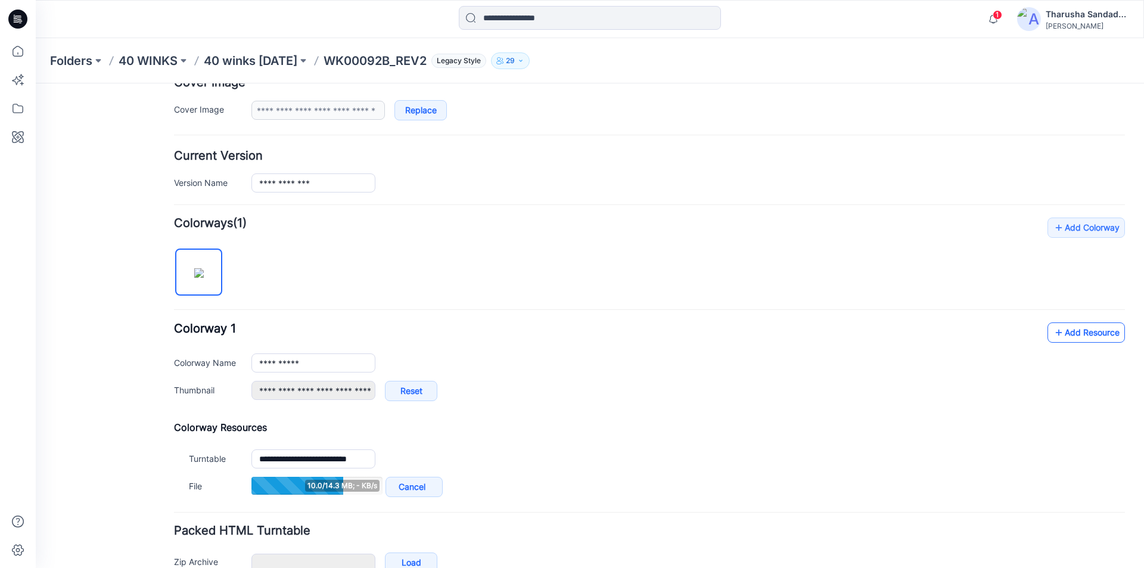
click at [1108, 329] on link "Add Resource" at bounding box center [1085, 332] width 77 height 20
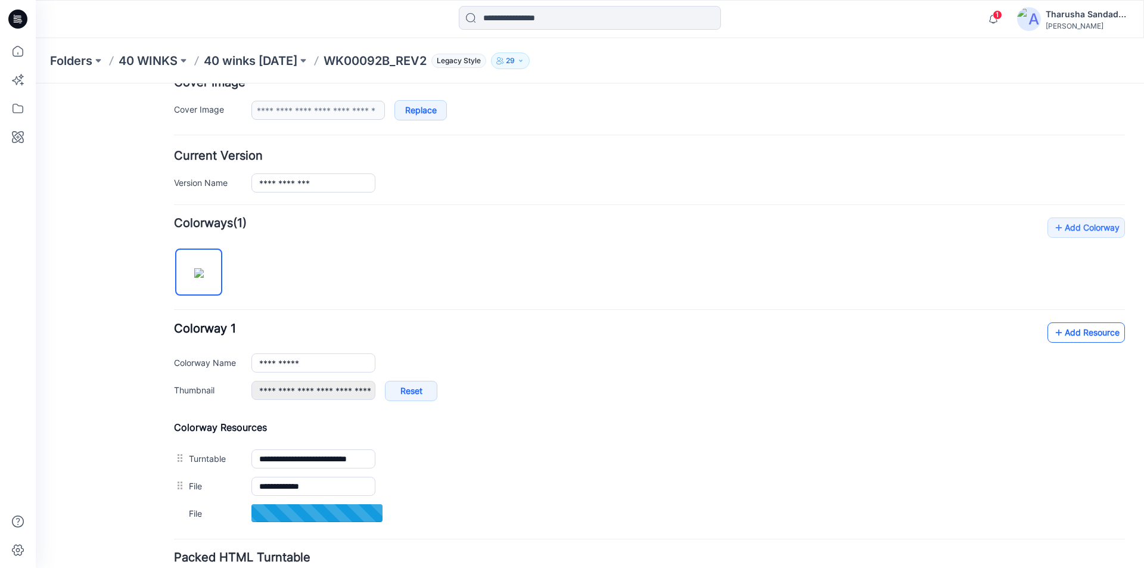
click at [1091, 337] on link "Add Resource" at bounding box center [1085, 332] width 77 height 20
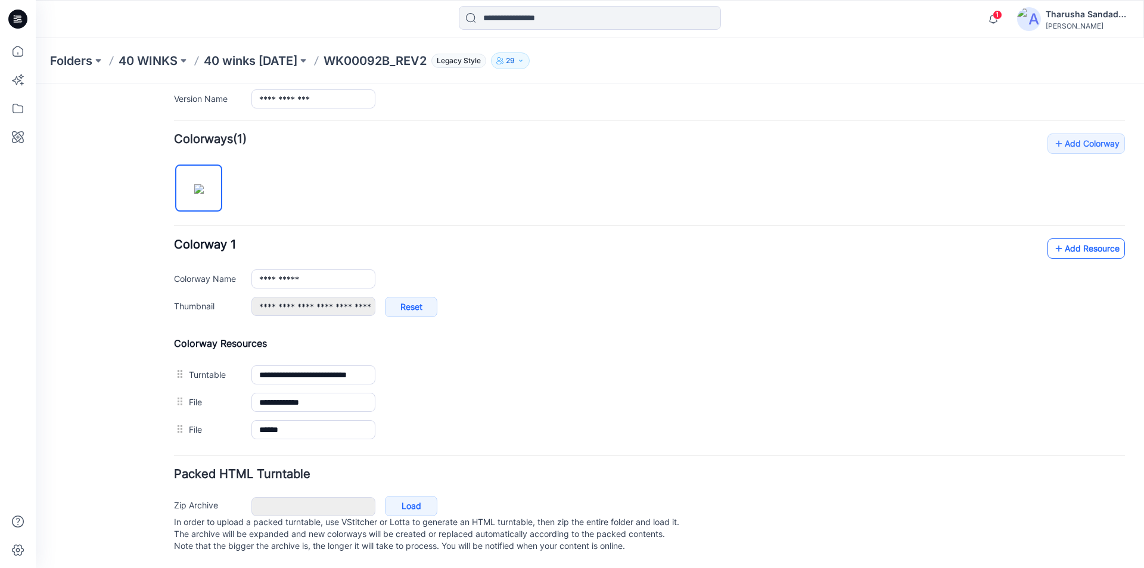
scroll to position [334, 0]
click at [1084, 240] on link "Add Resource" at bounding box center [1085, 248] width 77 height 20
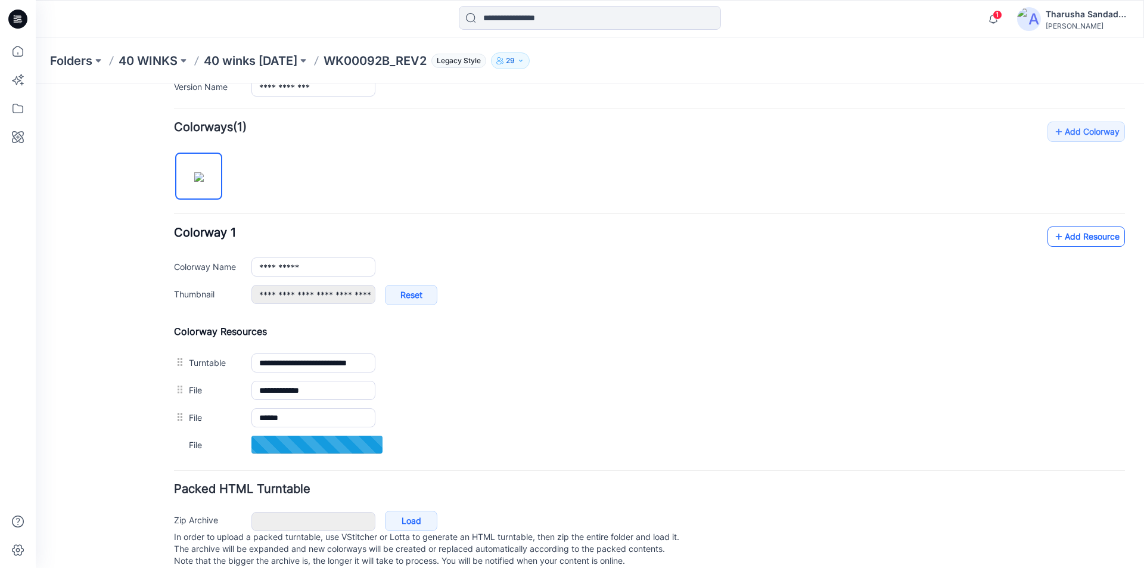
click at [1080, 237] on link "Add Resource" at bounding box center [1085, 236] width 77 height 20
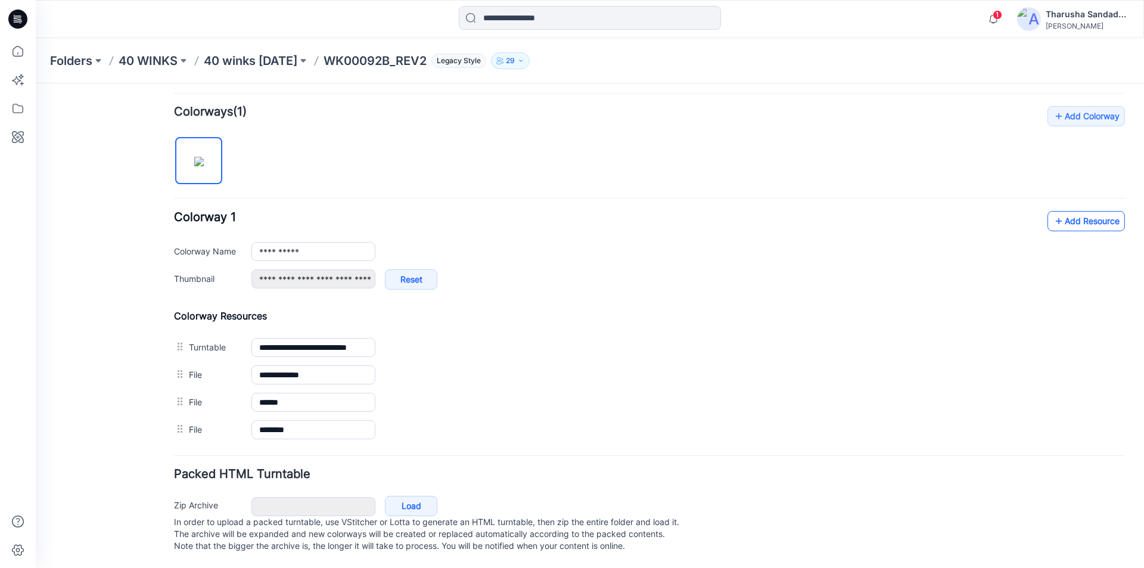
click at [1058, 211] on link "Add Resource" at bounding box center [1085, 221] width 77 height 20
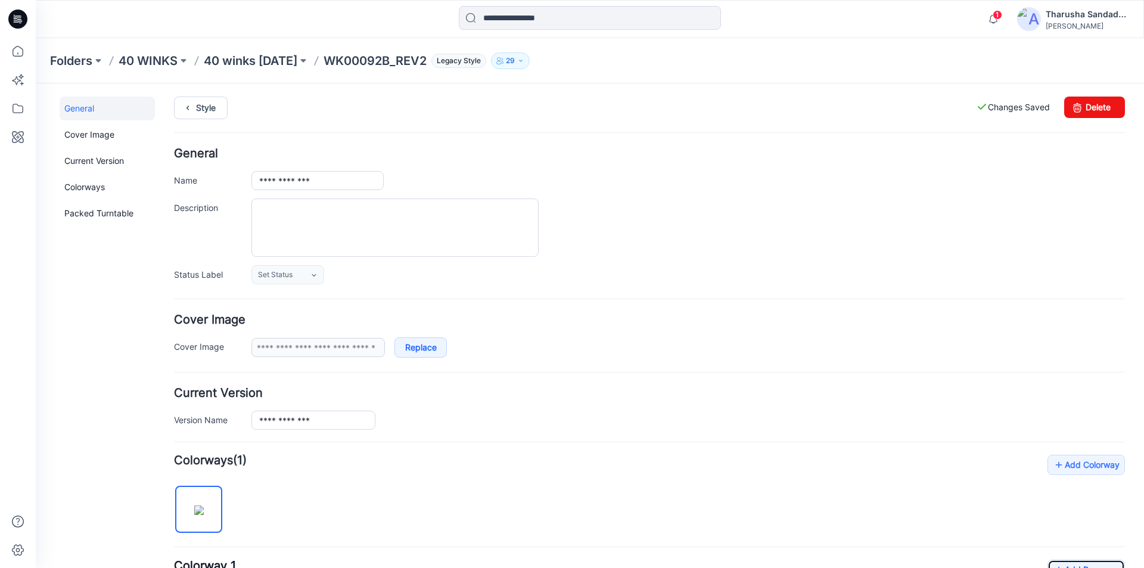
scroll to position [0, 0]
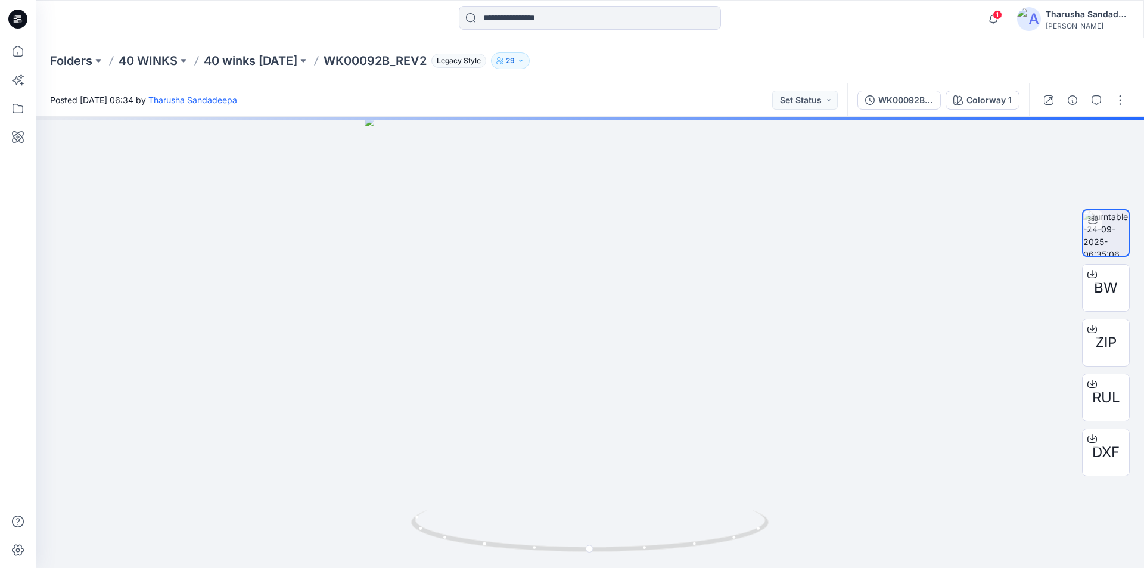
click at [20, 18] on icon at bounding box center [17, 19] width 19 height 19
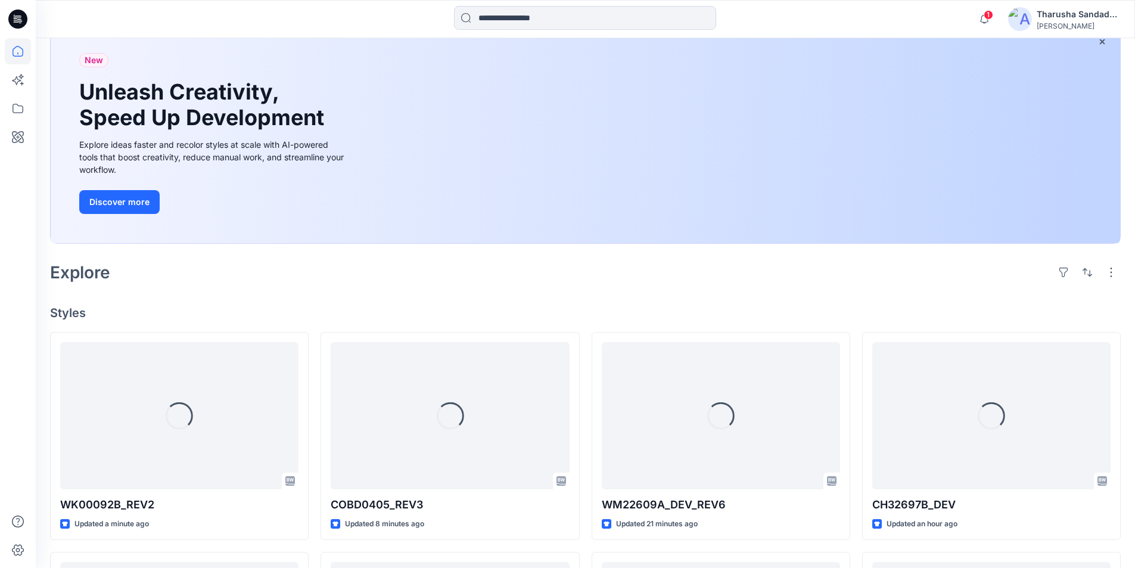
scroll to position [82, 0]
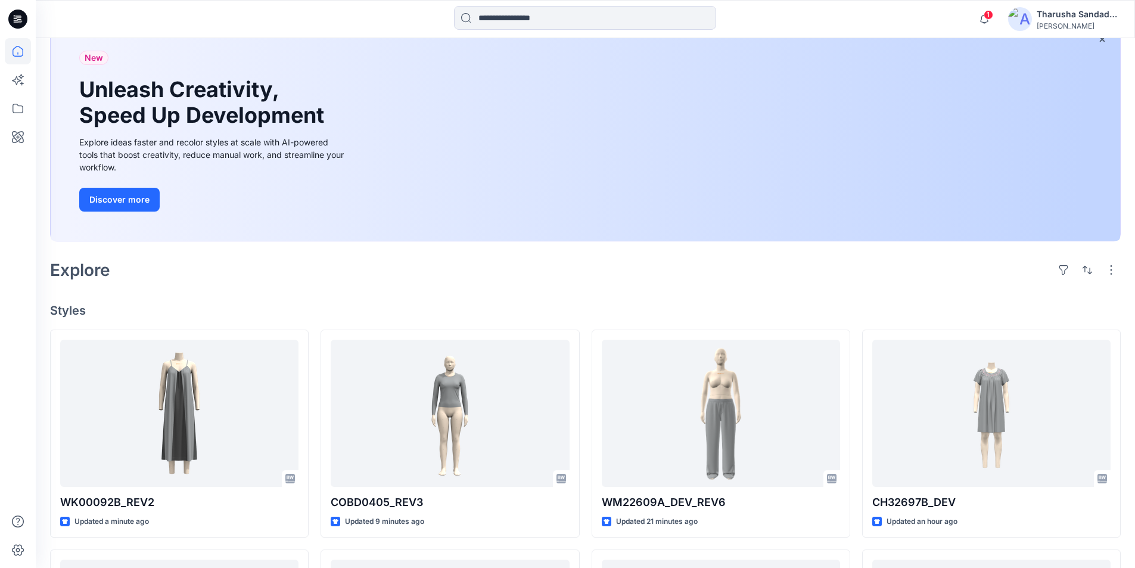
click at [314, 290] on div "Welcome back, Tharusha New New Unleash Creativity, Speed Up Development Explore…" at bounding box center [585, 495] width 1099 height 1079
